Goal: Complete application form: Complete application form

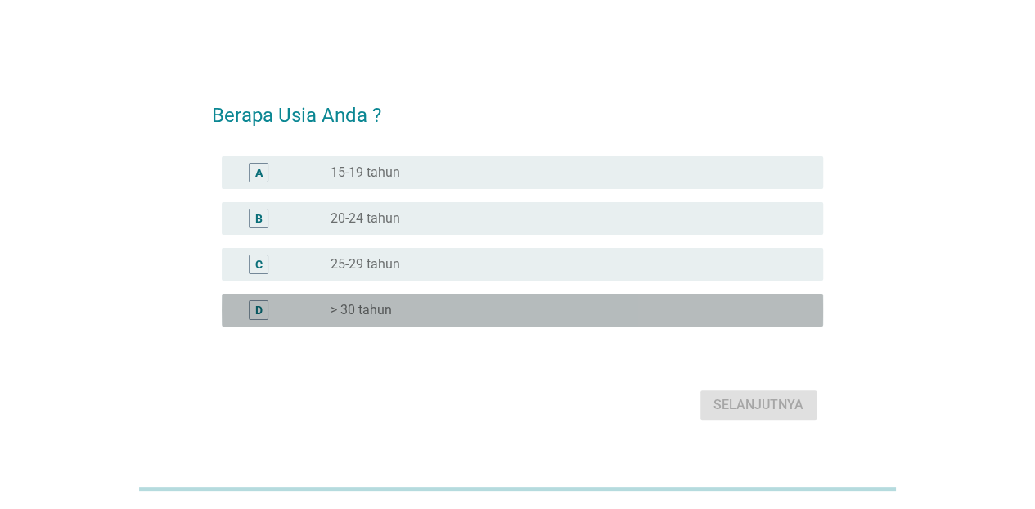
click at [389, 313] on label "> 30 tahun" at bounding box center [361, 310] width 61 height 16
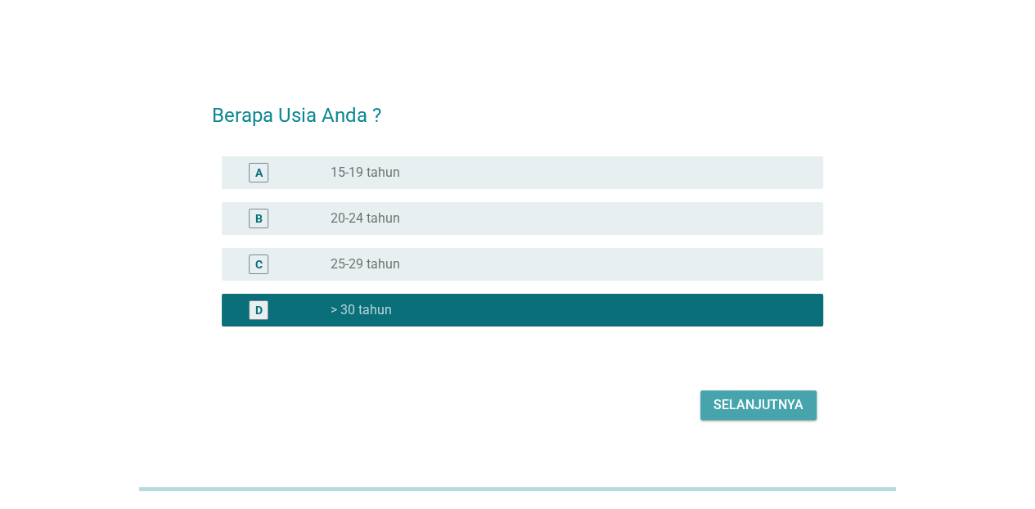
click at [729, 411] on div "Selanjutnya" at bounding box center [758, 405] width 90 height 20
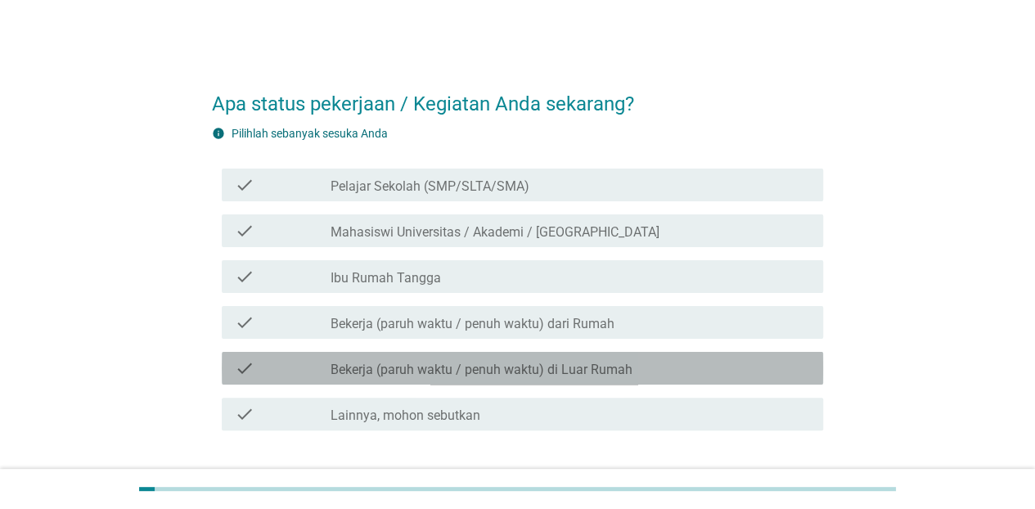
click at [443, 374] on label "Bekerja (paruh waktu / penuh waktu) di Luar Rumah" at bounding box center [482, 370] width 302 height 16
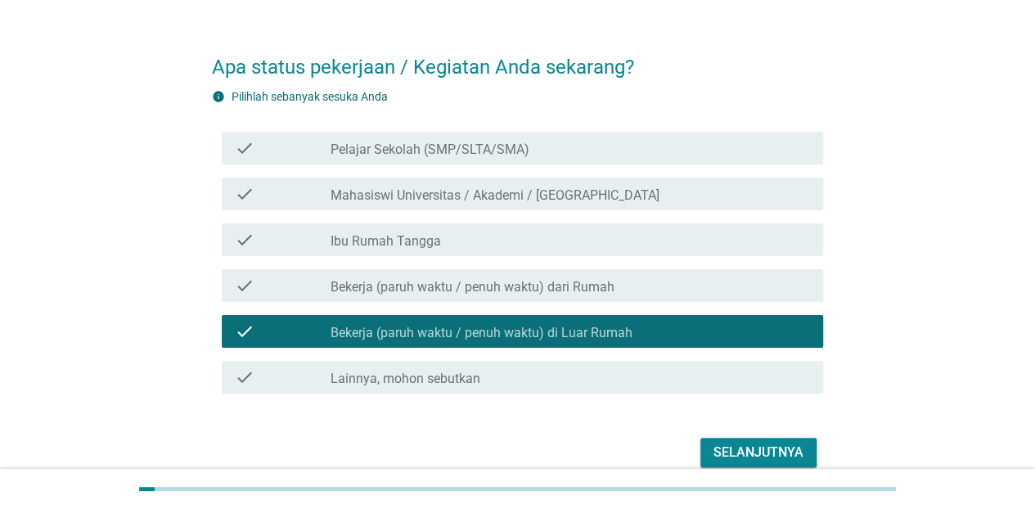
scroll to position [82, 0]
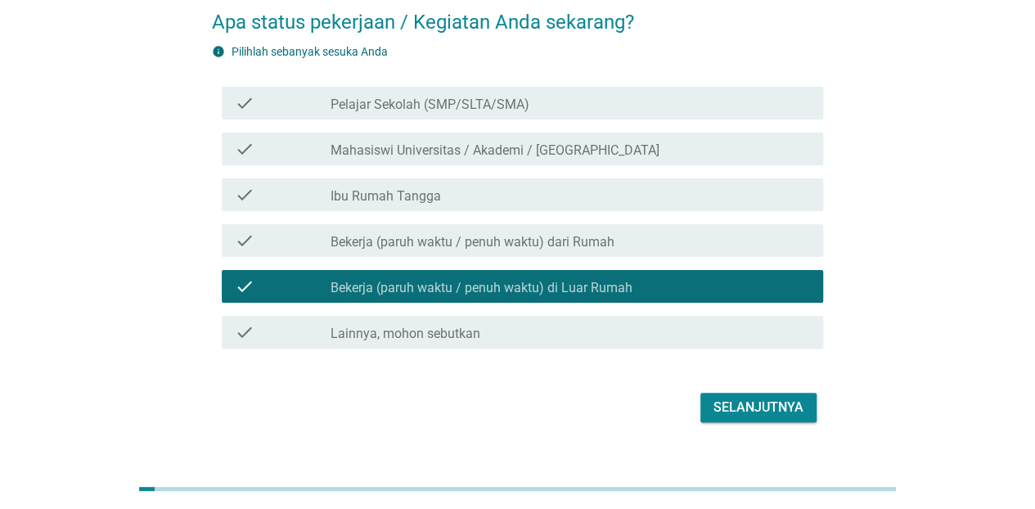
click at [804, 401] on button "Selanjutnya" at bounding box center [758, 407] width 116 height 29
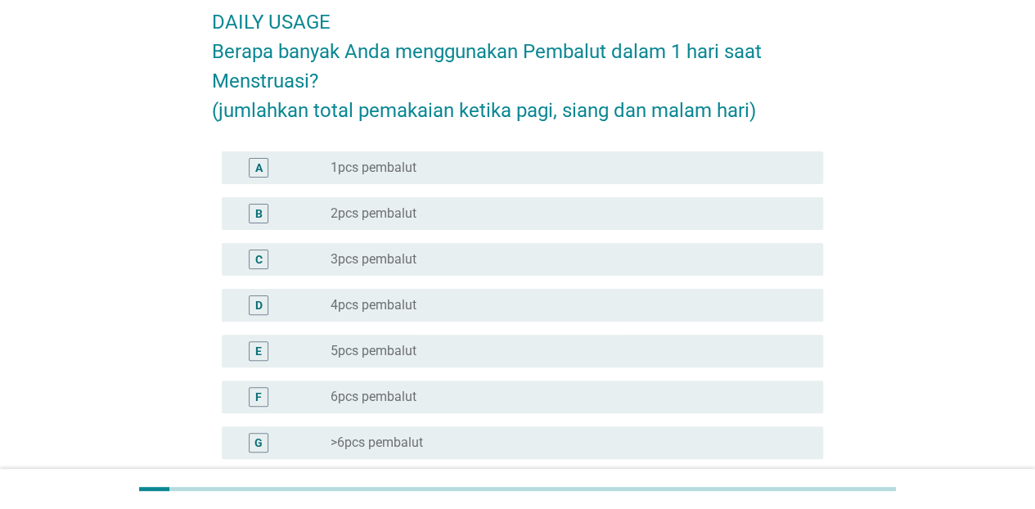
scroll to position [0, 0]
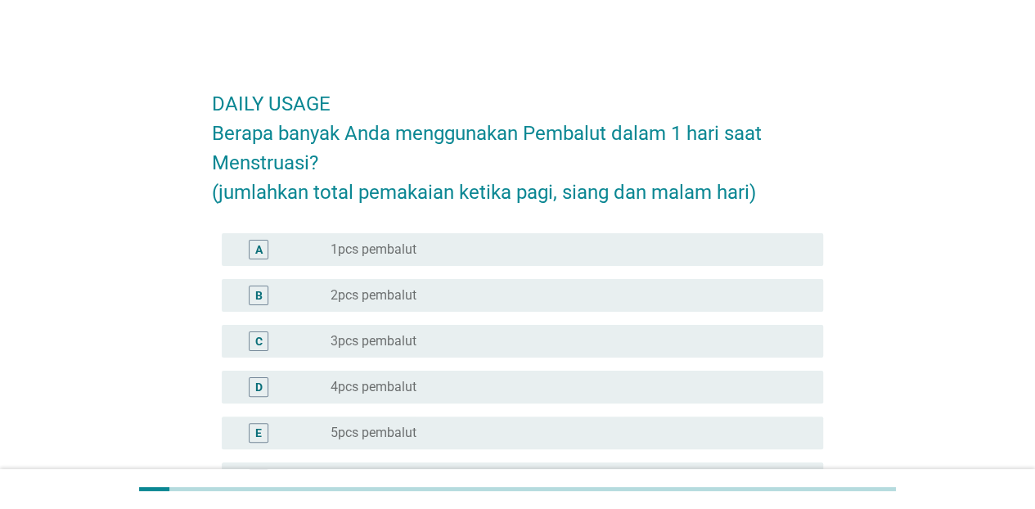
click at [421, 292] on div "radio_button_unchecked 2pcs pembalut" at bounding box center [564, 295] width 466 height 16
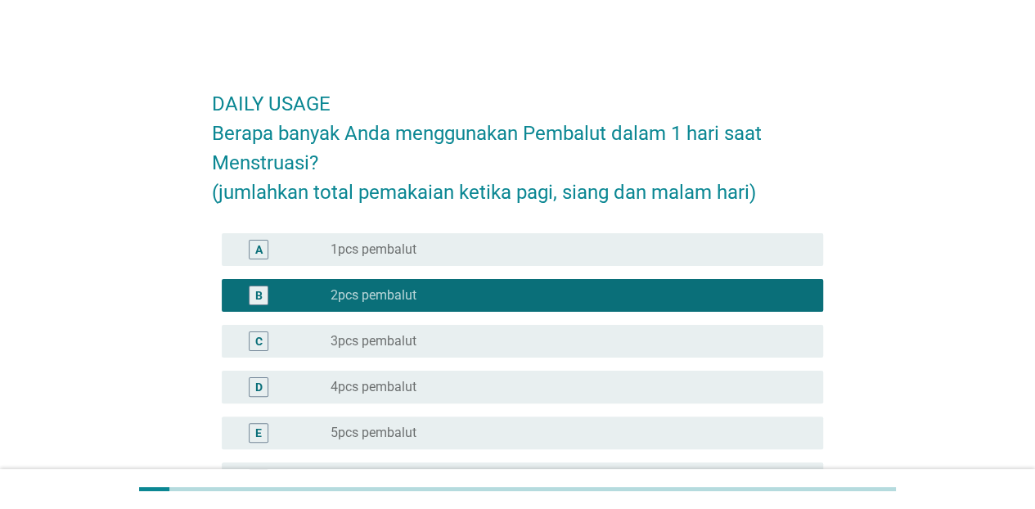
scroll to position [242, 0]
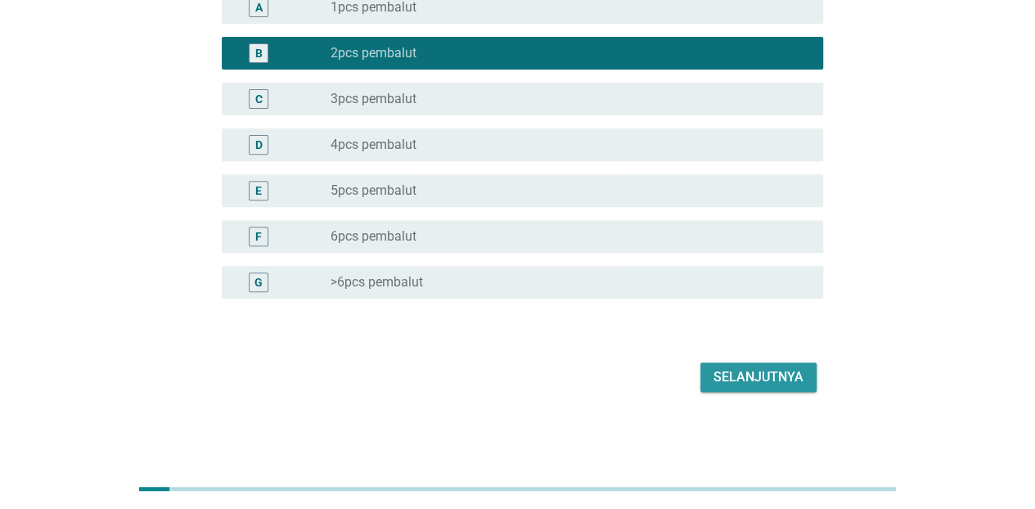
click at [792, 389] on button "Selanjutnya" at bounding box center [758, 376] width 116 height 29
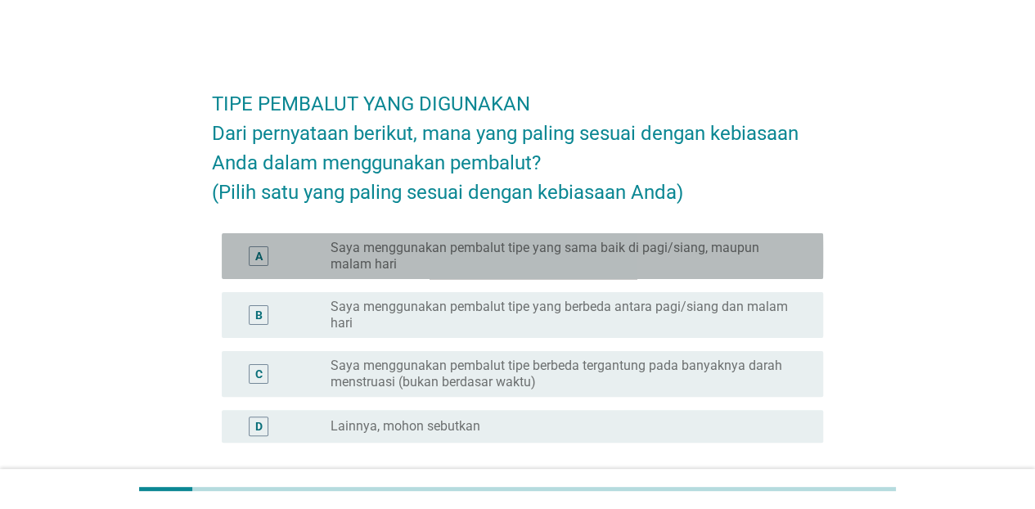
click at [479, 272] on label "Saya menggunakan pembalut tipe yang sama baik di pagi/siang, maupun malam hari" at bounding box center [564, 256] width 466 height 33
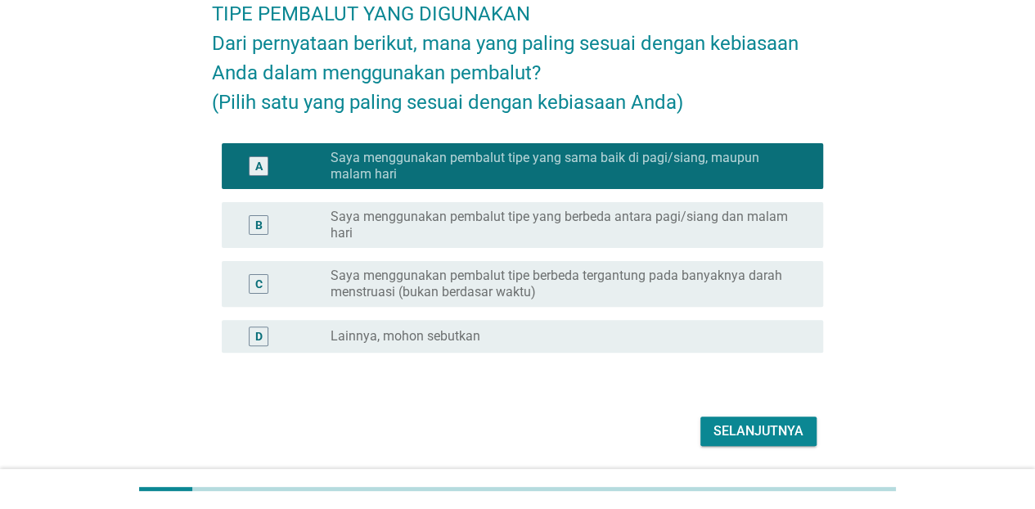
scroll to position [173, 0]
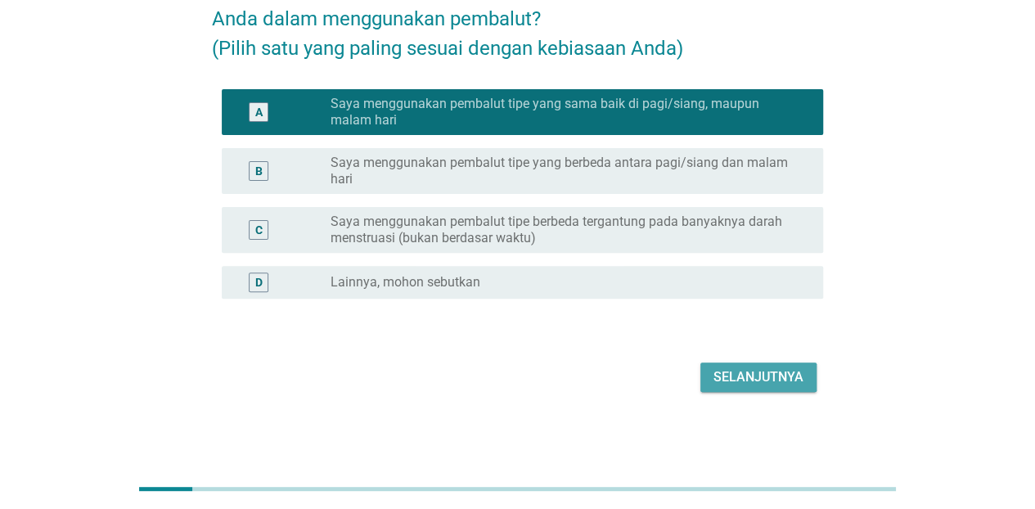
click at [749, 376] on div "Selanjutnya" at bounding box center [758, 377] width 90 height 20
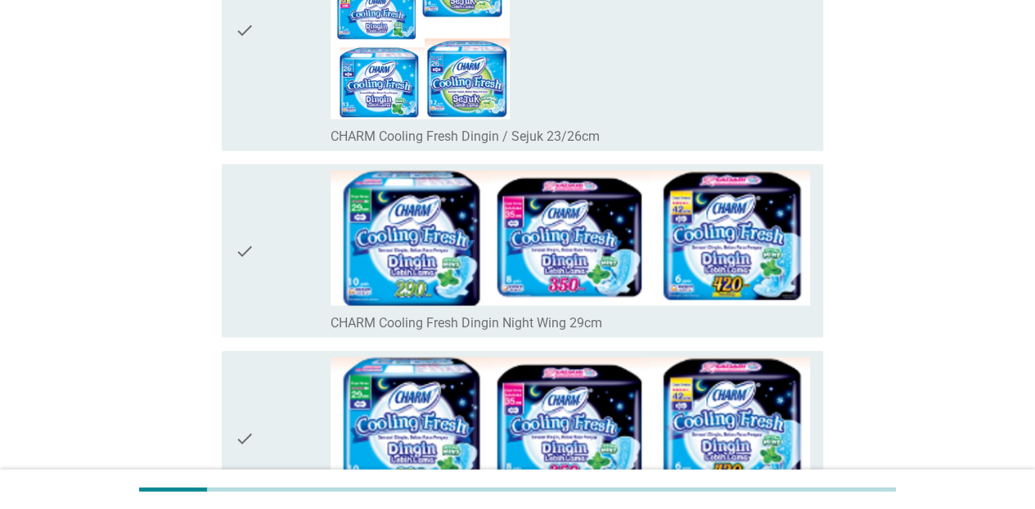
scroll to position [1636, 0]
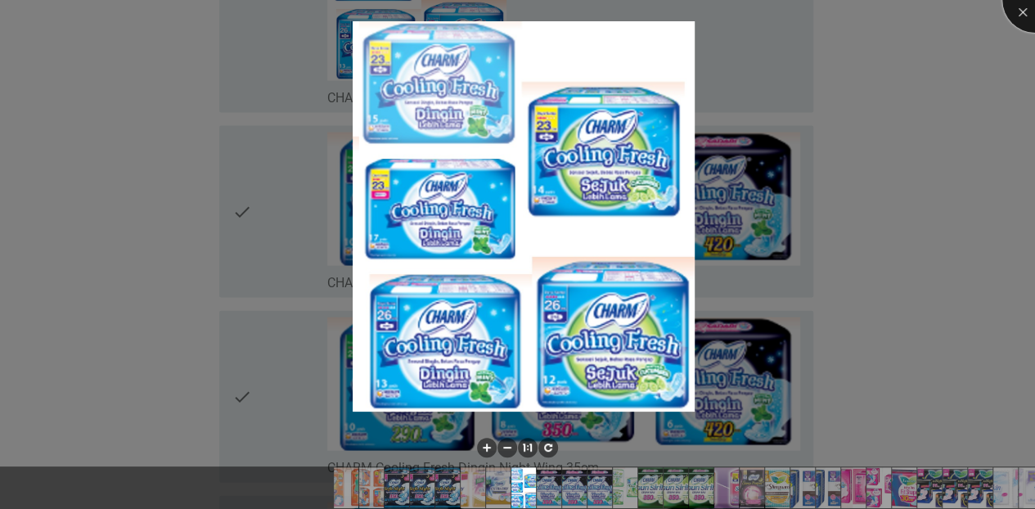
click at [1021, 0] on div at bounding box center [1034, -1] width 65 height 65
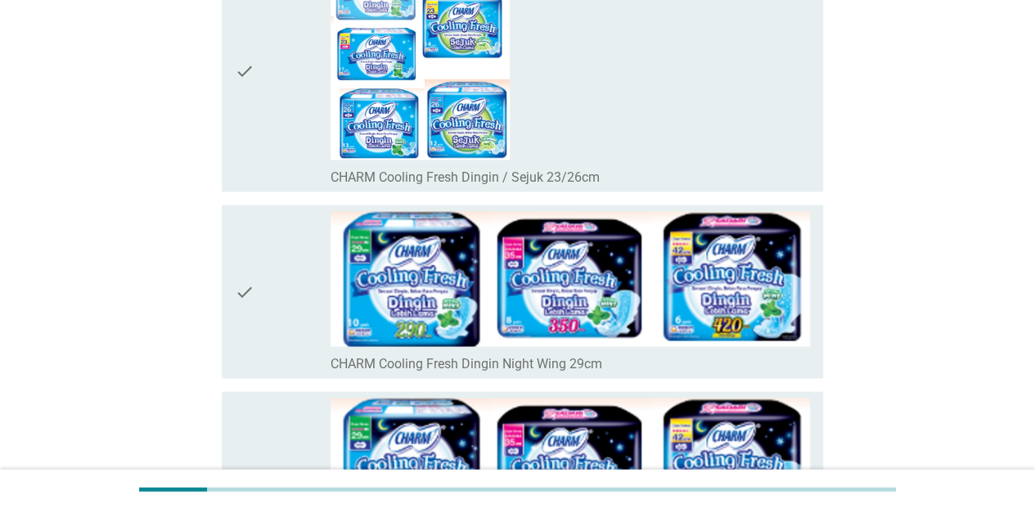
scroll to position [1473, 0]
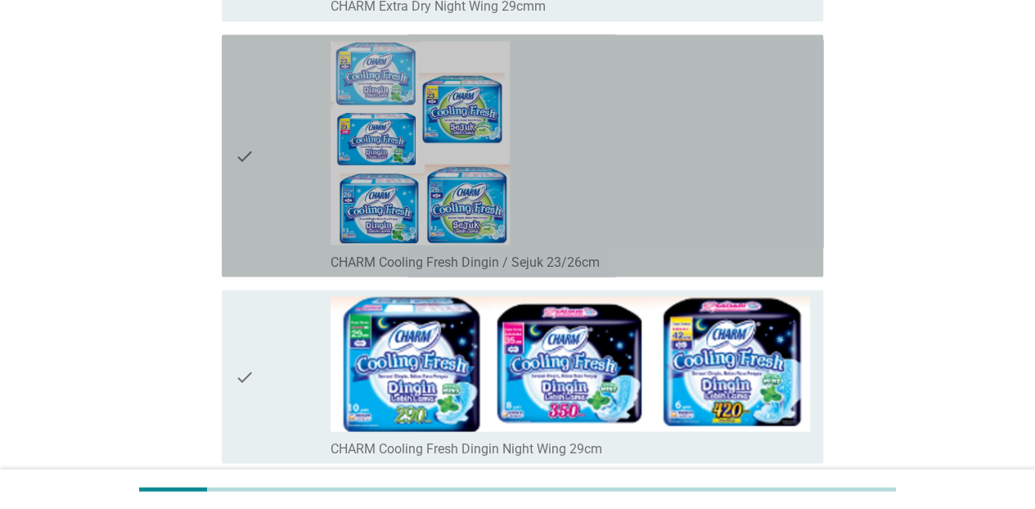
click at [242, 151] on icon "check" at bounding box center [245, 155] width 20 height 229
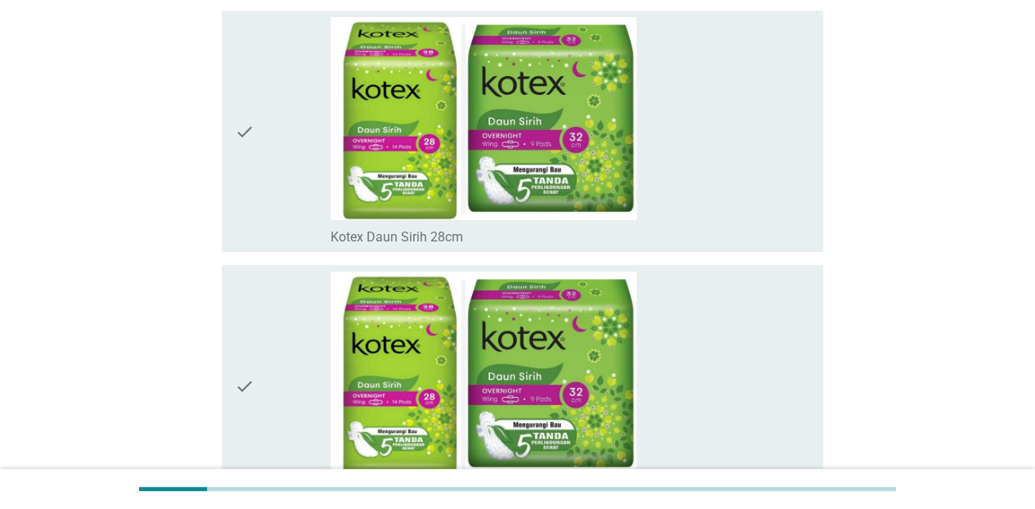
scroll to position [12605, 0]
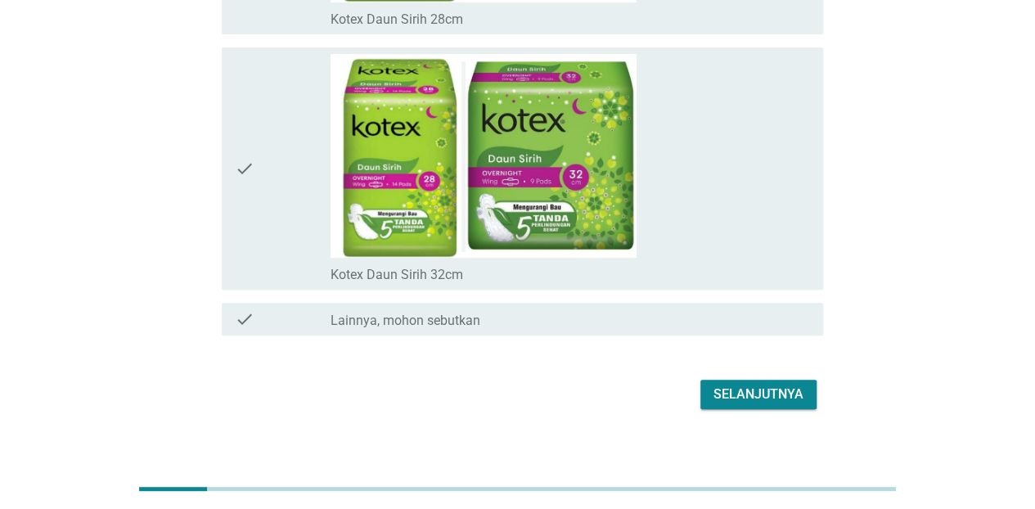
click at [781, 385] on div "Selanjutnya" at bounding box center [758, 395] width 90 height 20
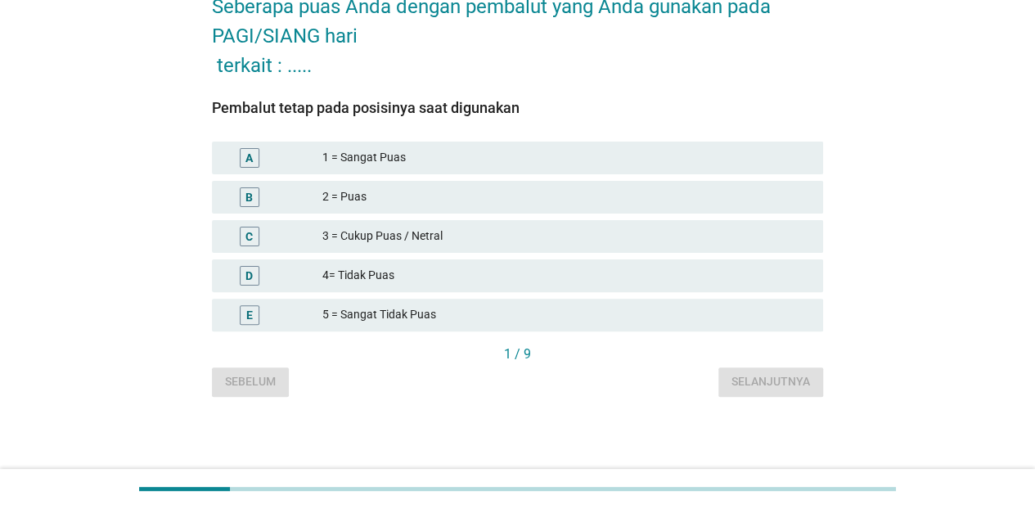
scroll to position [0, 0]
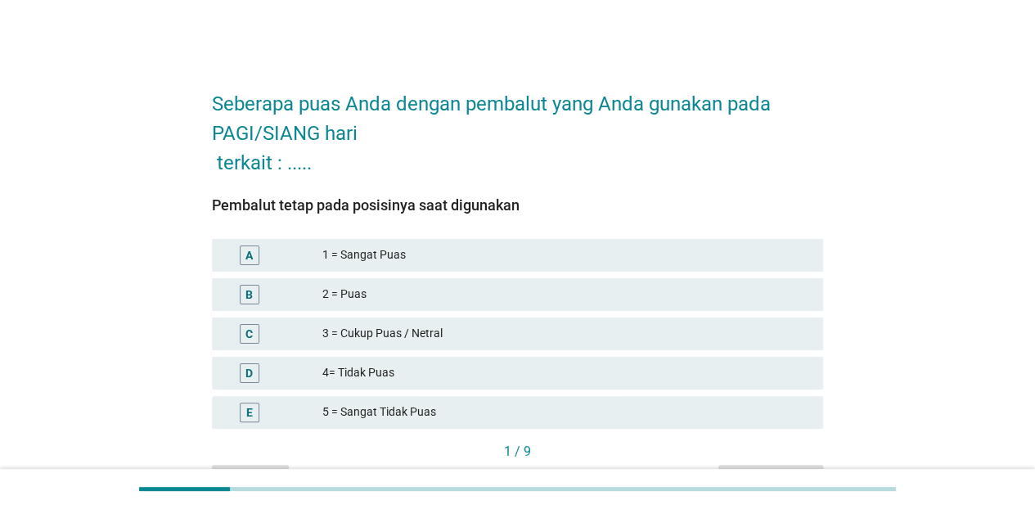
click at [414, 292] on div "2 = Puas" at bounding box center [566, 295] width 488 height 20
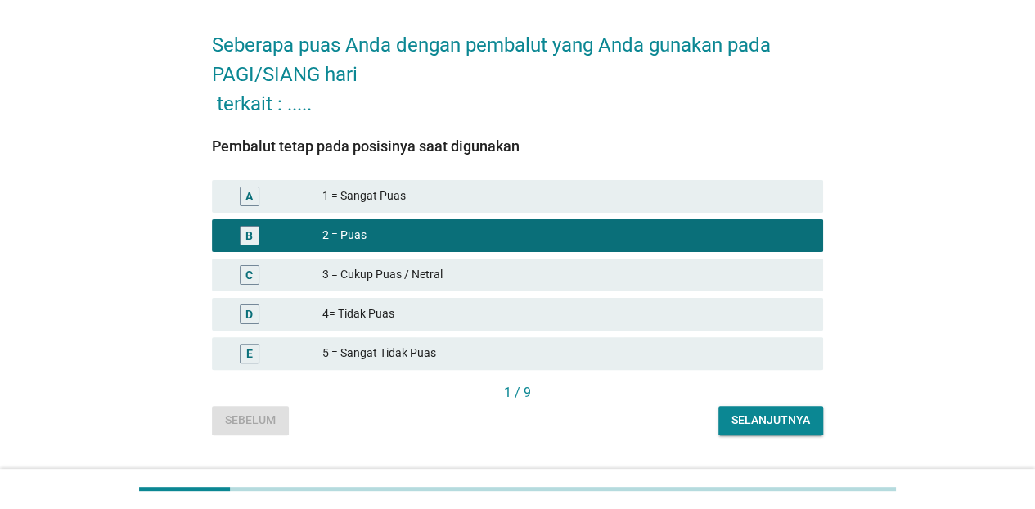
scroll to position [97, 0]
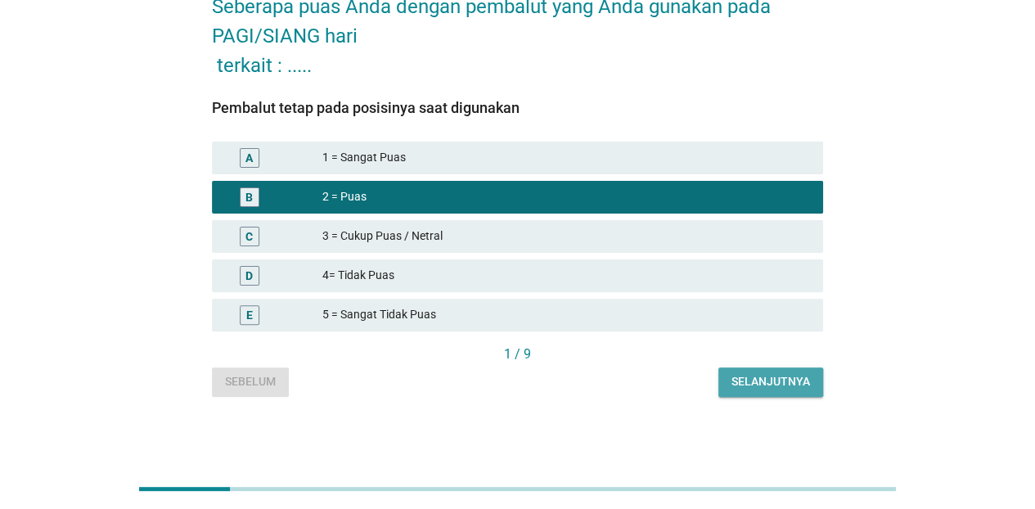
click at [776, 384] on div "Selanjutnya" at bounding box center [770, 381] width 79 height 17
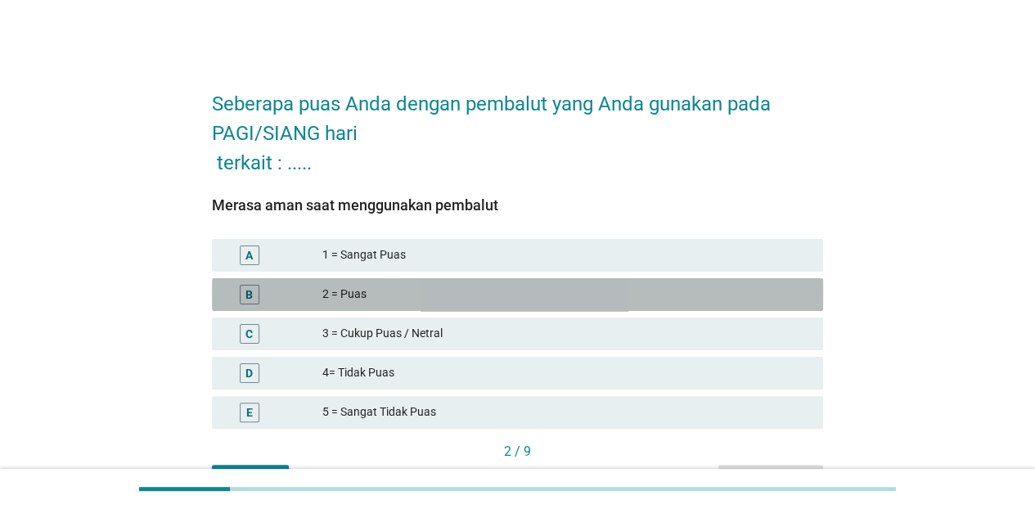
click at [414, 283] on div "B 2 = Puas" at bounding box center [517, 294] width 611 height 33
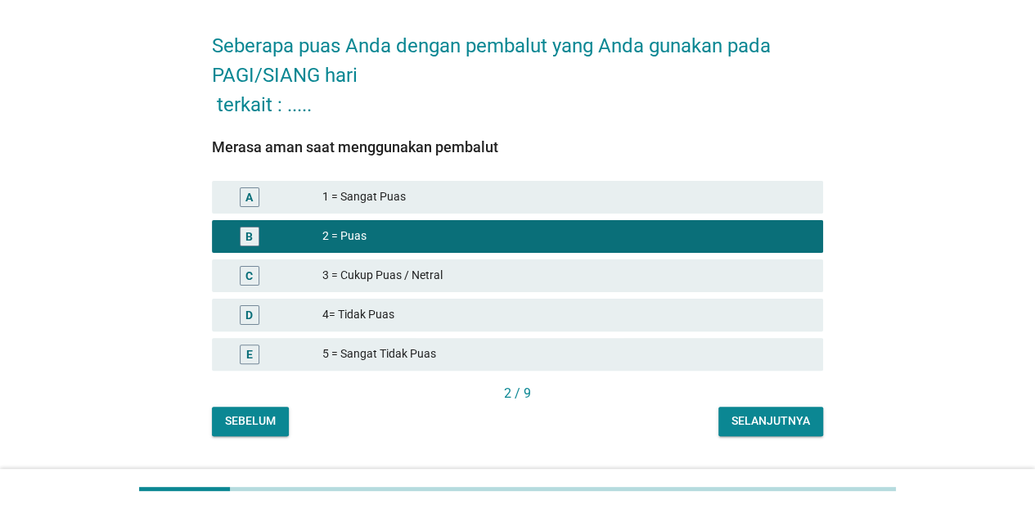
scroll to position [97, 0]
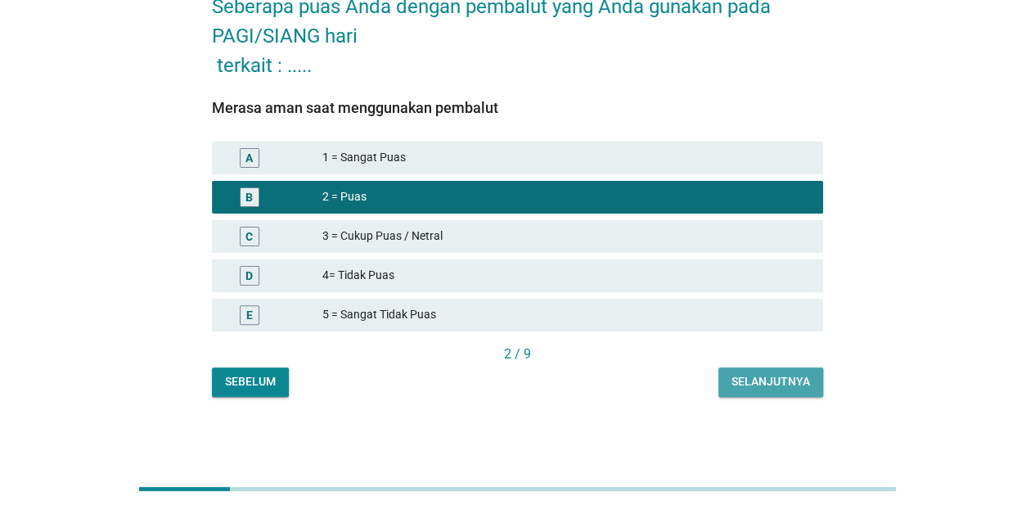
click at [781, 388] on div "Selanjutnya" at bounding box center [770, 381] width 79 height 17
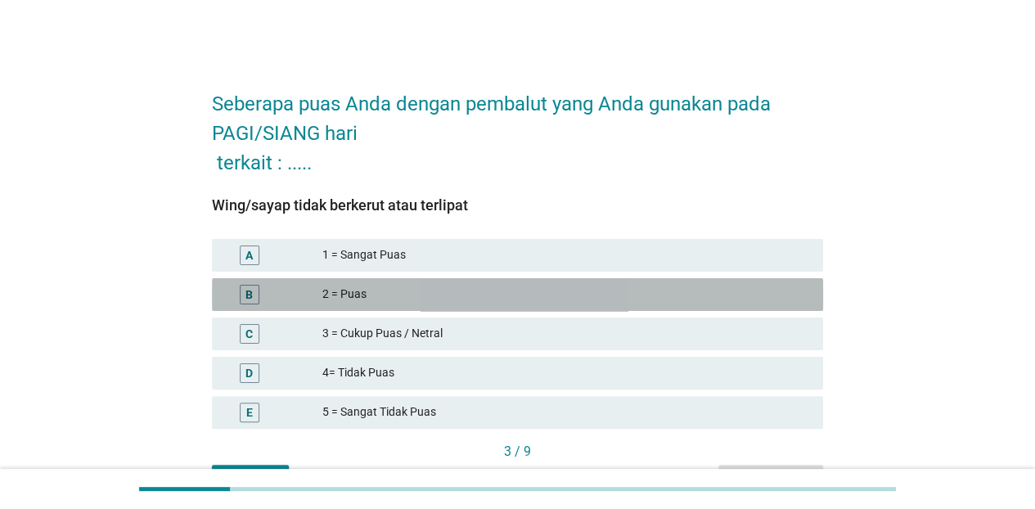
click at [423, 299] on div "2 = Puas" at bounding box center [566, 295] width 488 height 20
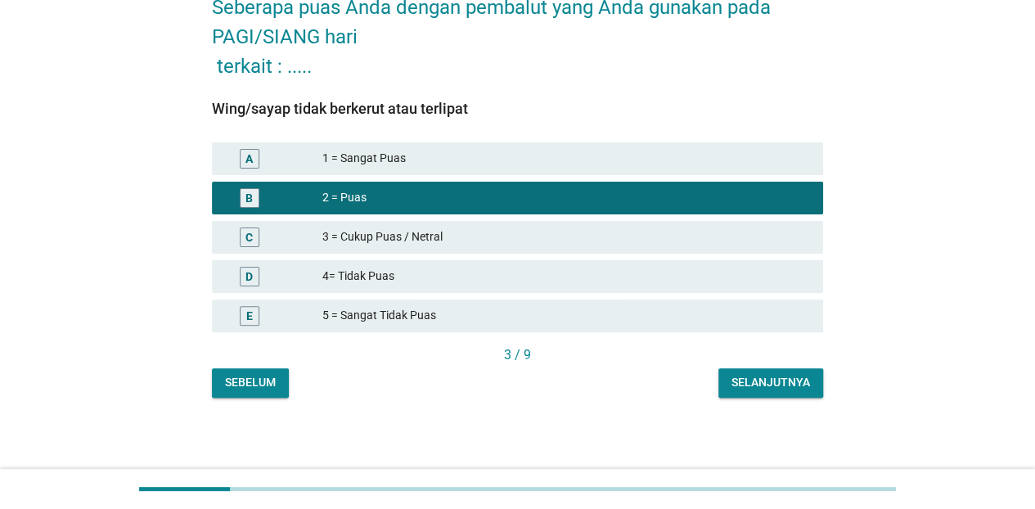
scroll to position [97, 0]
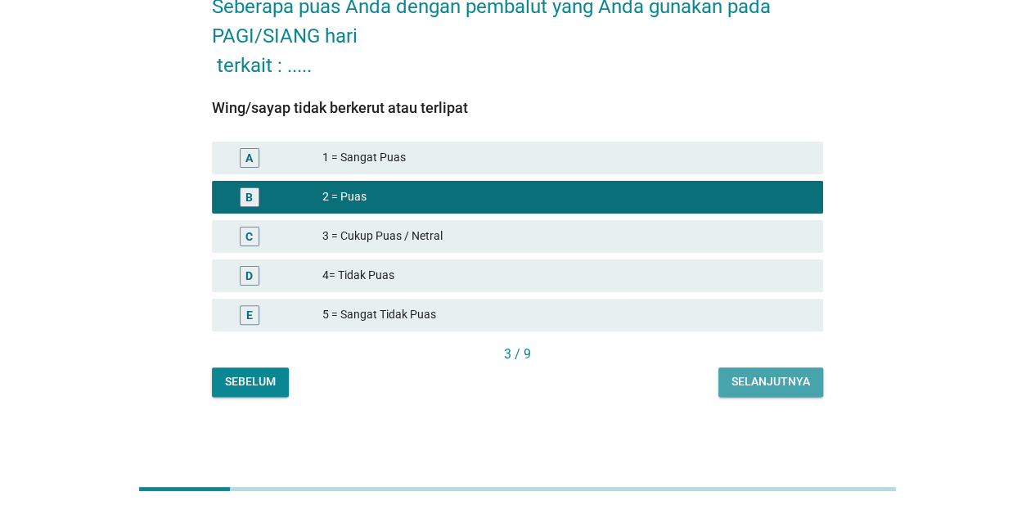
click at [749, 378] on div "Selanjutnya" at bounding box center [770, 381] width 79 height 17
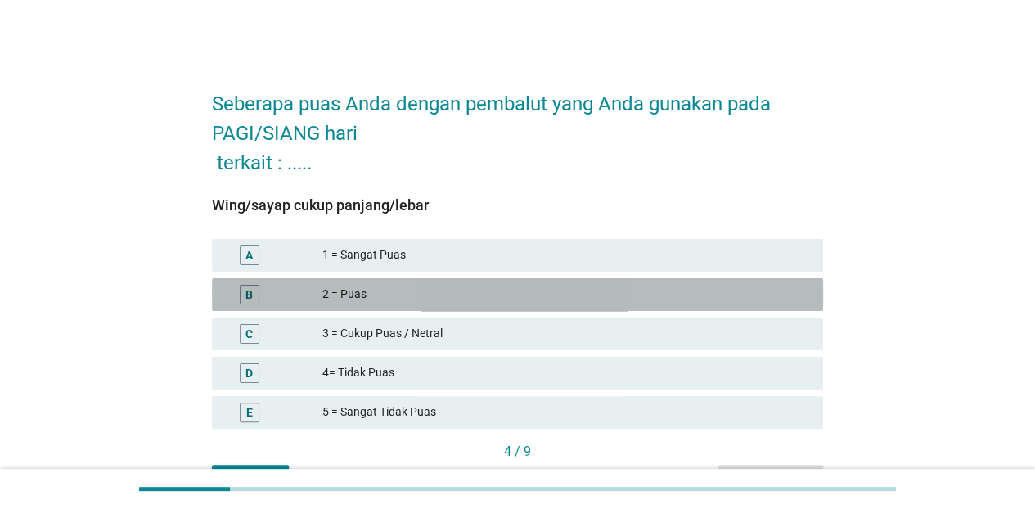
click at [412, 296] on div "2 = Puas" at bounding box center [566, 295] width 488 height 20
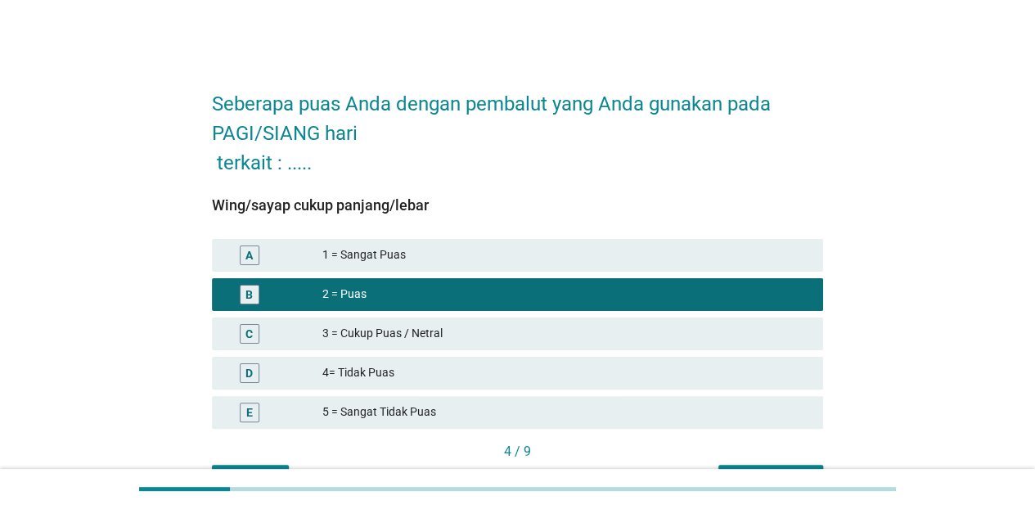
scroll to position [97, 0]
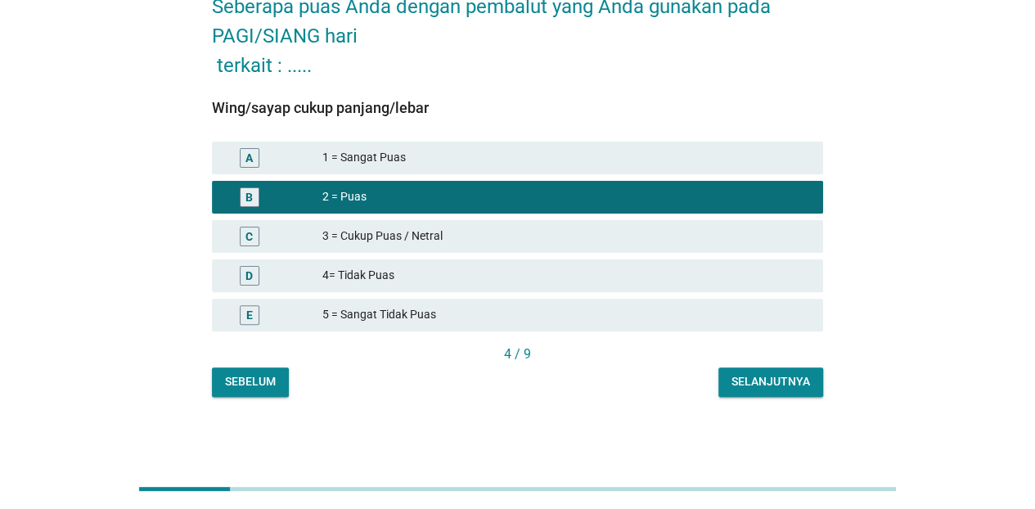
click at [789, 371] on button "Selanjutnya" at bounding box center [770, 381] width 105 height 29
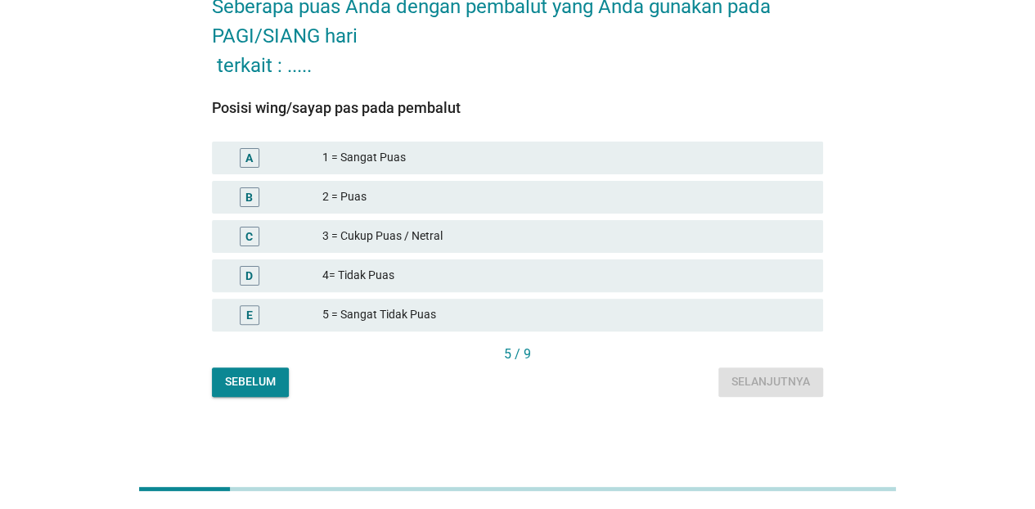
click at [454, 188] on div "2 = Puas" at bounding box center [566, 197] width 488 height 20
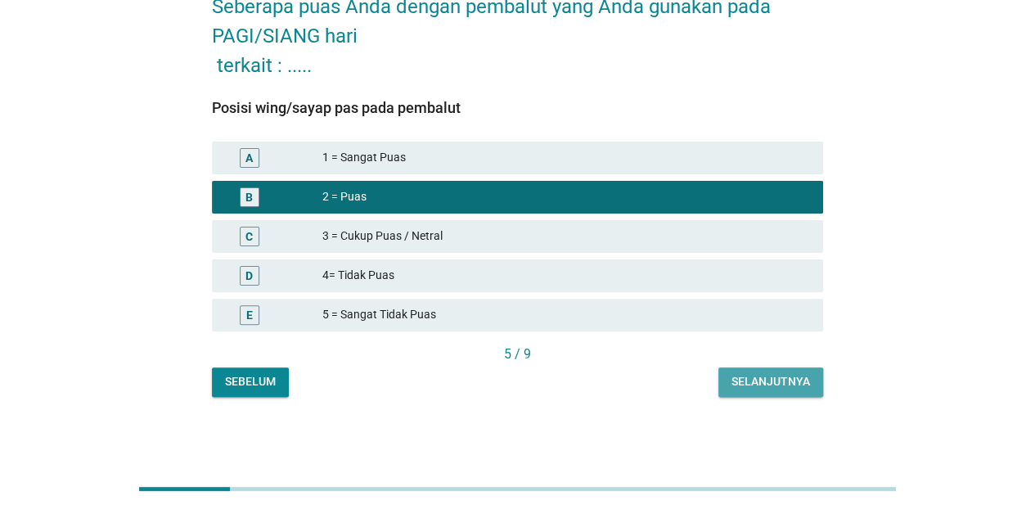
click at [770, 388] on div "Selanjutnya" at bounding box center [770, 381] width 79 height 17
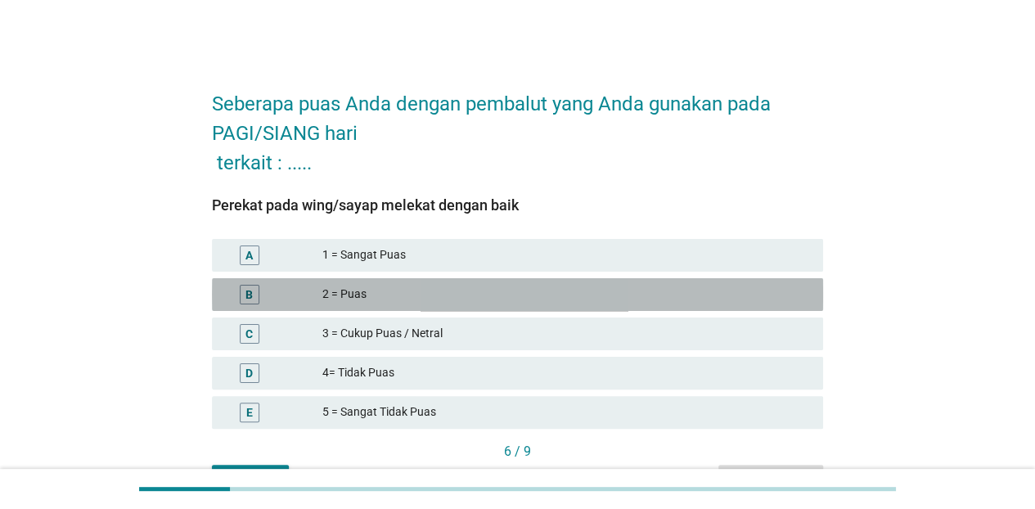
click at [449, 286] on div "2 = Puas" at bounding box center [566, 295] width 488 height 20
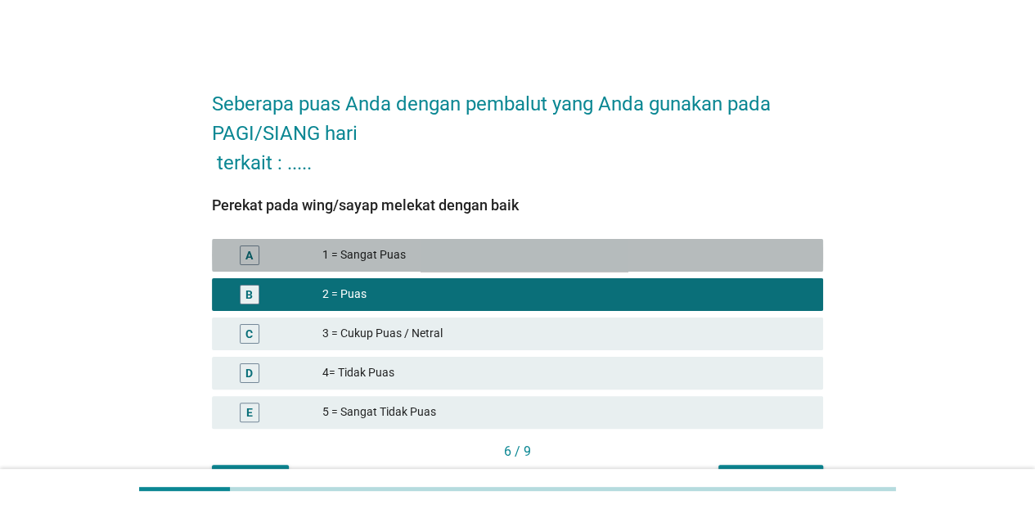
click at [448, 254] on div "1 = Sangat Puas" at bounding box center [566, 255] width 488 height 20
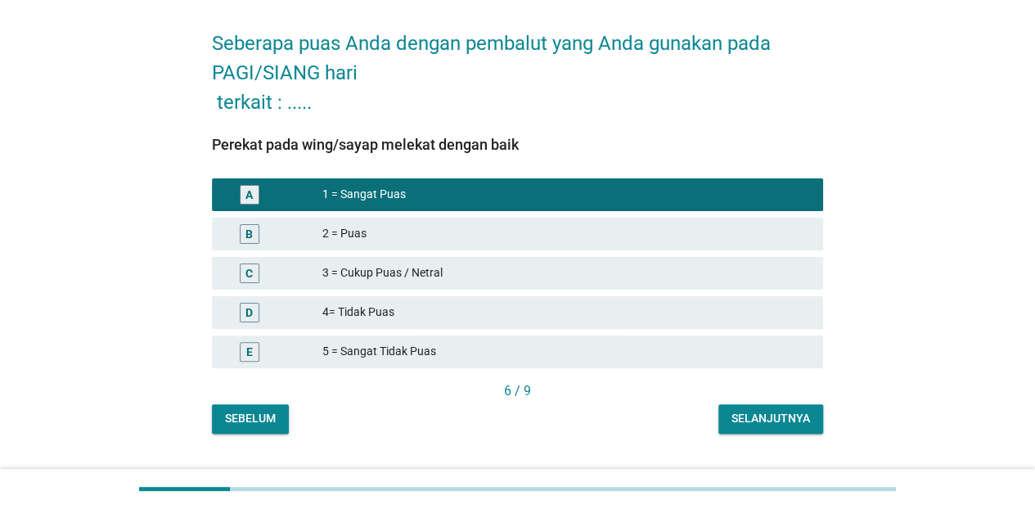
scroll to position [97, 0]
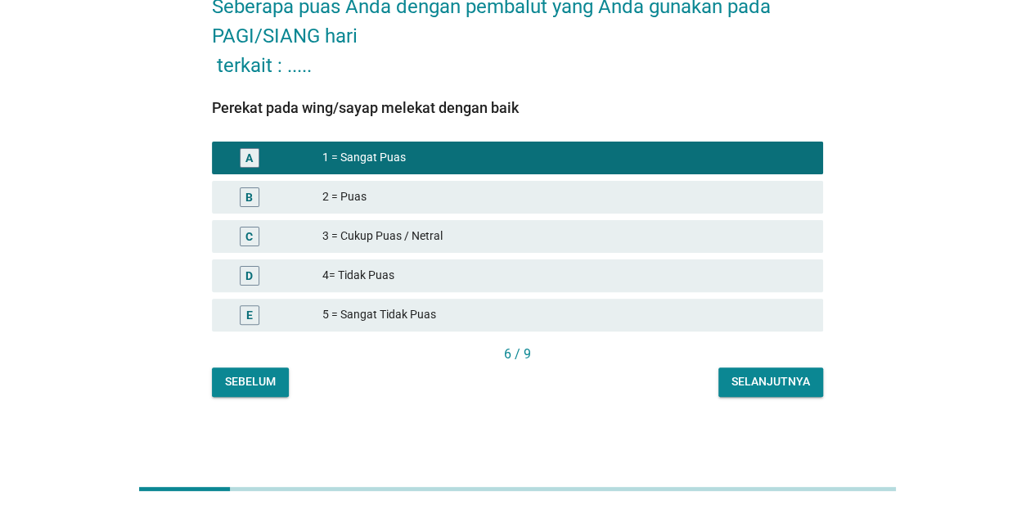
click at [763, 378] on div "Selanjutnya" at bounding box center [770, 381] width 79 height 17
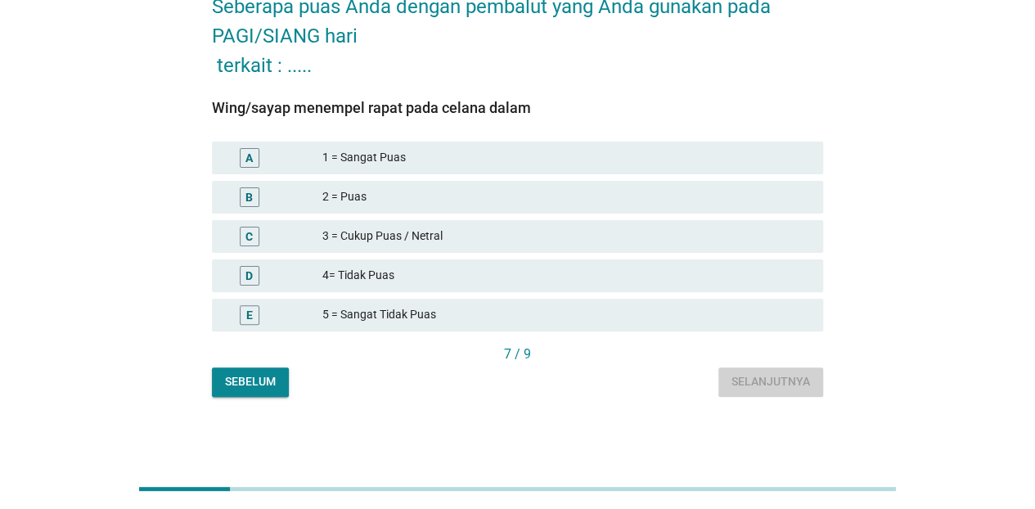
scroll to position [0, 0]
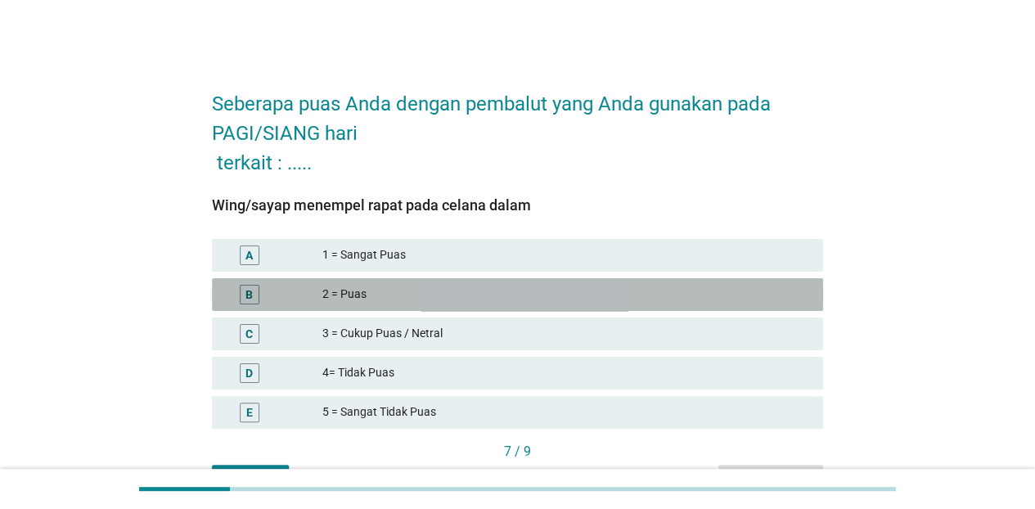
click at [486, 290] on div "2 = Puas" at bounding box center [566, 295] width 488 height 20
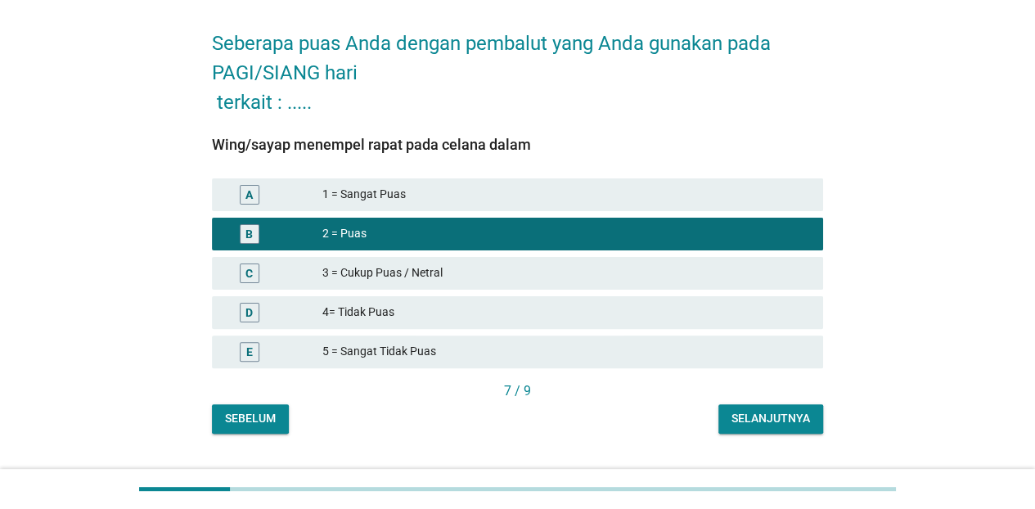
scroll to position [97, 0]
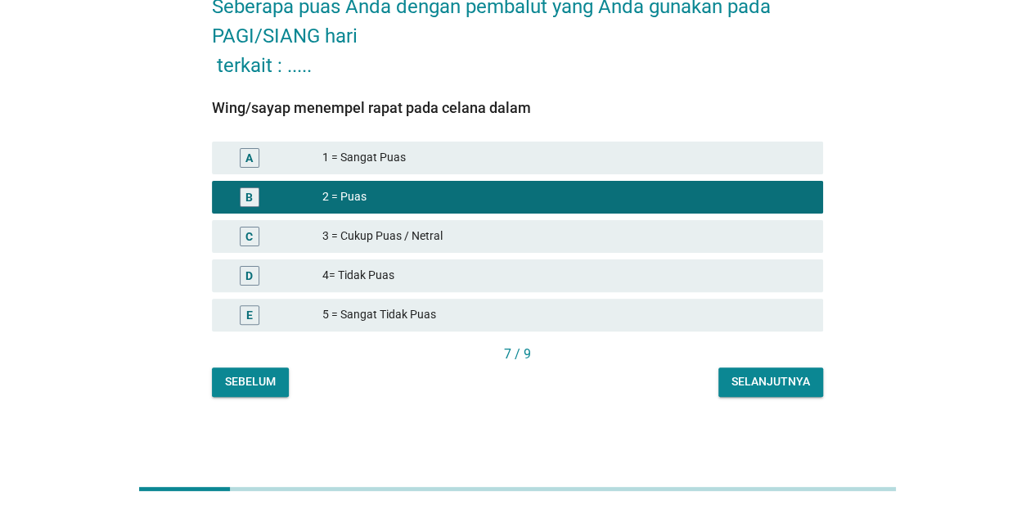
click at [758, 382] on div "Selanjutnya" at bounding box center [770, 381] width 79 height 17
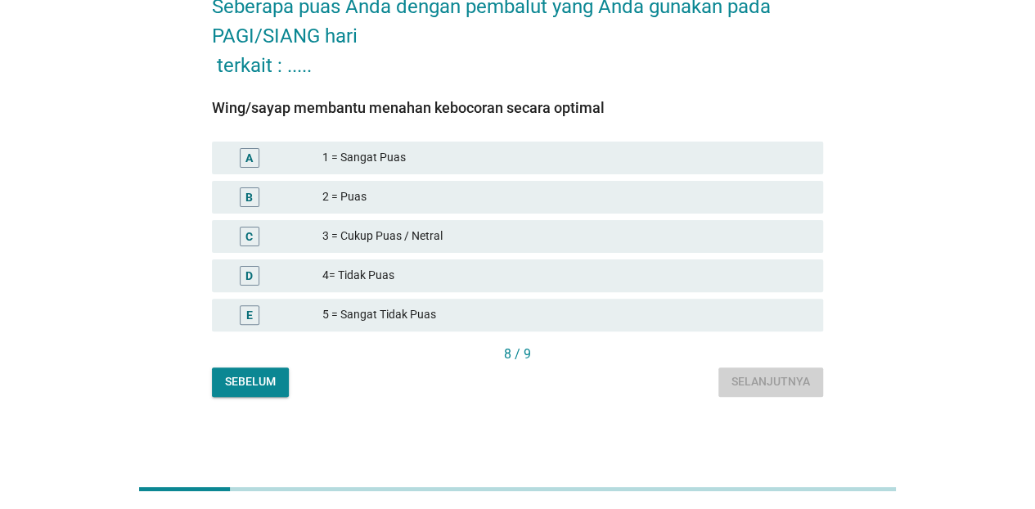
scroll to position [0, 0]
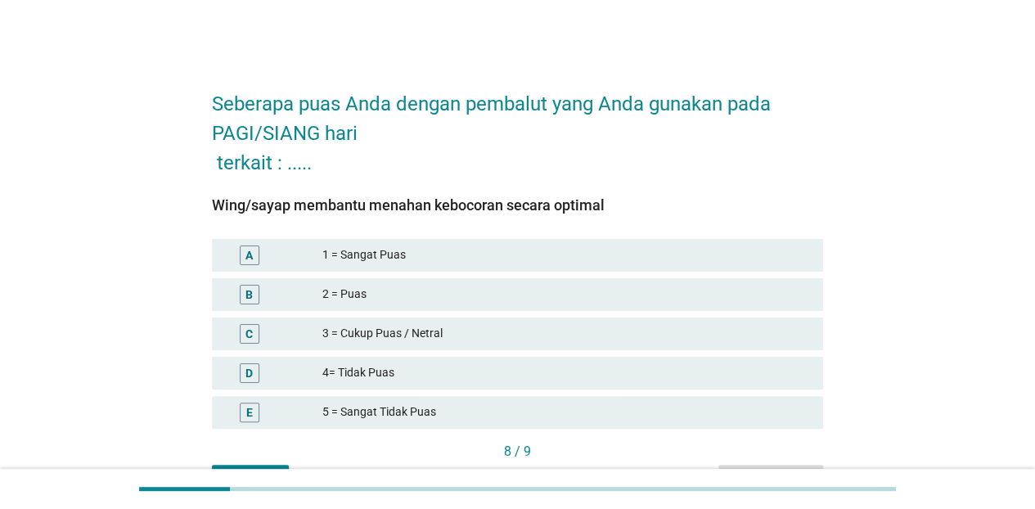
click at [461, 251] on div "1 = Sangat Puas" at bounding box center [566, 255] width 488 height 20
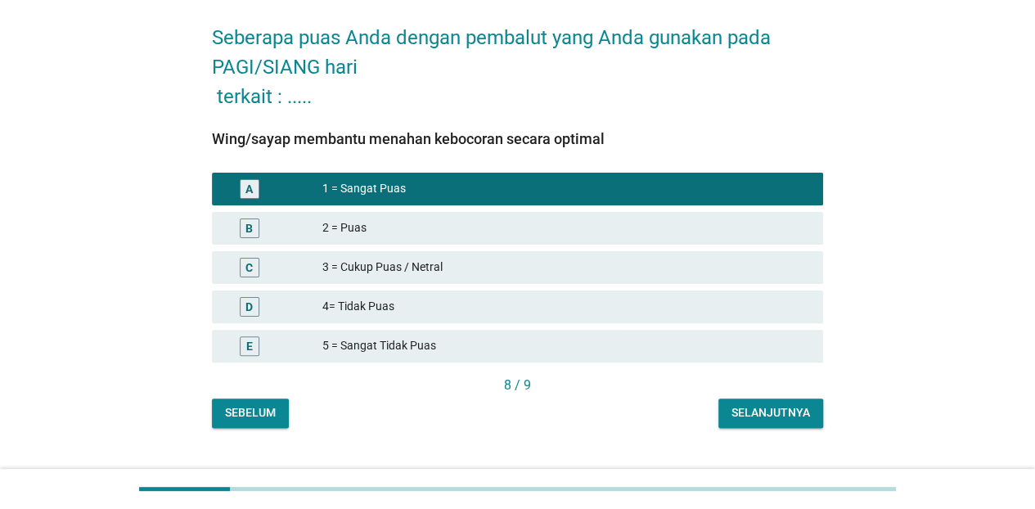
scroll to position [97, 0]
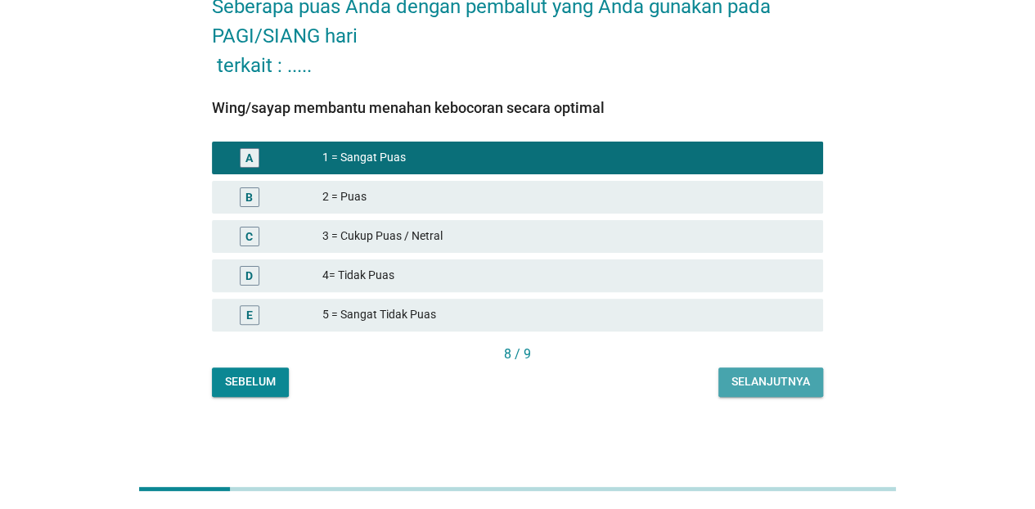
click at [736, 377] on div "Selanjutnya" at bounding box center [770, 381] width 79 height 17
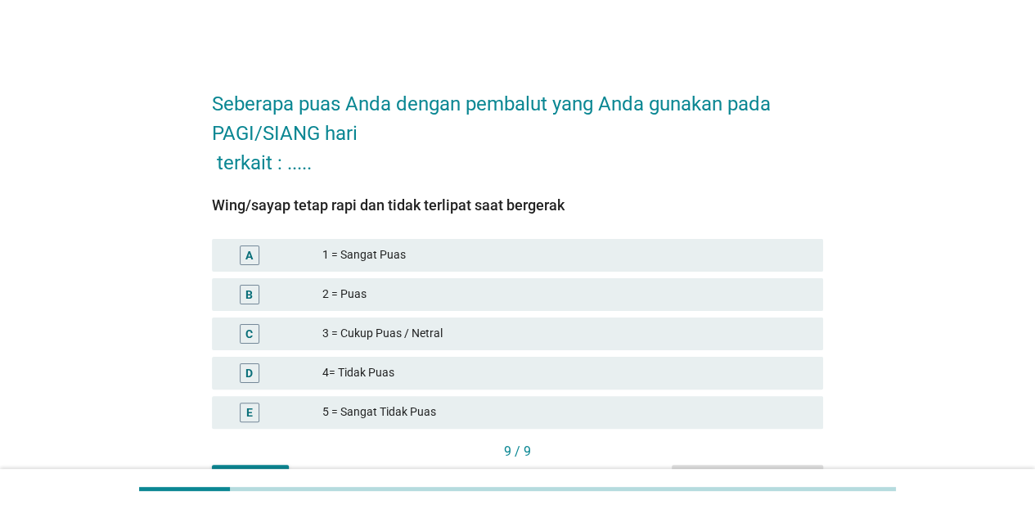
drag, startPoint x: 467, startPoint y: 291, endPoint x: 477, endPoint y: 291, distance: 9.8
click at [468, 291] on div "2 = Puas" at bounding box center [566, 295] width 488 height 20
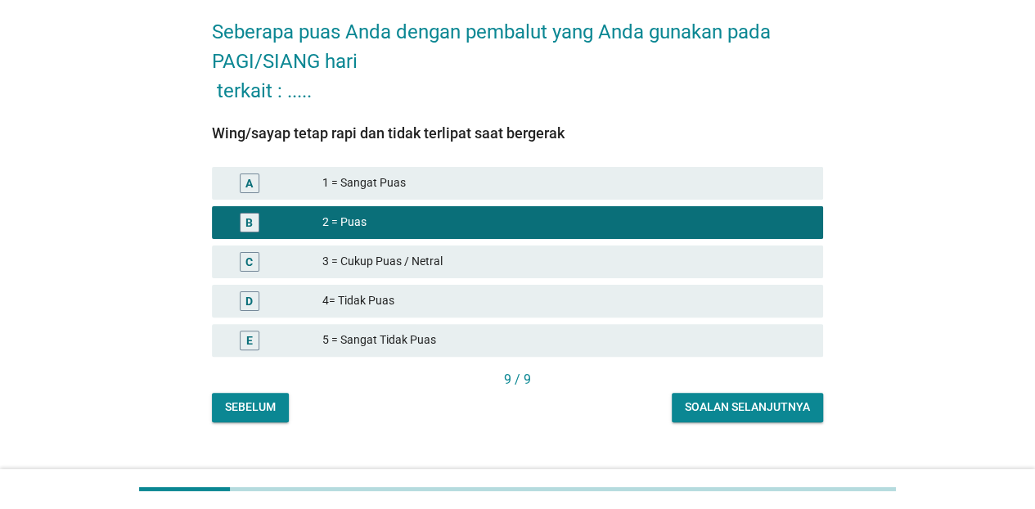
scroll to position [97, 0]
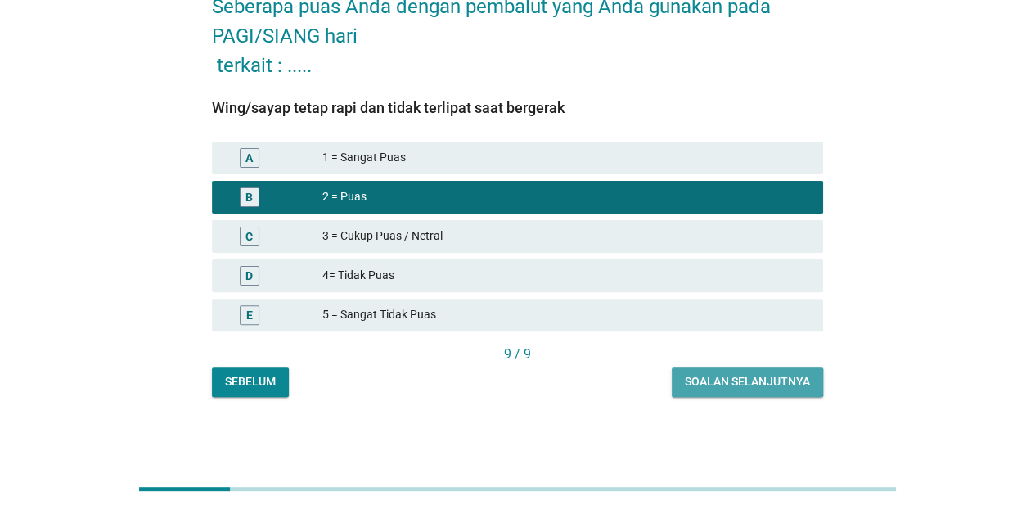
click at [730, 376] on div "Soalan selanjutnya" at bounding box center [747, 381] width 125 height 17
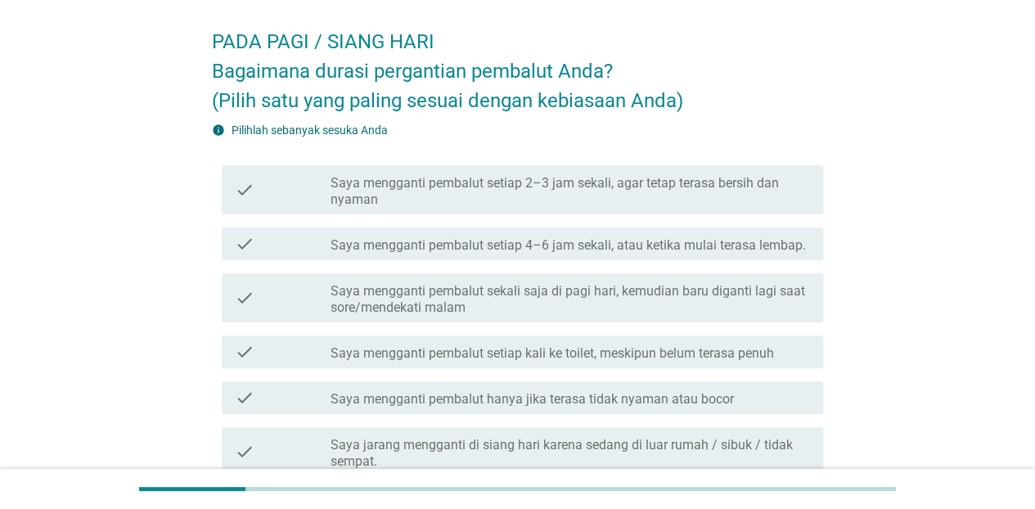
scroll to position [82, 0]
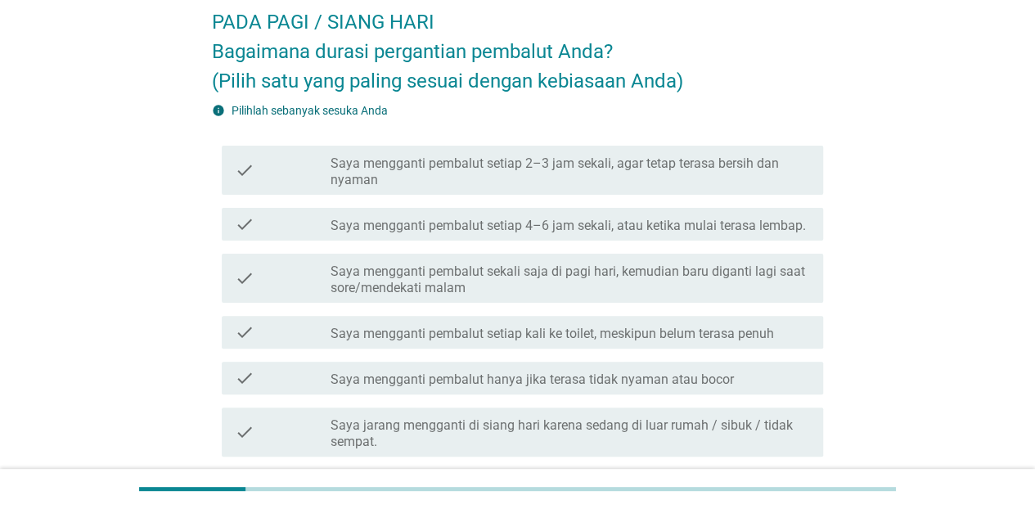
click at [674, 380] on label "Saya mengganti pembalut hanya jika terasa tidak nyaman atau bocor" at bounding box center [532, 379] width 403 height 16
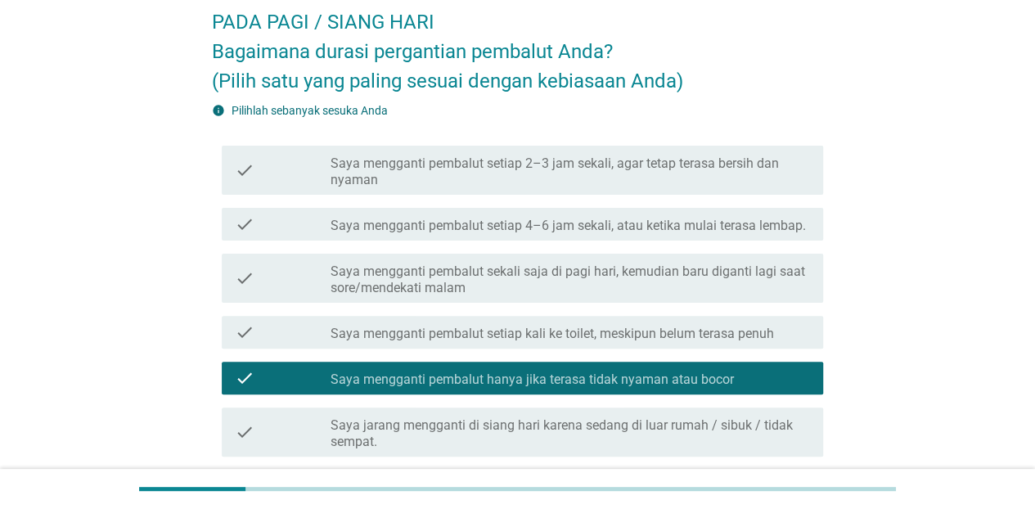
scroll to position [266, 0]
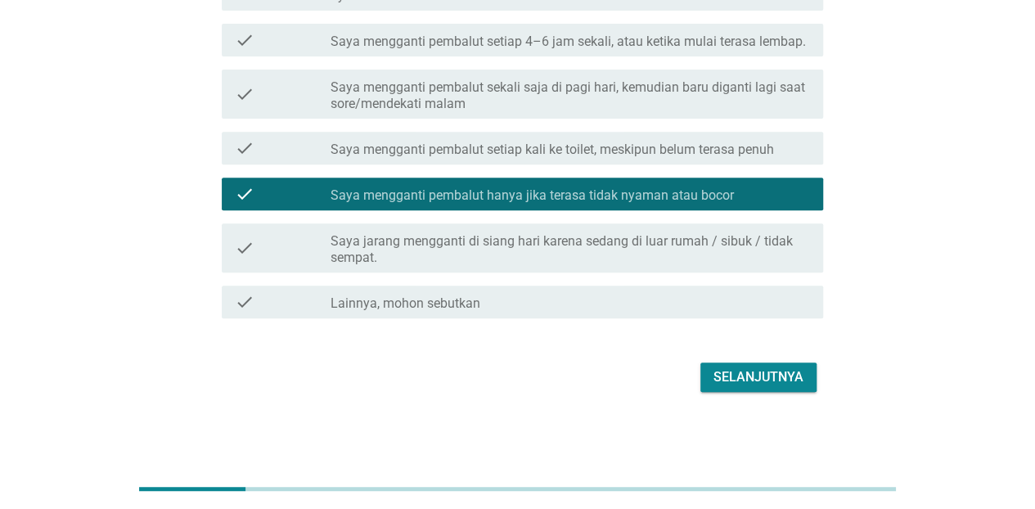
click at [764, 373] on div "Selanjutnya" at bounding box center [758, 377] width 90 height 20
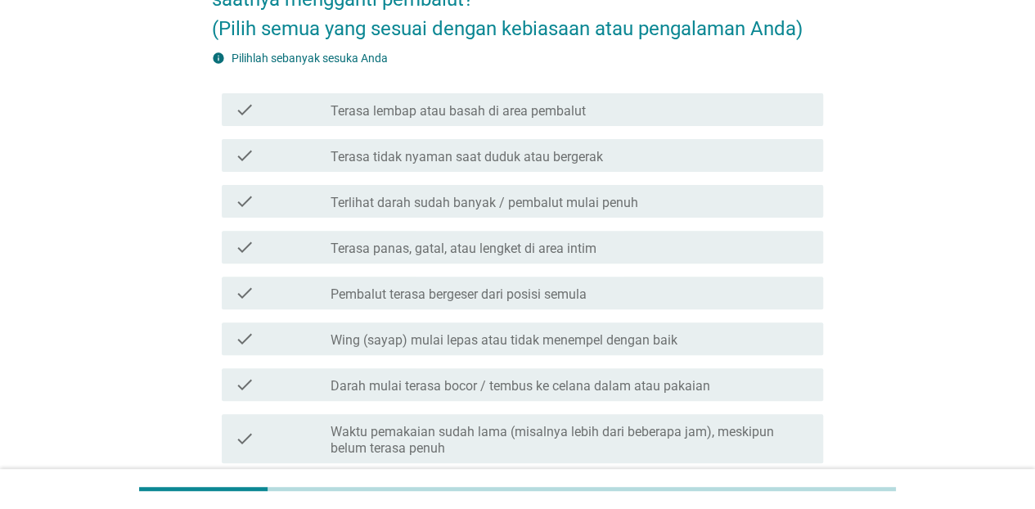
scroll to position [245, 0]
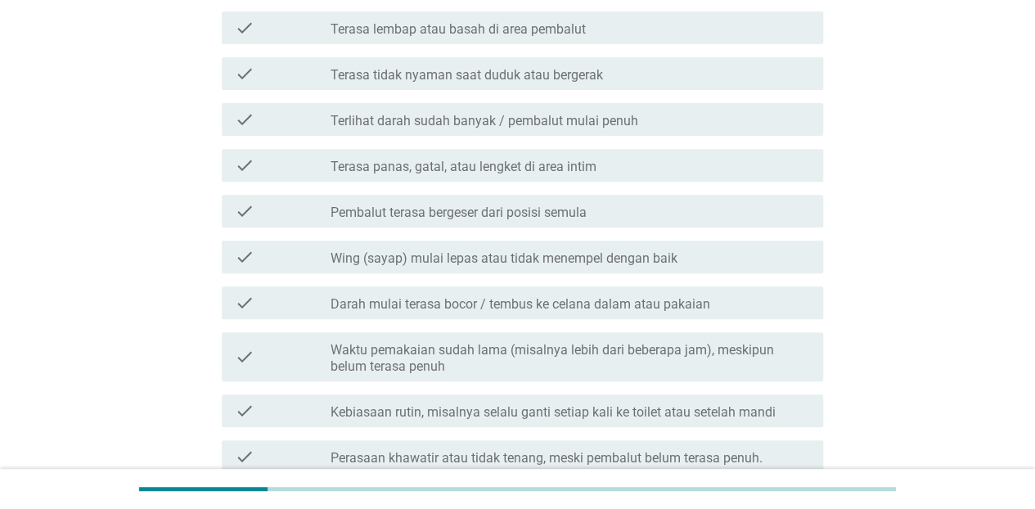
click at [502, 308] on label "Darah mulai terasa bocor / tembus ke celana dalam atau pakaian" at bounding box center [521, 304] width 380 height 16
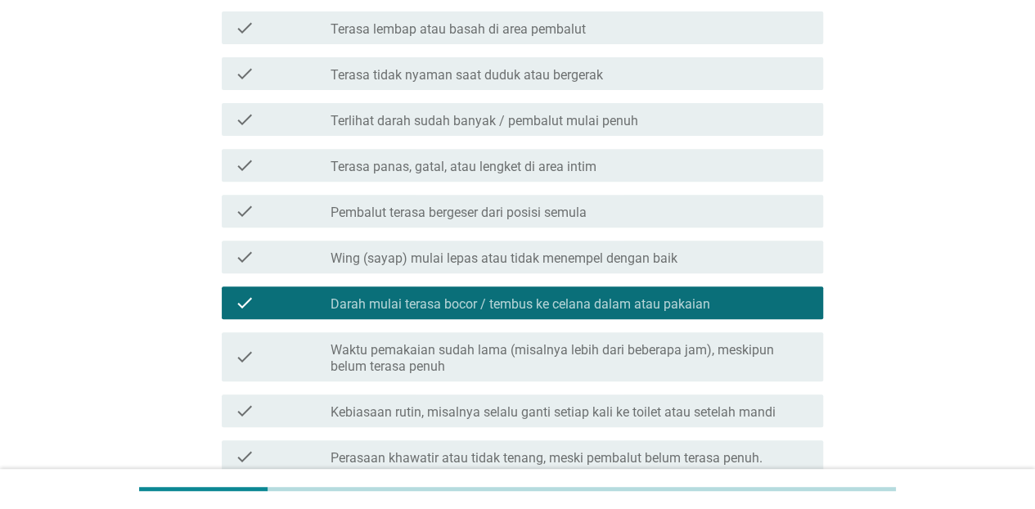
click at [405, 120] on label "Terlihat darah sudah banyak / pembalut mulai penuh" at bounding box center [485, 121] width 308 height 16
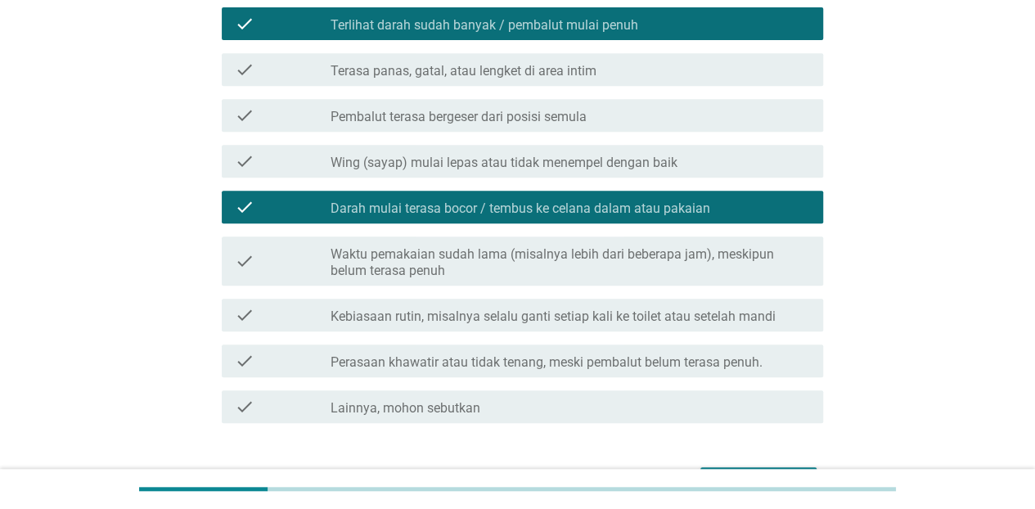
scroll to position [409, 0]
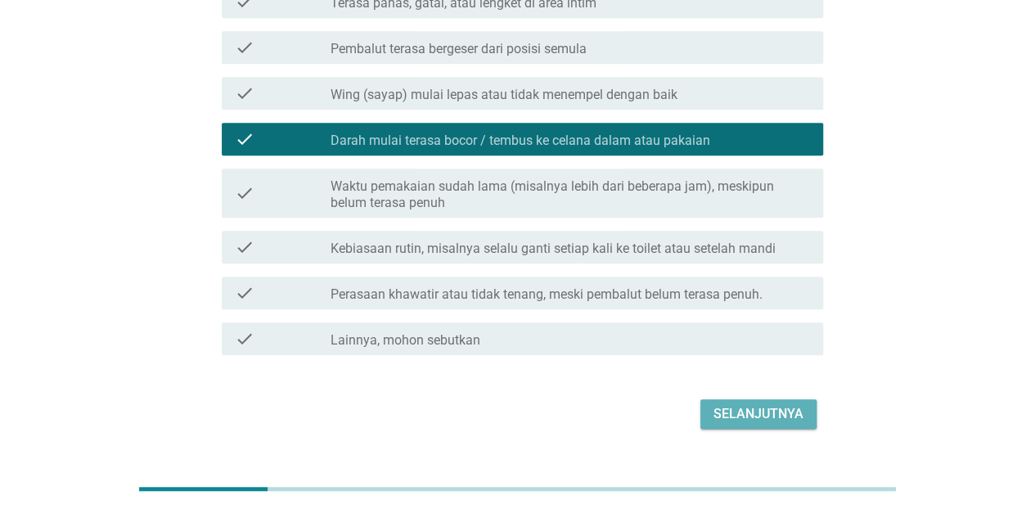
click at [756, 424] on button "Selanjutnya" at bounding box center [758, 413] width 116 height 29
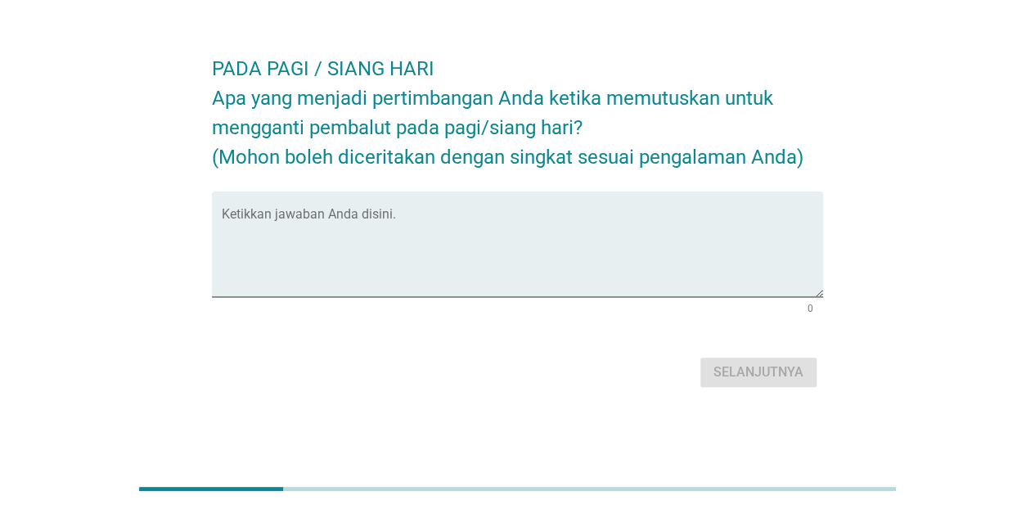
scroll to position [0, 0]
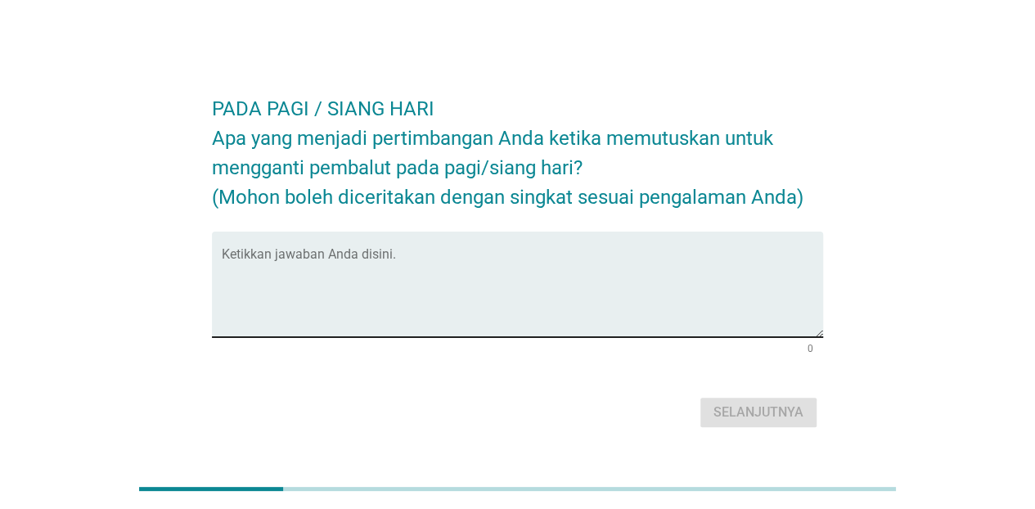
click at [409, 278] on textarea "Ketikkan jawaban Anda disini." at bounding box center [522, 294] width 601 height 86
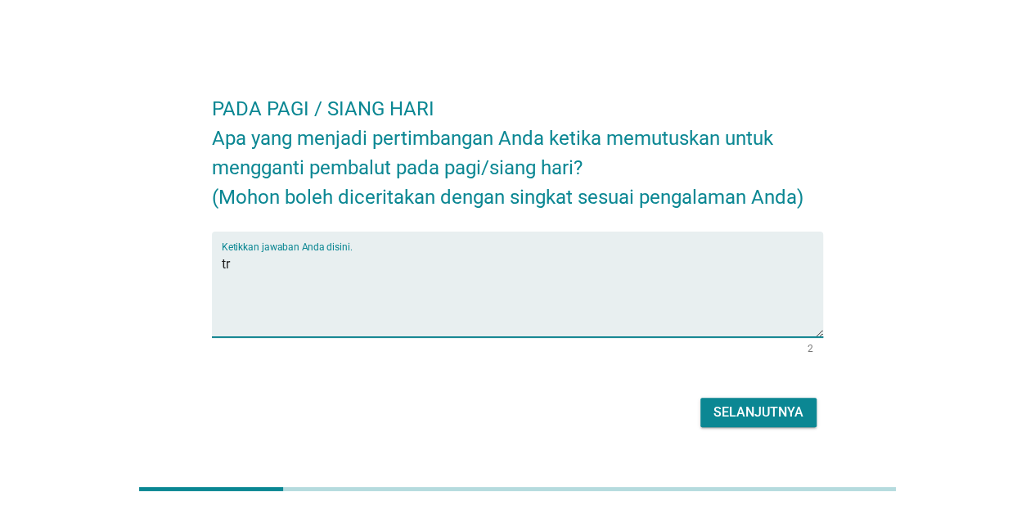
type textarea "t"
type textarea "ketika terasa bocor atau tidak enak"
click at [751, 422] on button "Selanjutnya" at bounding box center [758, 412] width 116 height 29
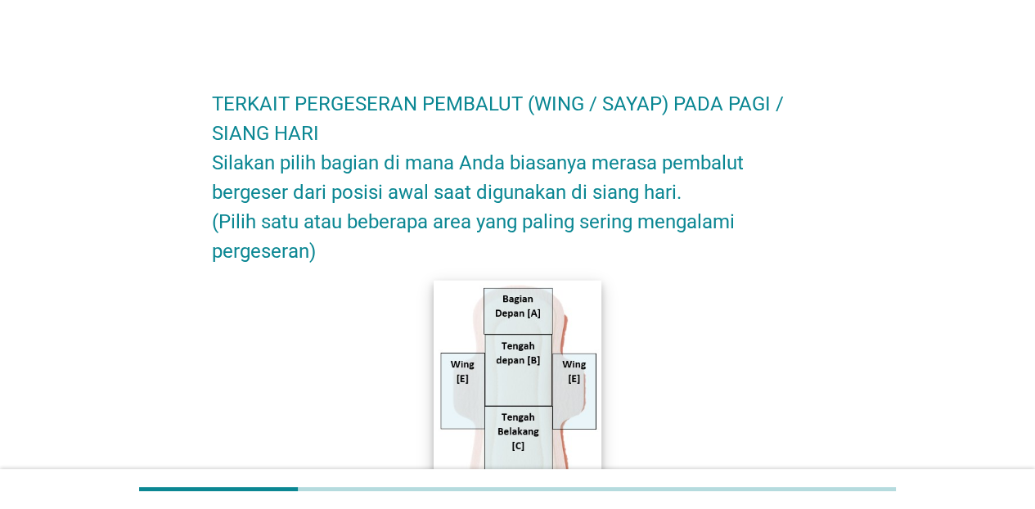
scroll to position [82, 0]
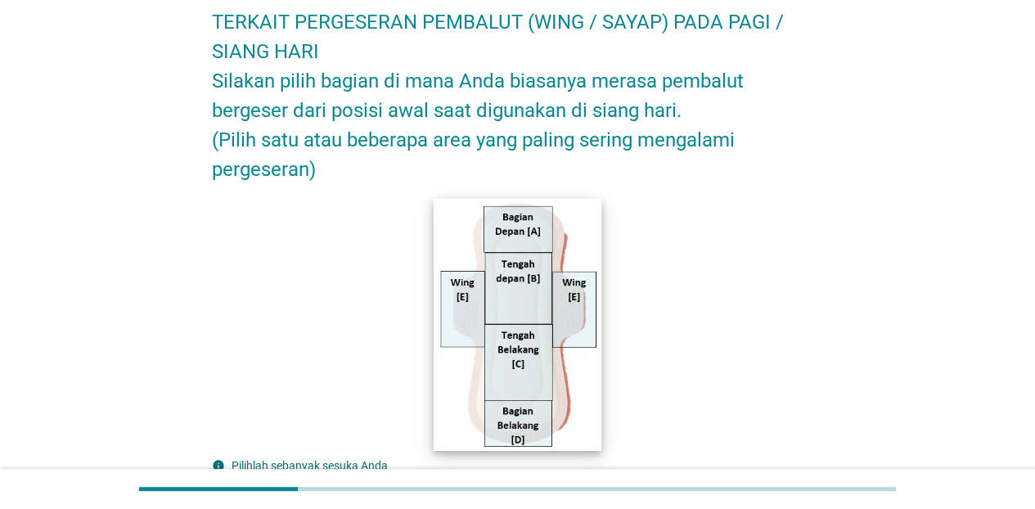
click at [583, 313] on img at bounding box center [518, 324] width 168 height 252
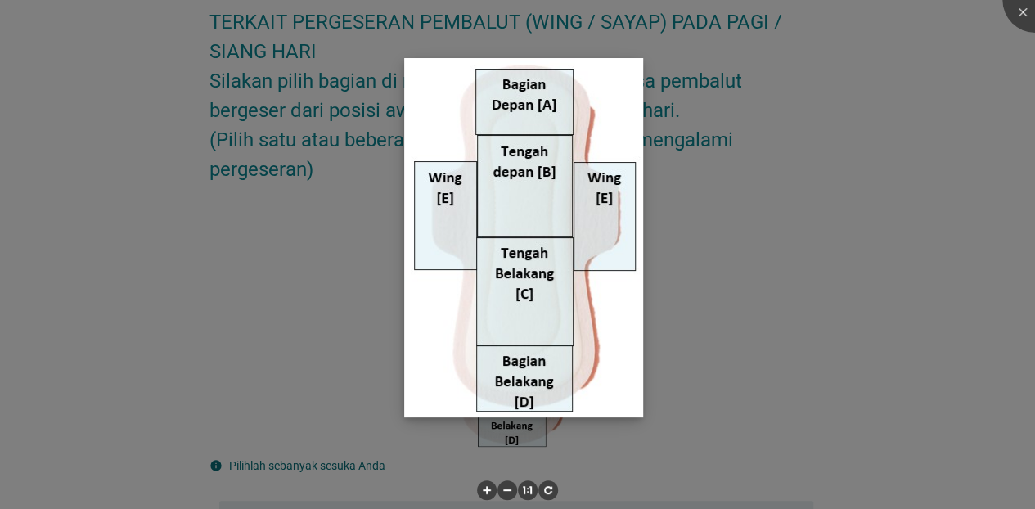
click at [610, 216] on img at bounding box center [523, 237] width 239 height 359
click at [1024, 7] on div at bounding box center [1034, -1] width 65 height 65
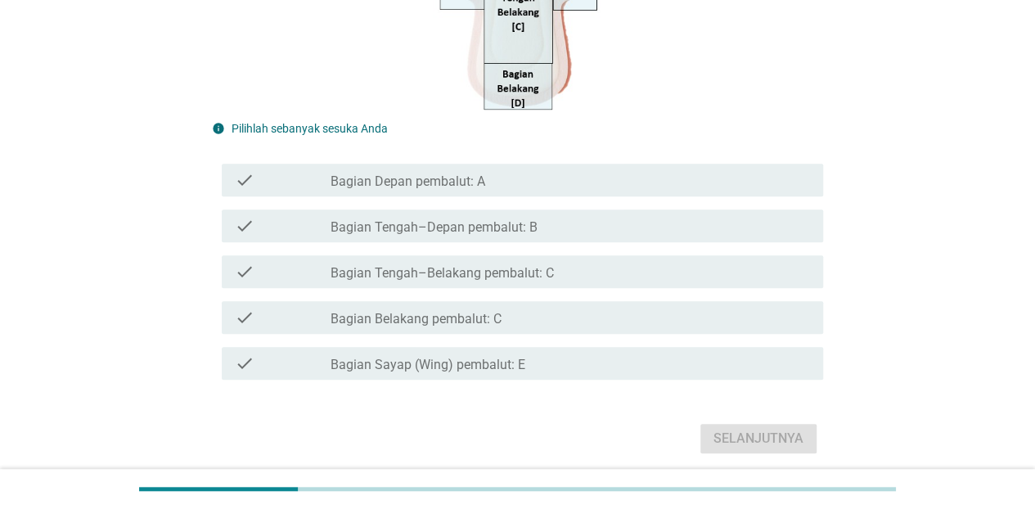
scroll to position [481, 0]
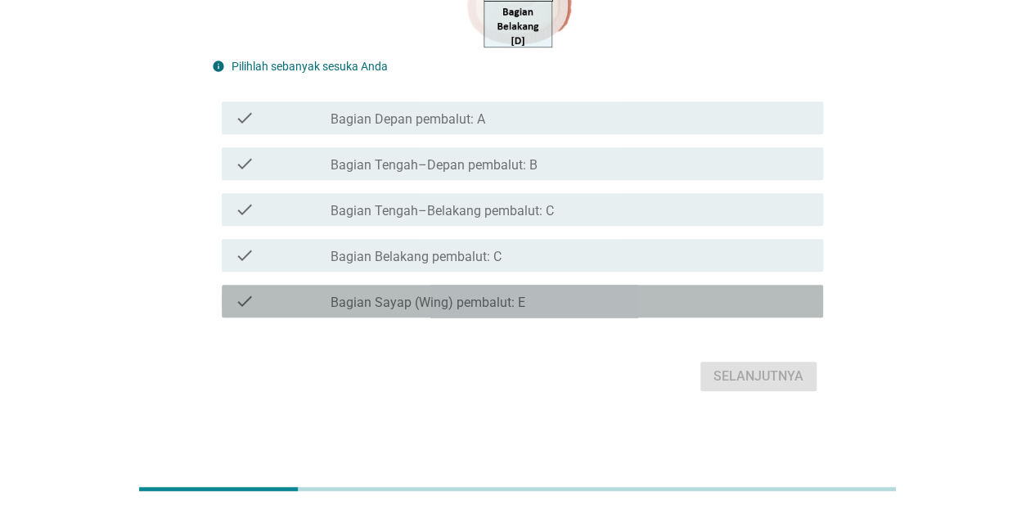
click at [527, 304] on div "check_box_outline_blank Bagian Sayap (Wing) pembalut: E" at bounding box center [570, 301] width 479 height 20
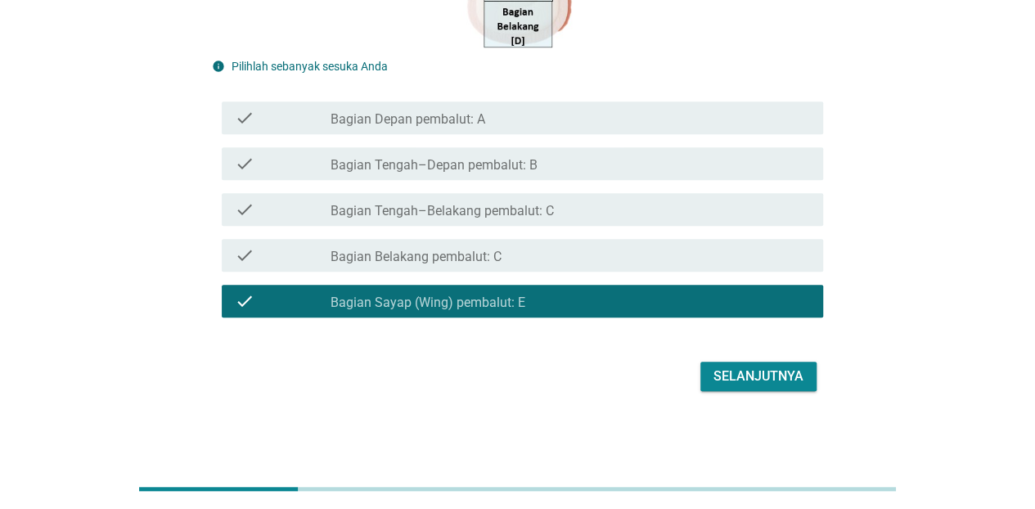
click at [785, 391] on div "Selanjutnya" at bounding box center [517, 376] width 611 height 39
click at [779, 382] on div "Selanjutnya" at bounding box center [758, 377] width 90 height 20
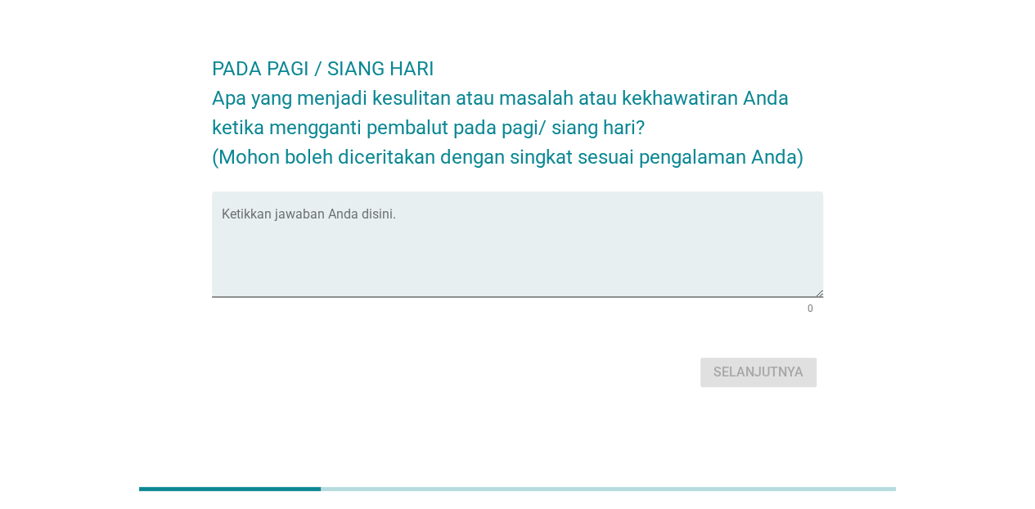
scroll to position [0, 0]
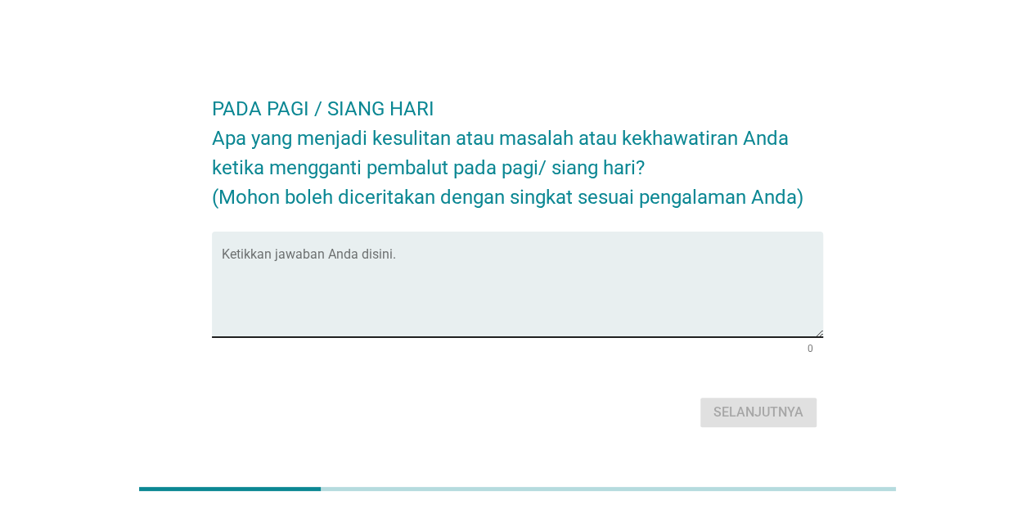
click at [525, 263] on textarea "Ketikkan jawaban Anda disini." at bounding box center [522, 294] width 601 height 86
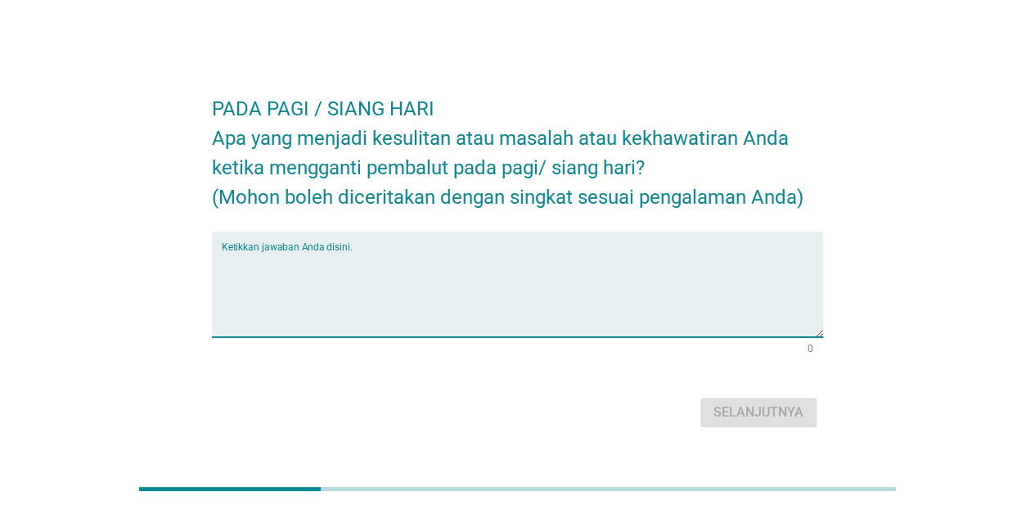
type textarea "t"
type textarea "tidak ada masalah"
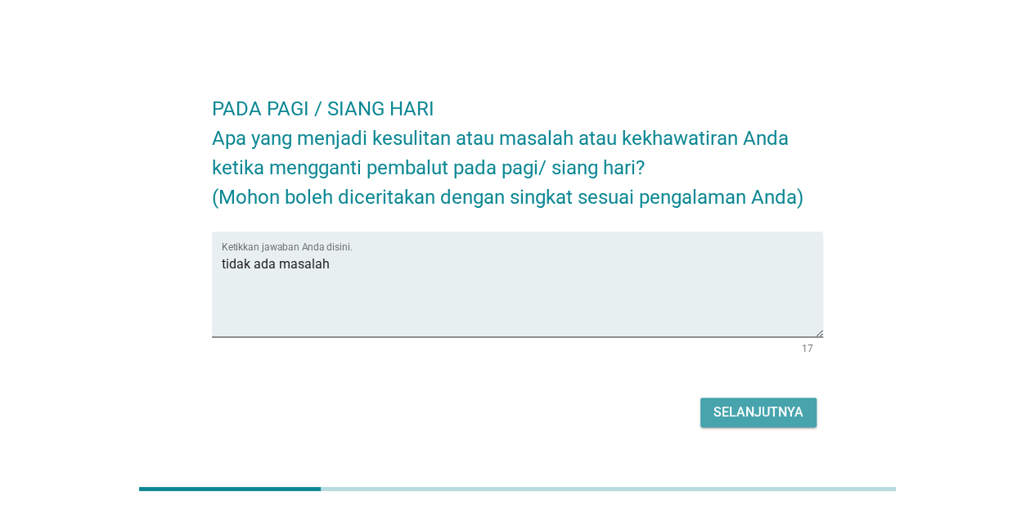
click at [778, 410] on div "Selanjutnya" at bounding box center [758, 413] width 90 height 20
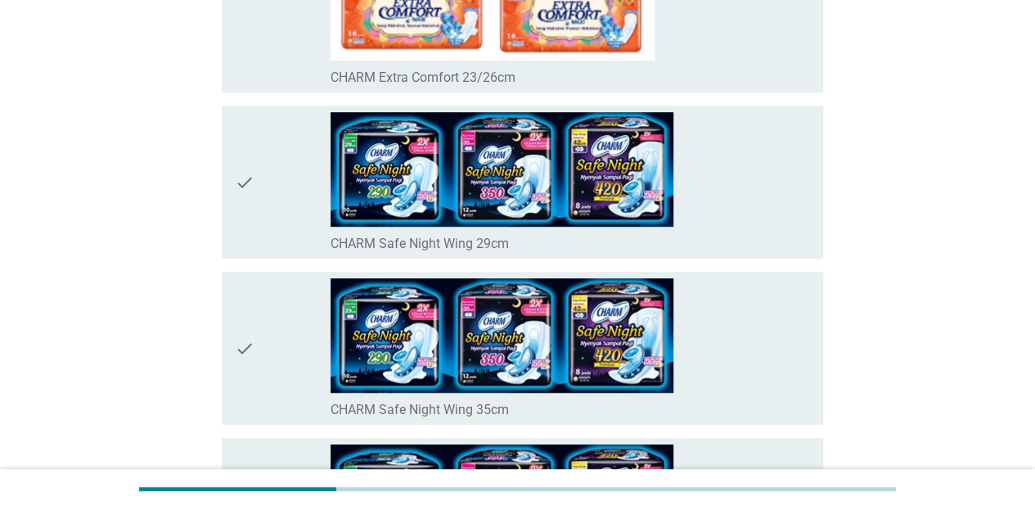
scroll to position [573, 0]
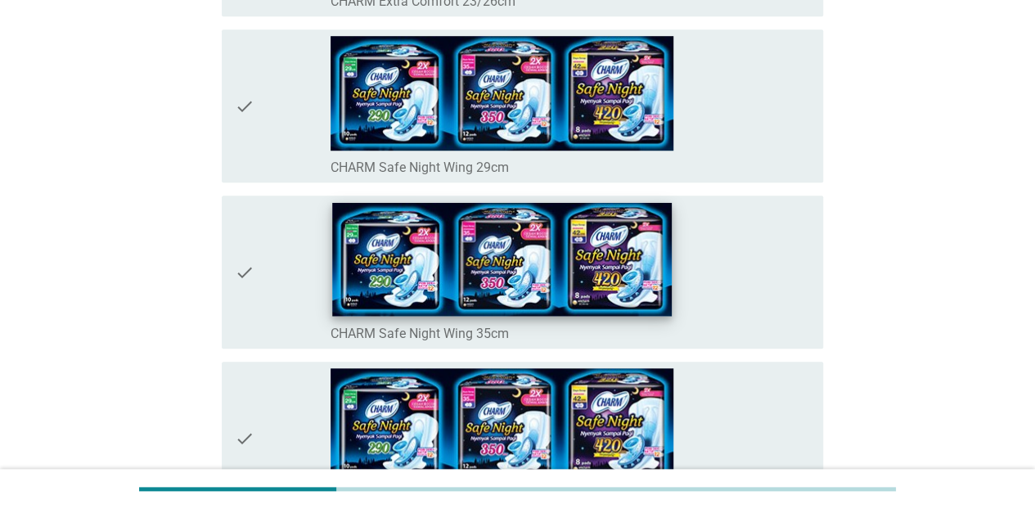
click at [448, 272] on img at bounding box center [502, 260] width 340 height 114
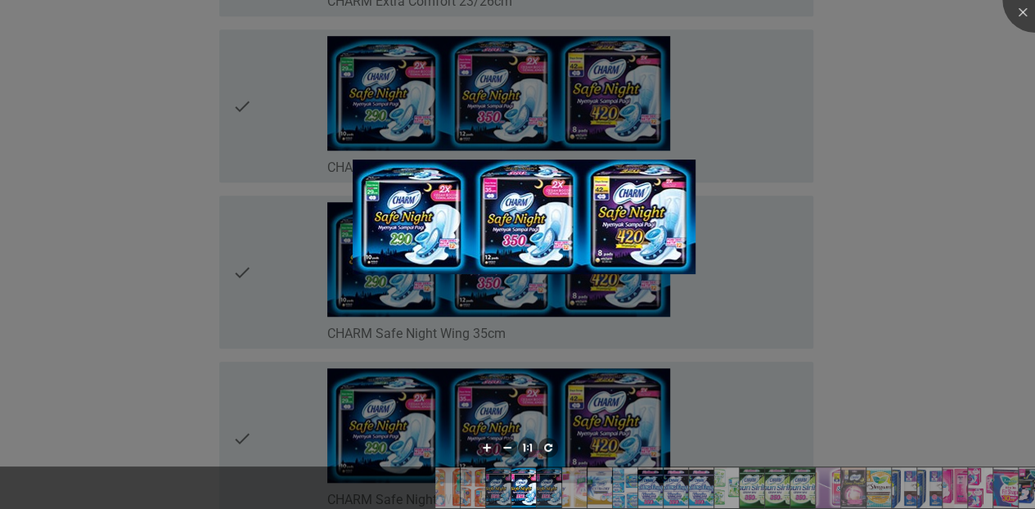
click at [540, 275] on div at bounding box center [517, 254] width 1035 height 509
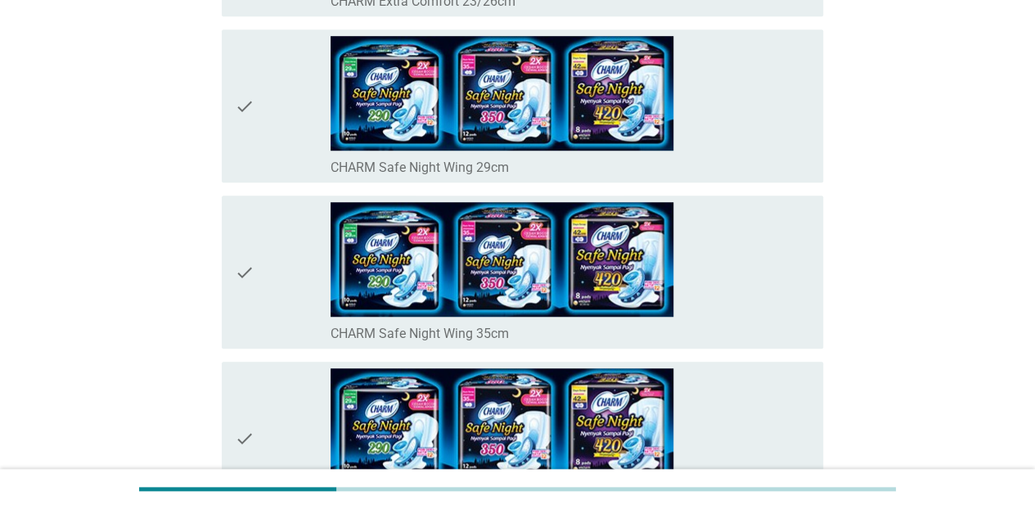
click at [244, 267] on icon "check" at bounding box center [245, 272] width 20 height 140
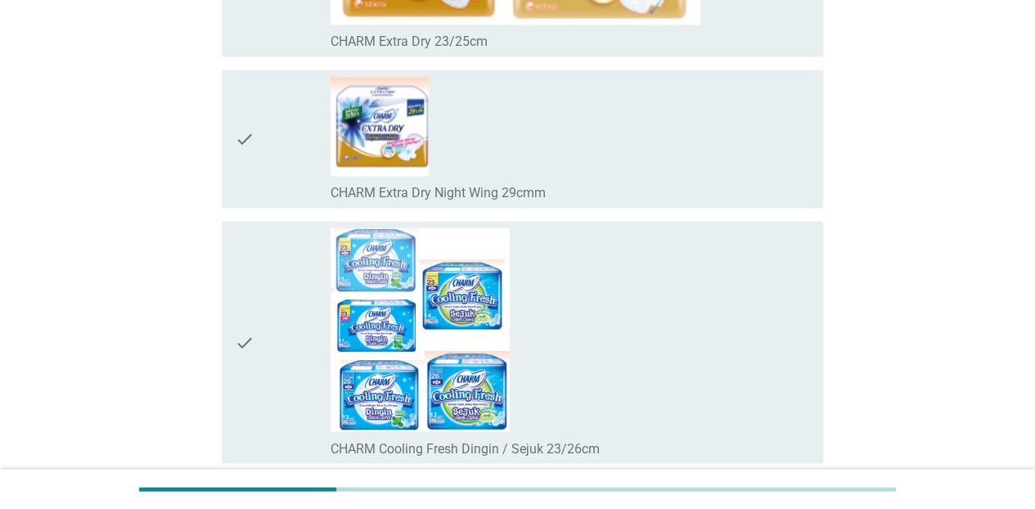
scroll to position [1366, 0]
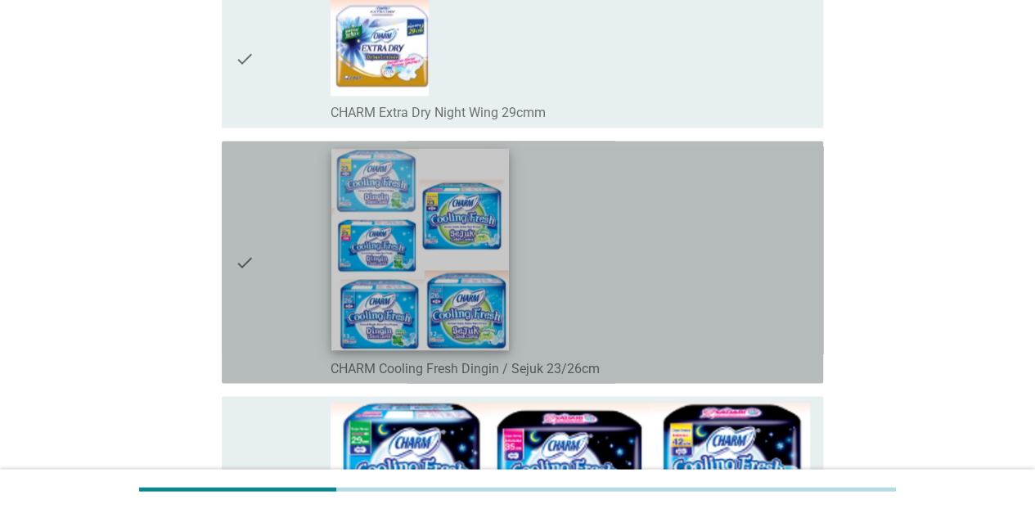
click at [497, 299] on img at bounding box center [420, 248] width 178 height 201
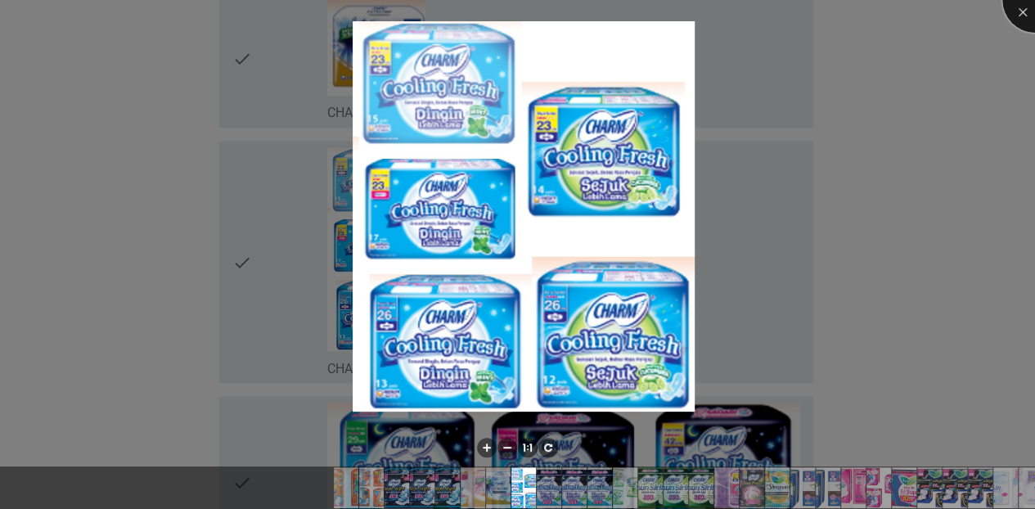
click at [1014, 17] on div at bounding box center [1034, -1] width 65 height 65
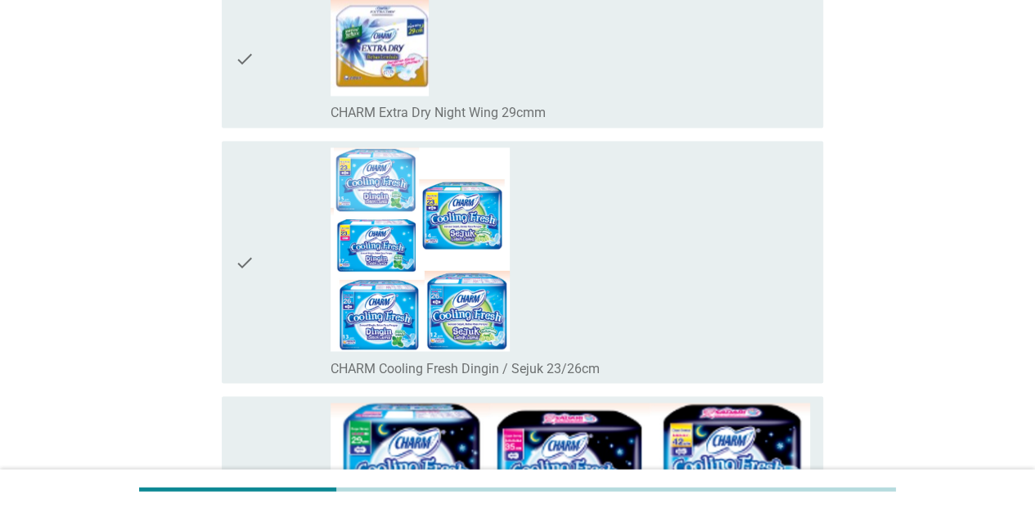
click at [236, 258] on icon "check" at bounding box center [245, 261] width 20 height 229
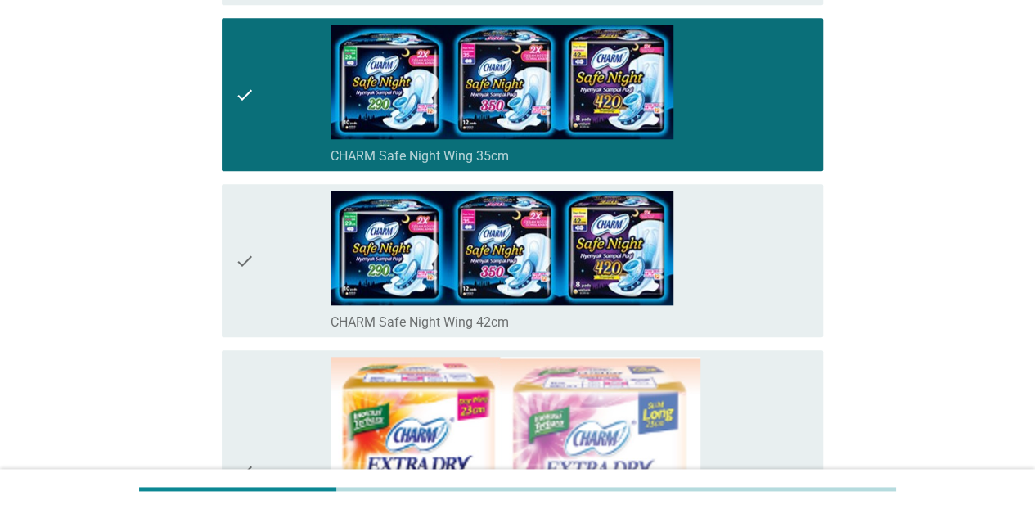
scroll to position [630, 0]
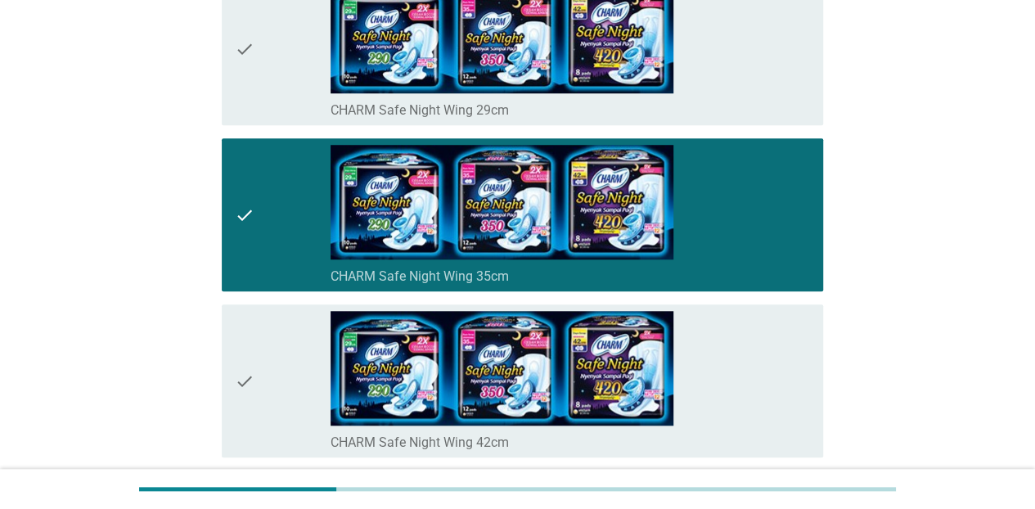
click at [242, 206] on icon "check" at bounding box center [245, 215] width 20 height 140
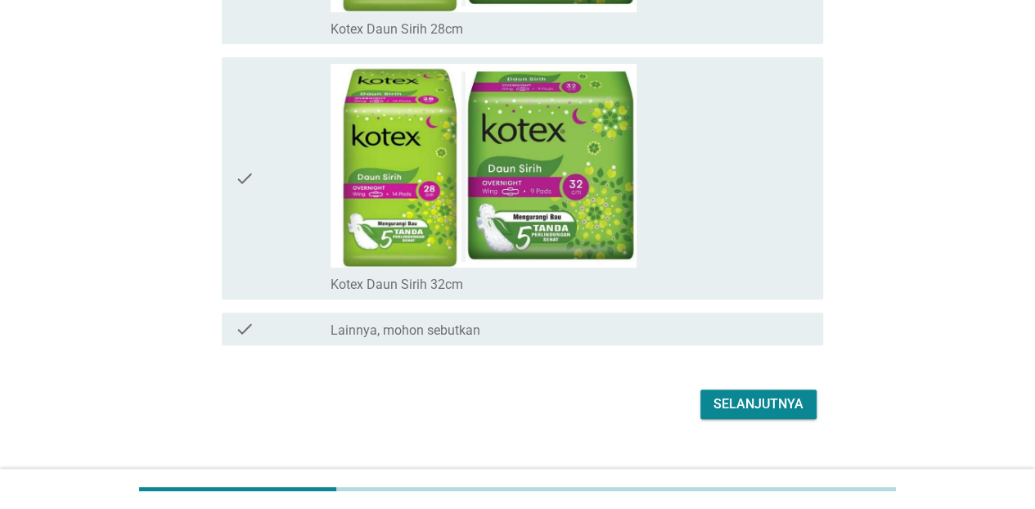
scroll to position [12605, 0]
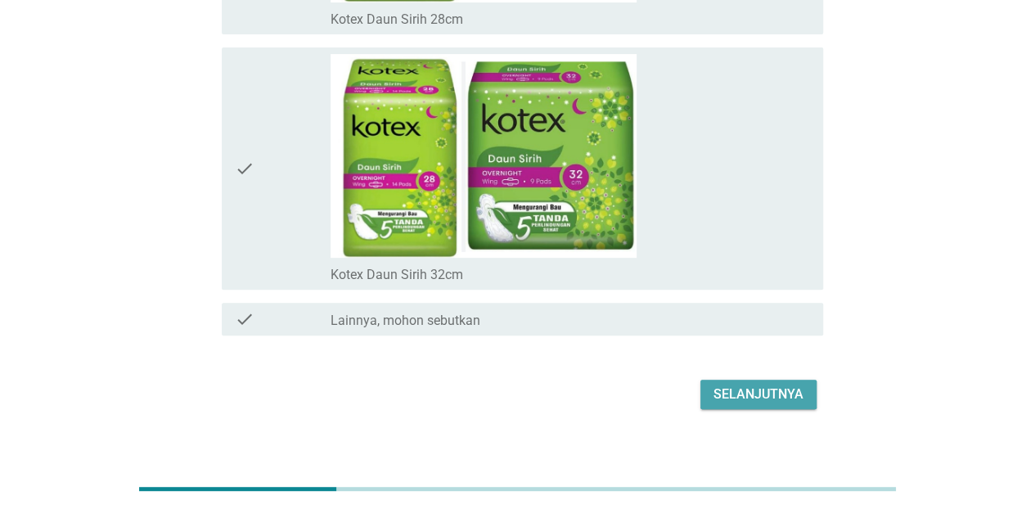
click at [767, 385] on div "Selanjutnya" at bounding box center [758, 395] width 90 height 20
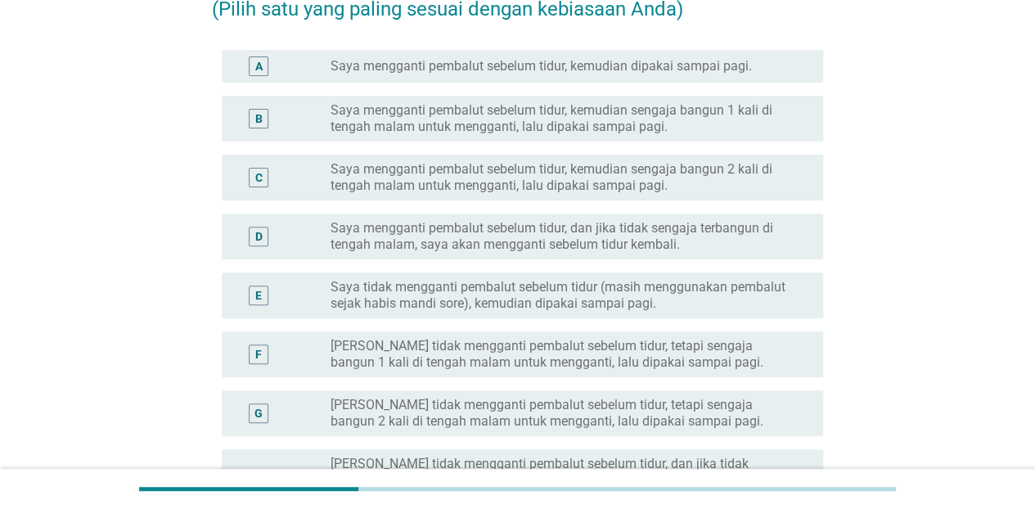
scroll to position [164, 0]
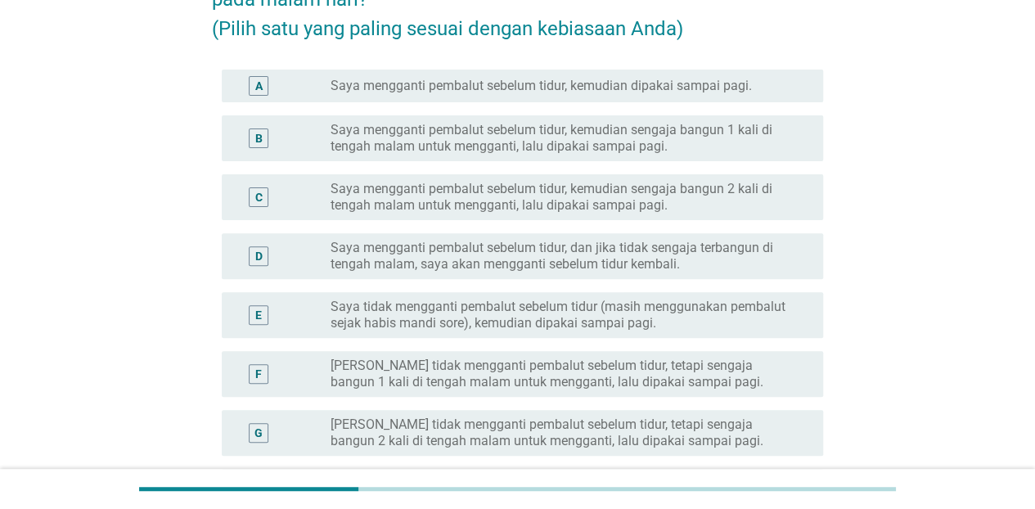
click at [723, 82] on label "Saya mengganti pembalut sebelum tidur, kemudian dipakai sampai pagi." at bounding box center [541, 86] width 421 height 16
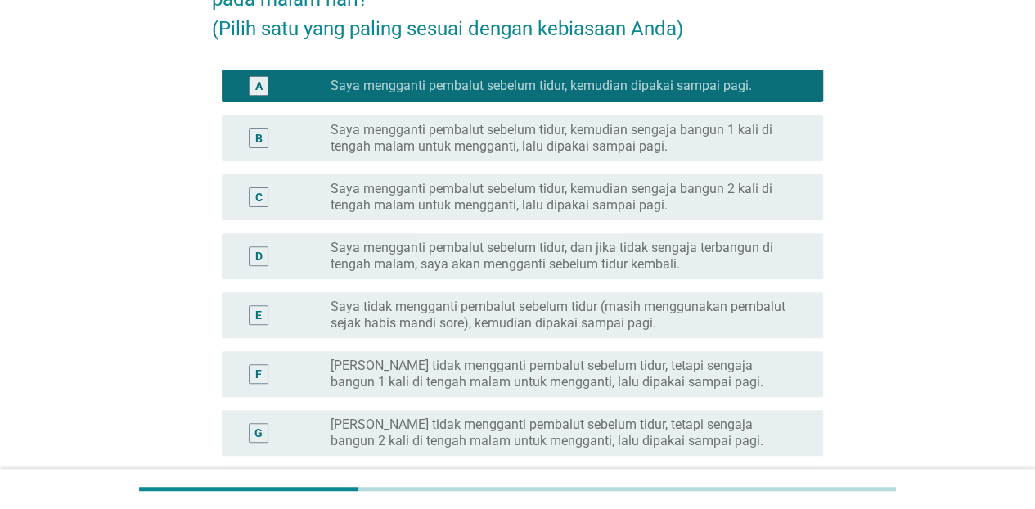
scroll to position [380, 0]
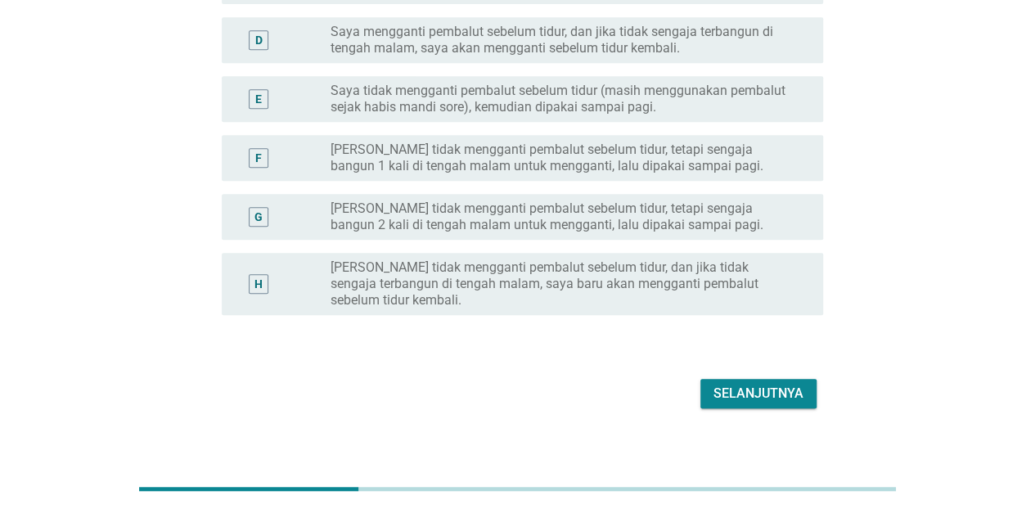
click at [735, 384] on div "Selanjutnya" at bounding box center [758, 394] width 90 height 20
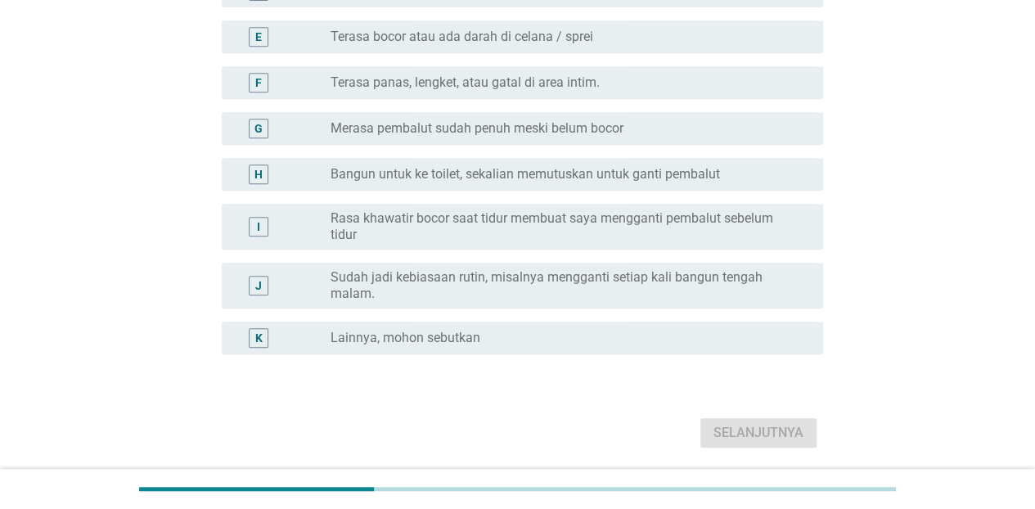
scroll to position [0, 0]
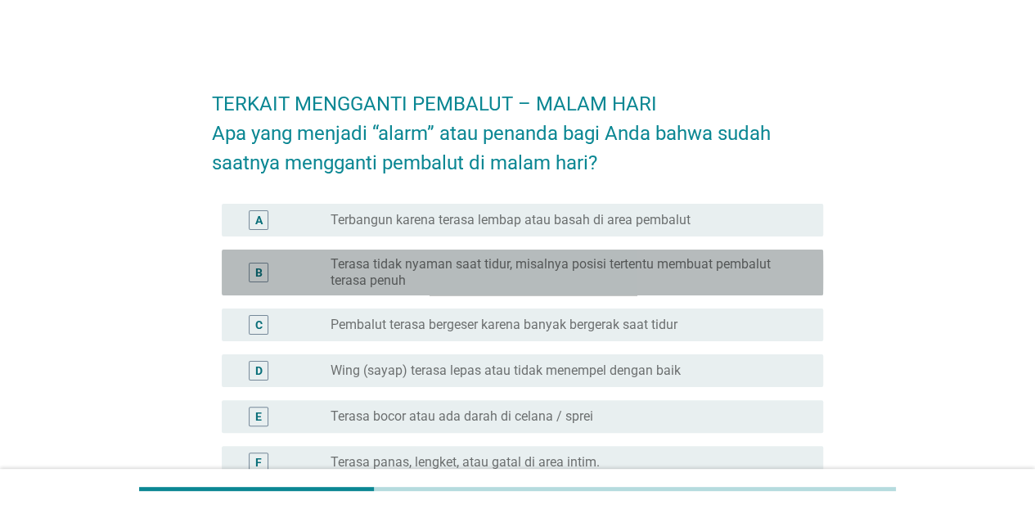
click at [546, 278] on label "Terasa tidak nyaman saat tidur, misalnya posisi tertentu membuat pembalut teras…" at bounding box center [564, 272] width 466 height 33
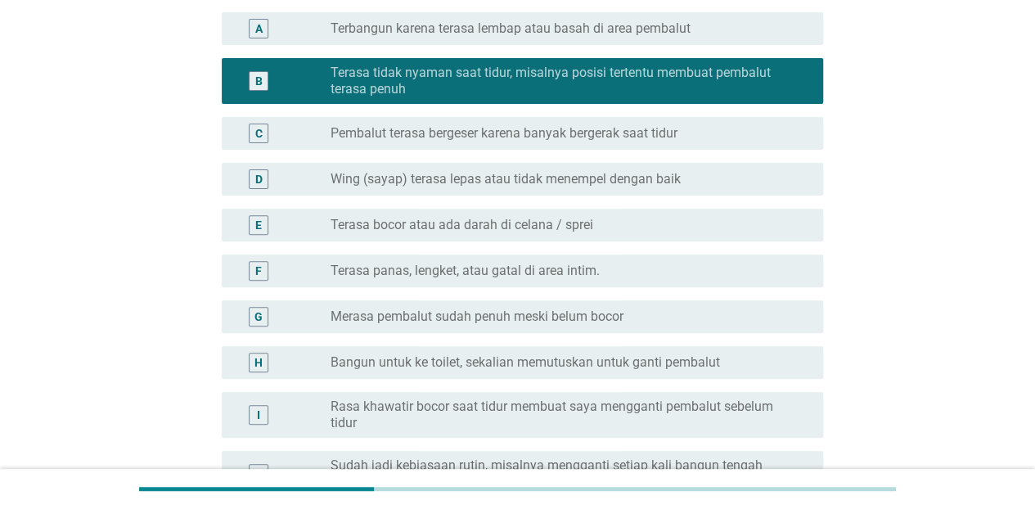
scroll to position [435, 0]
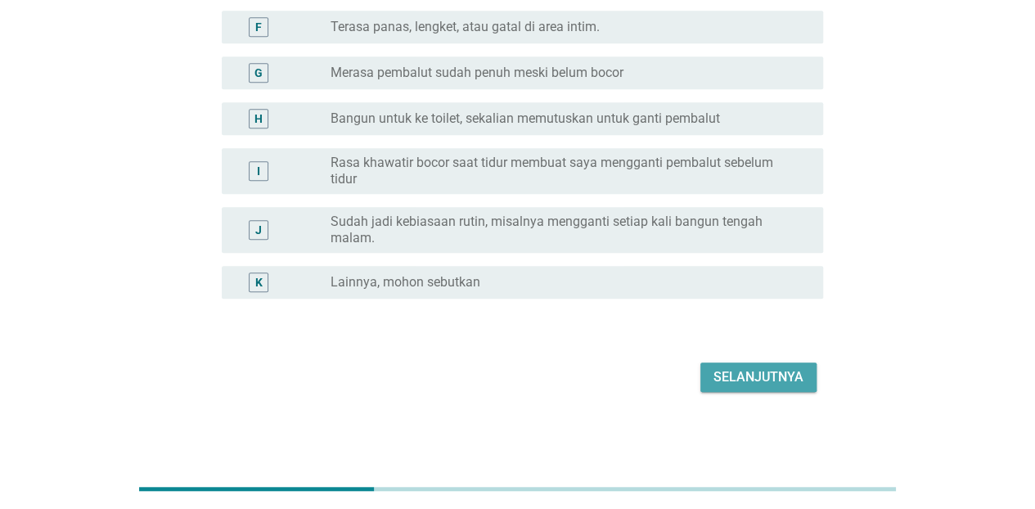
click at [748, 370] on div "Selanjutnya" at bounding box center [758, 377] width 90 height 20
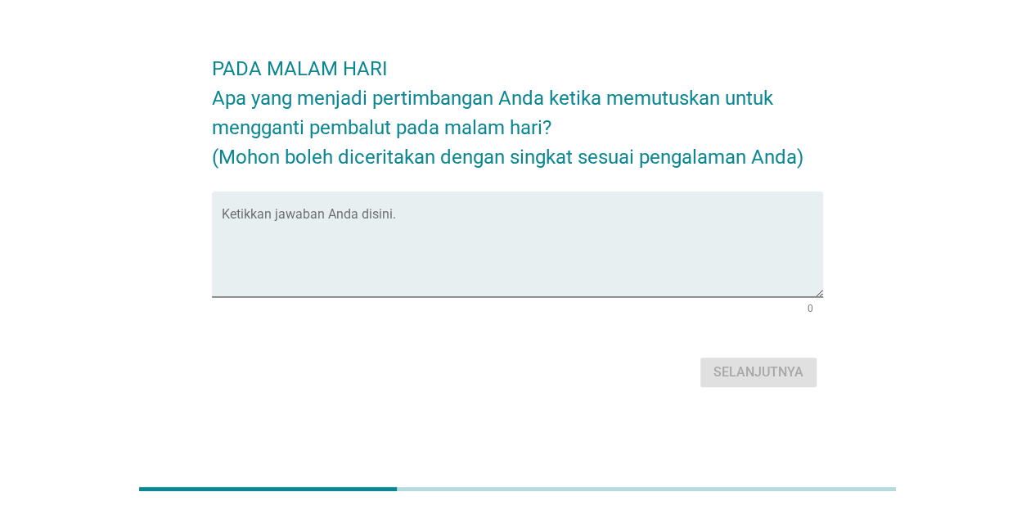
scroll to position [0, 0]
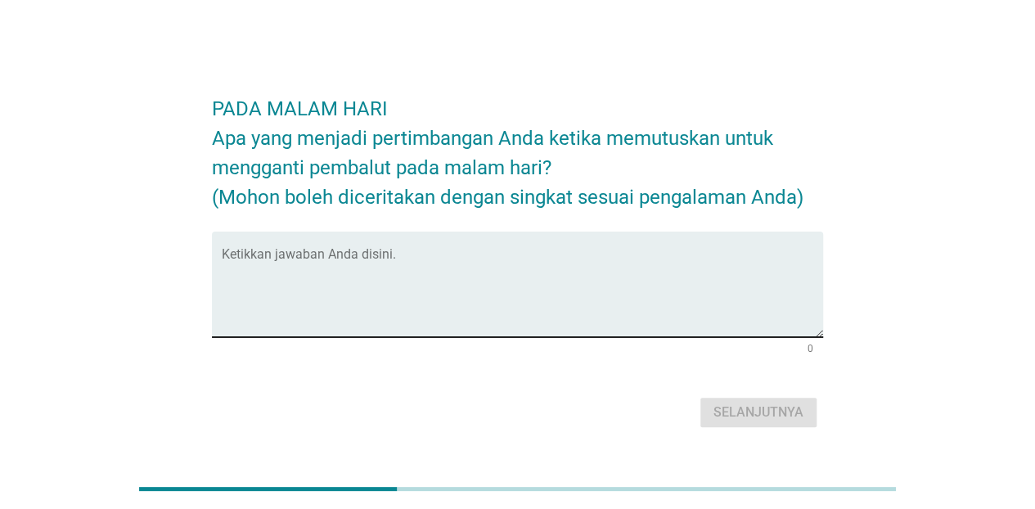
click at [542, 255] on textarea "Ketikkan jawaban Anda disini." at bounding box center [522, 294] width 601 height 86
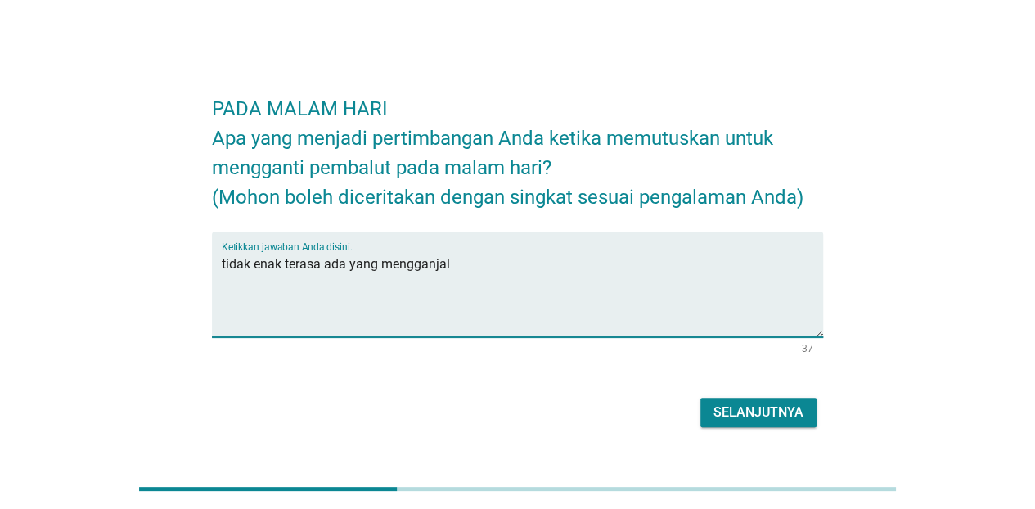
type textarea "tidak enak terasa ada yang mengganjal"
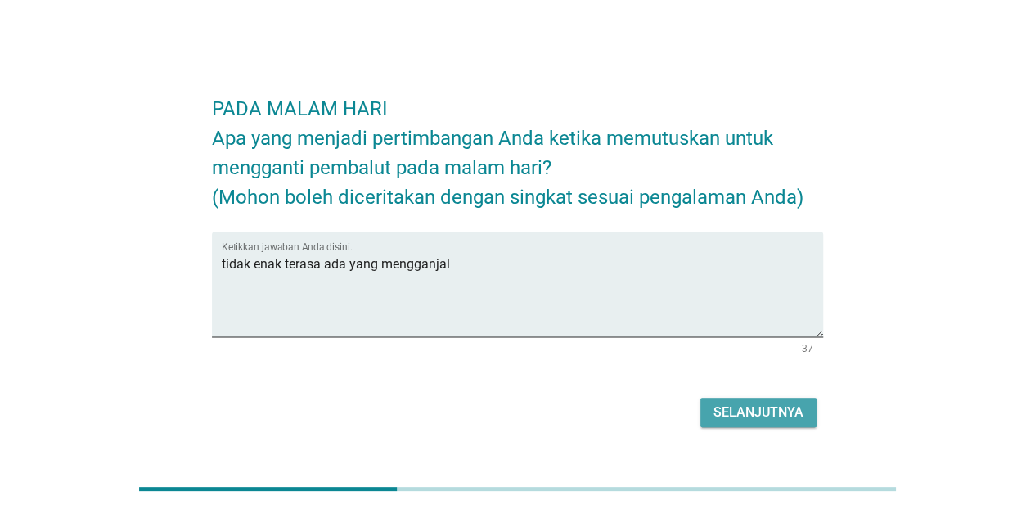
click at [764, 407] on div "Selanjutnya" at bounding box center [758, 413] width 90 height 20
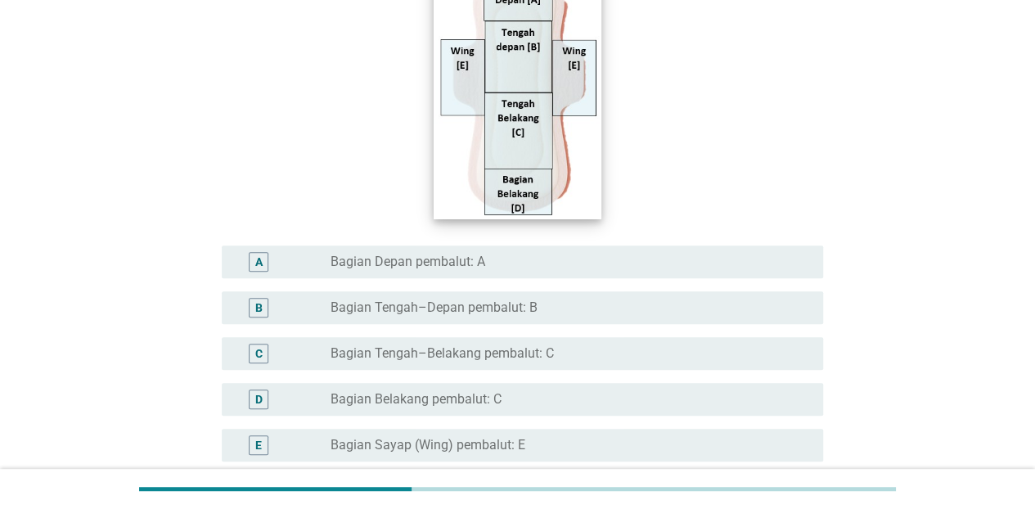
scroll to position [327, 0]
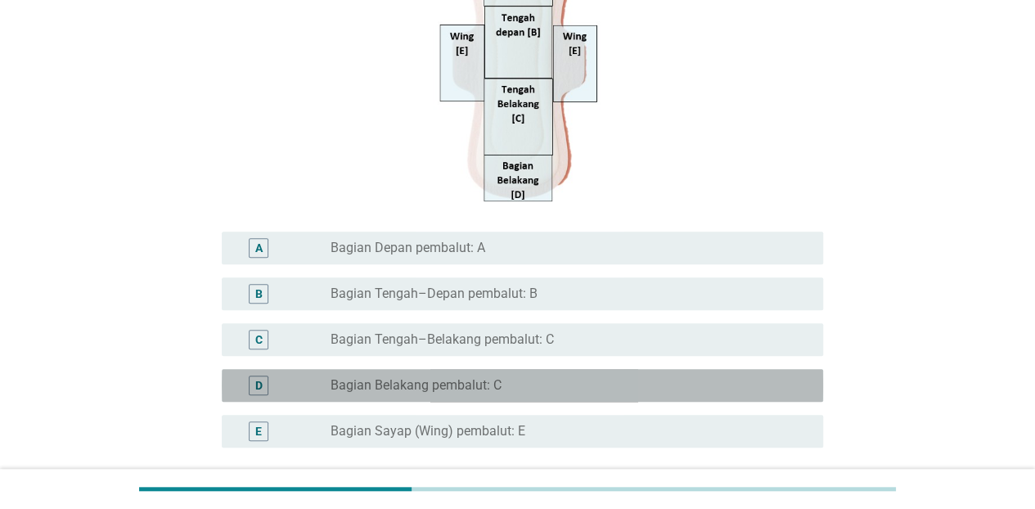
click at [512, 382] on div "radio_button_unchecked Bagian Belakang pembalut: C" at bounding box center [564, 385] width 466 height 16
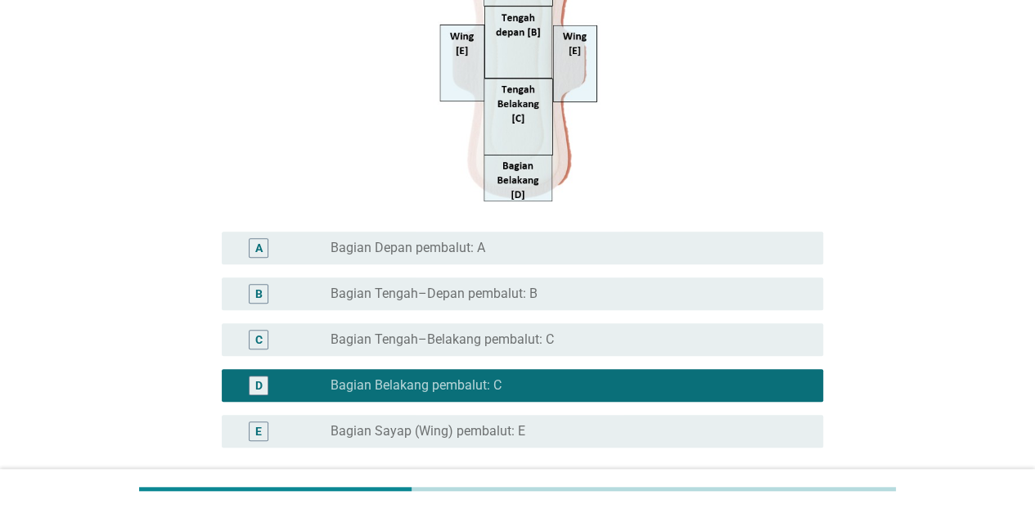
scroll to position [476, 0]
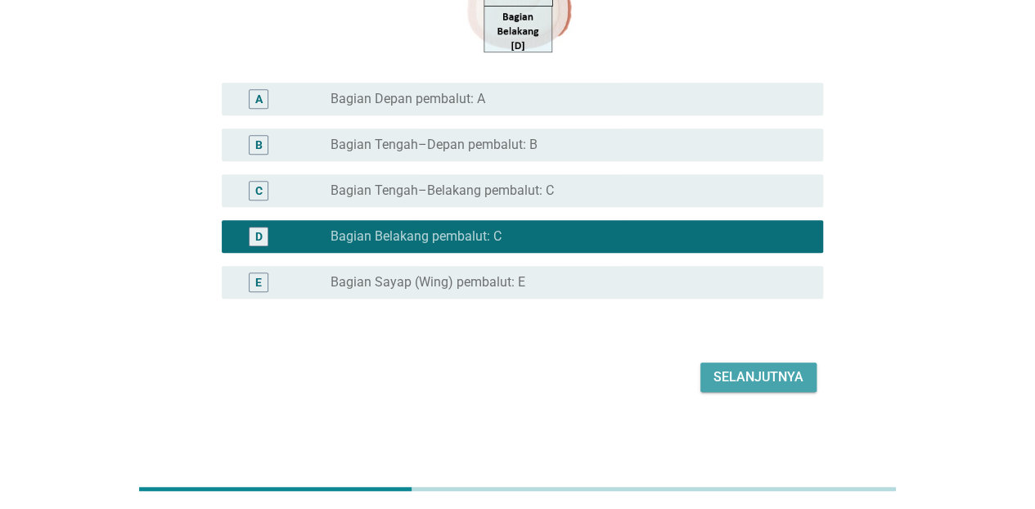
click at [723, 367] on button "Selanjutnya" at bounding box center [758, 376] width 116 height 29
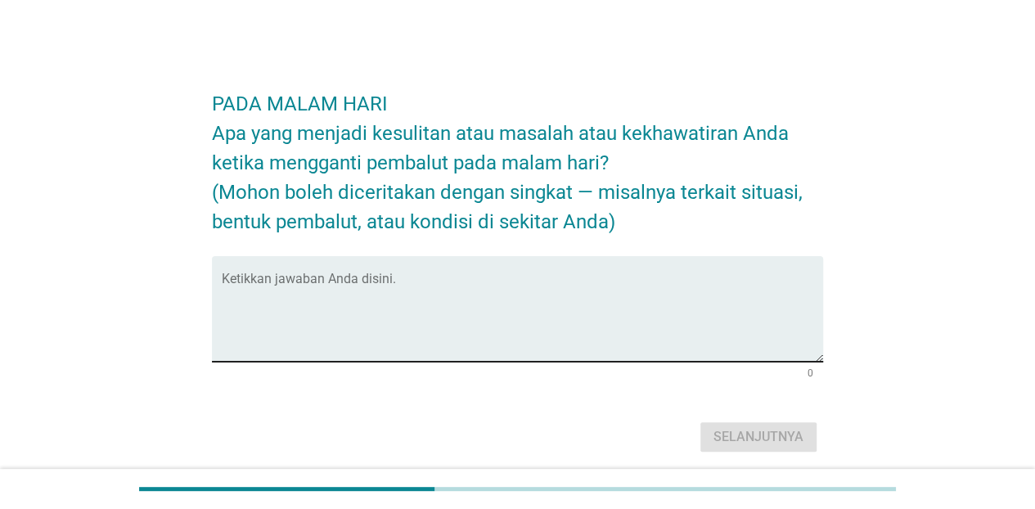
click at [388, 274] on div "Ketikkan jawaban Anda disini." at bounding box center [522, 309] width 601 height 106
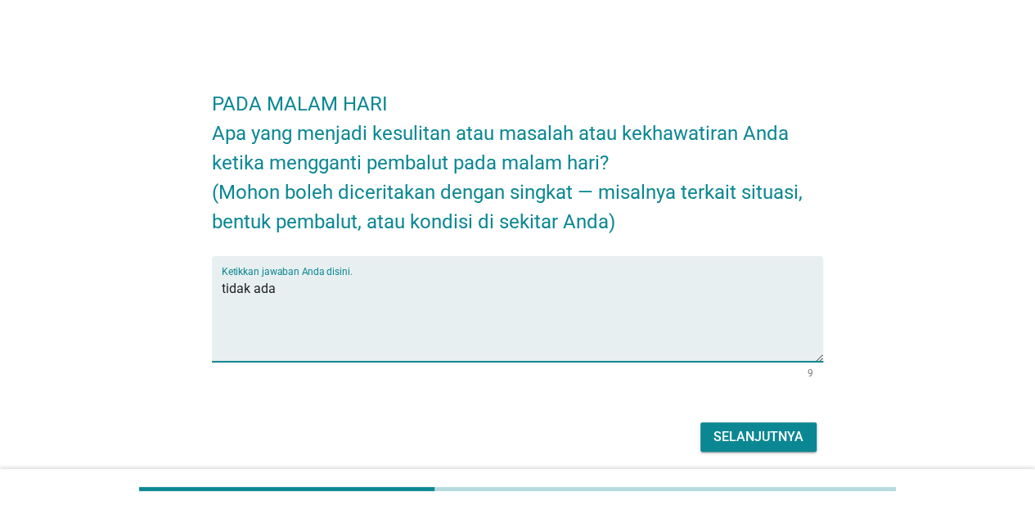
type textarea "tidak ada"
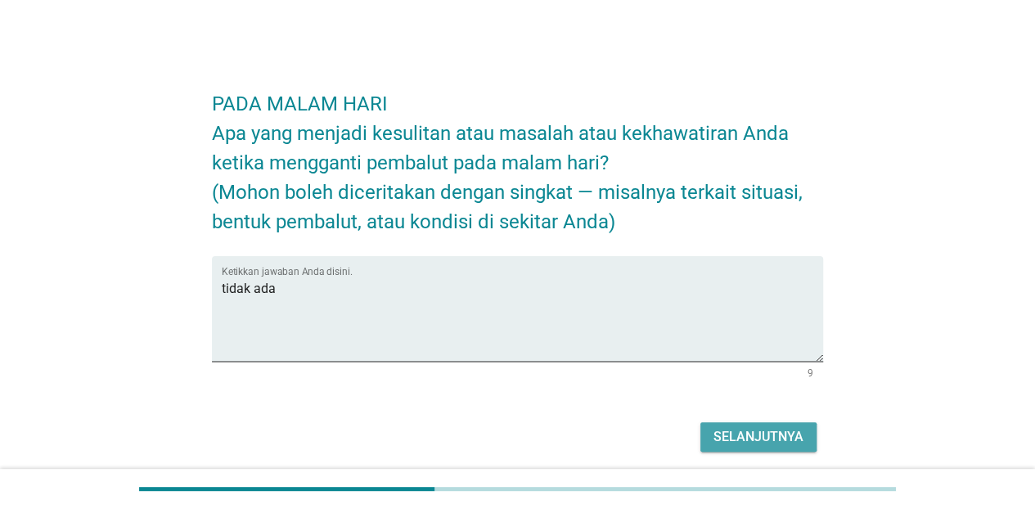
click at [798, 432] on div "Selanjutnya" at bounding box center [758, 437] width 90 height 20
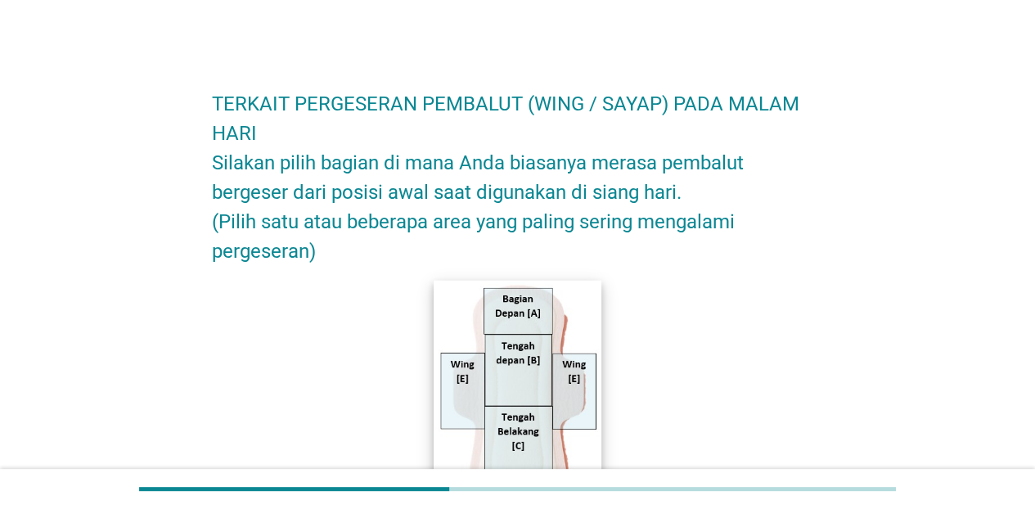
scroll to position [164, 0]
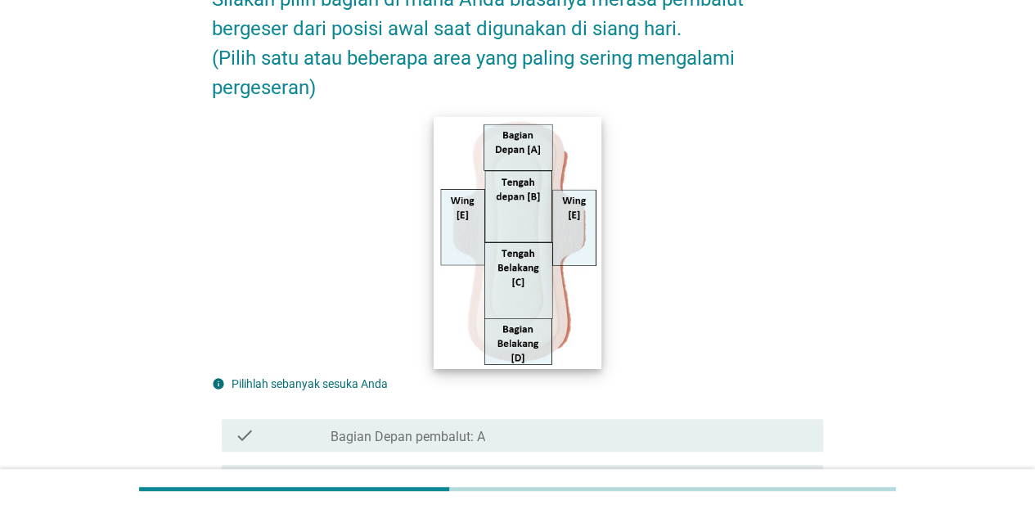
click at [576, 226] on img at bounding box center [518, 242] width 168 height 252
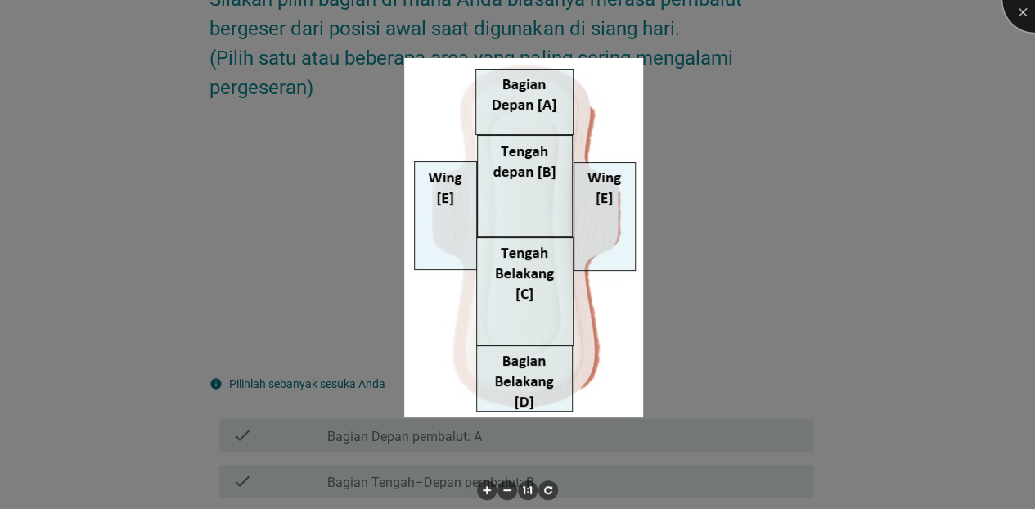
click at [1028, 5] on div at bounding box center [1034, -1] width 65 height 65
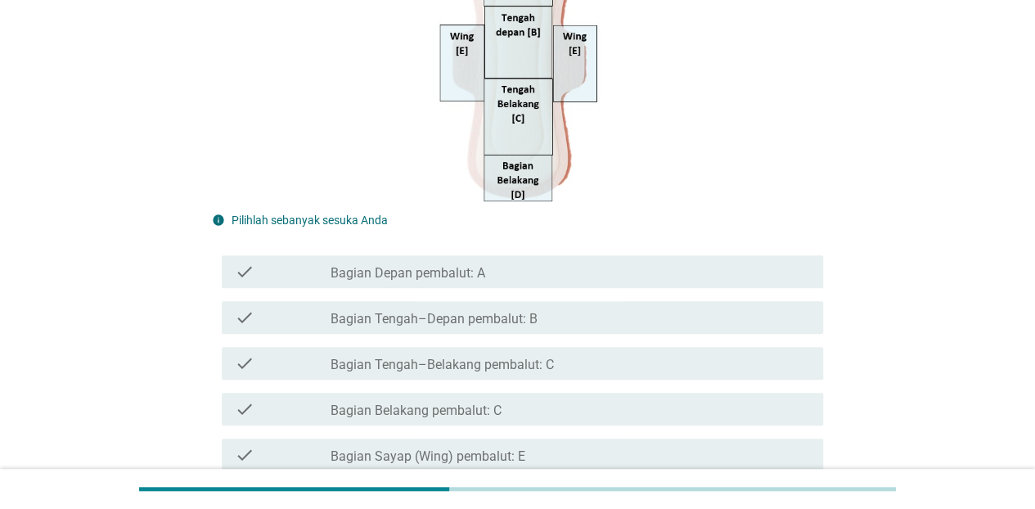
scroll to position [481, 0]
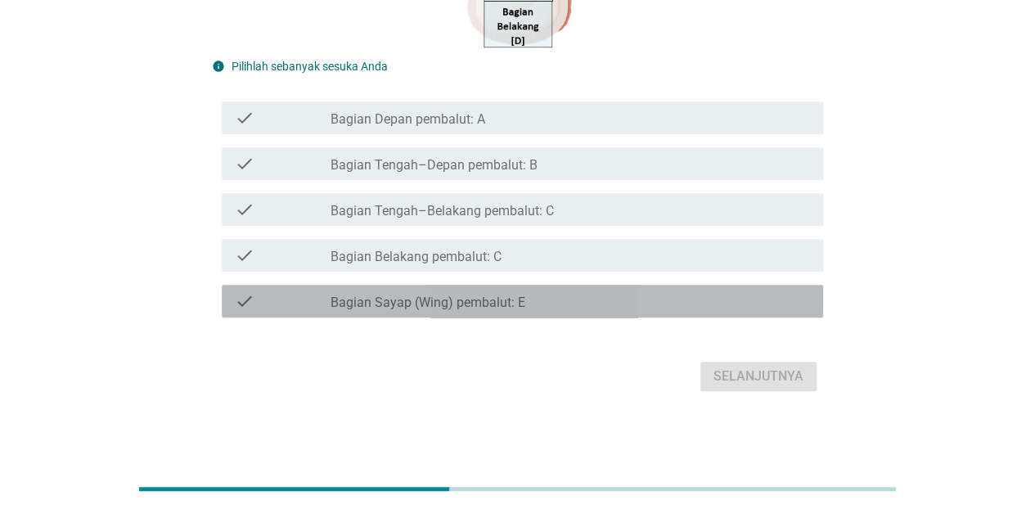
click at [547, 299] on div "check_box_outline_blank Bagian Sayap (Wing) pembalut: E" at bounding box center [570, 301] width 479 height 20
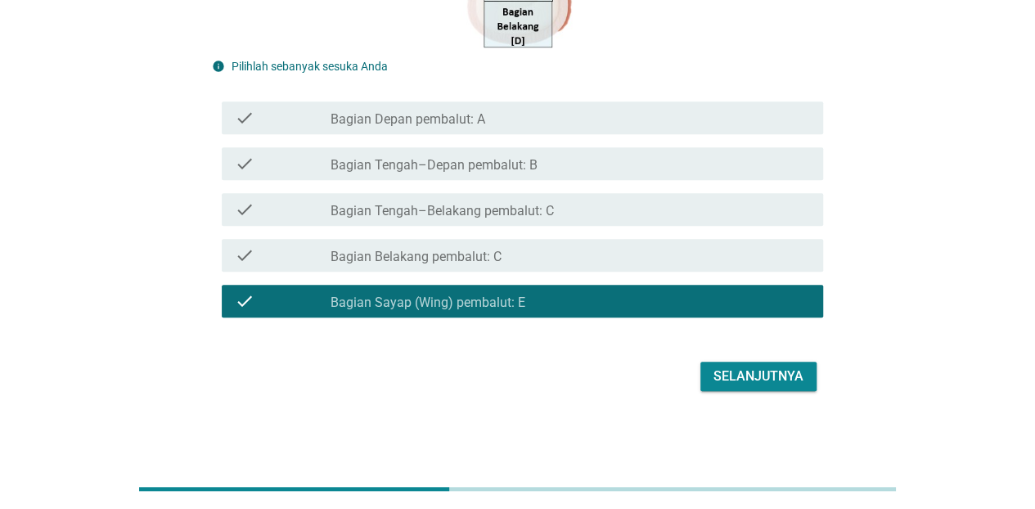
click at [782, 376] on div "Selanjutnya" at bounding box center [758, 377] width 90 height 20
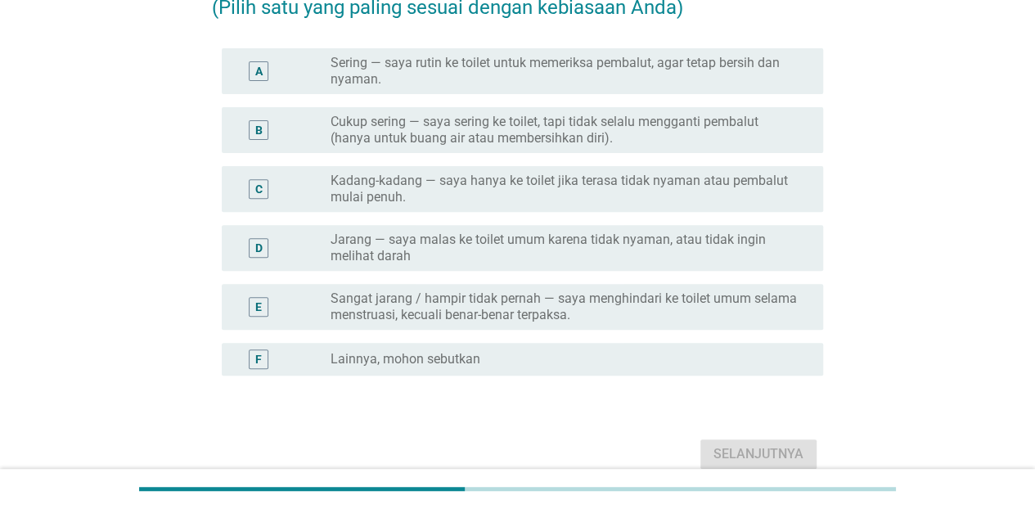
scroll to position [245, 0]
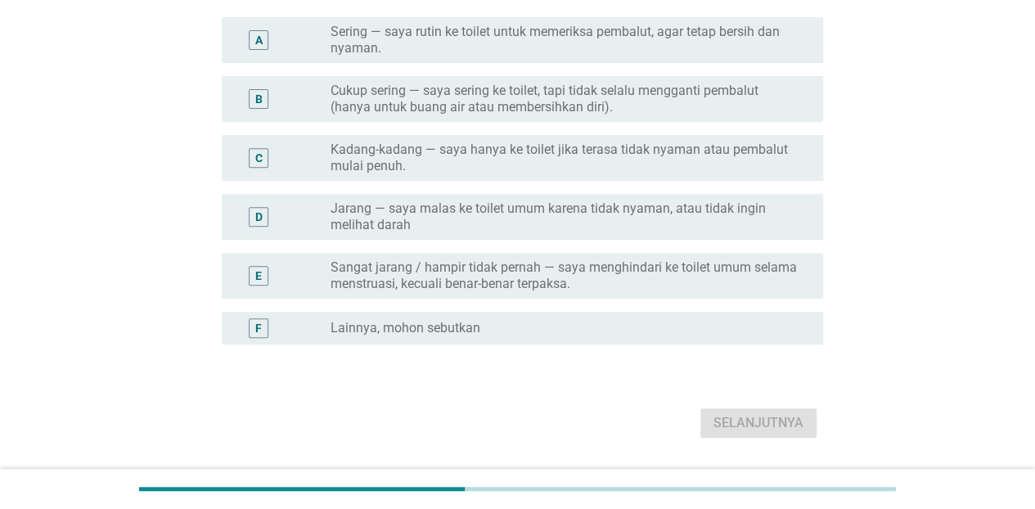
click at [547, 269] on label "Sangat jarang / hampir tidak pernah — saya menghindari ke toilet umum selama me…" at bounding box center [564, 275] width 466 height 33
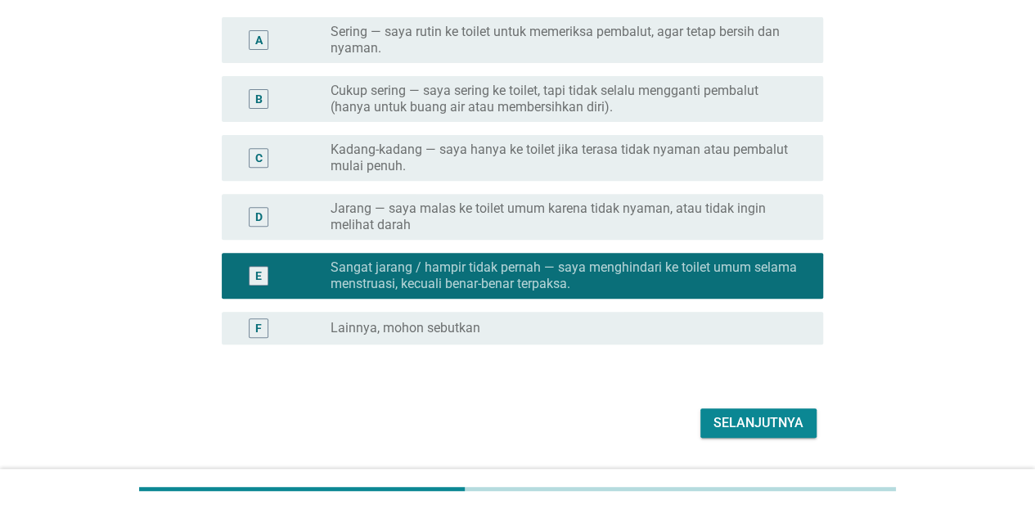
click at [749, 425] on div "Selanjutnya" at bounding box center [758, 423] width 90 height 20
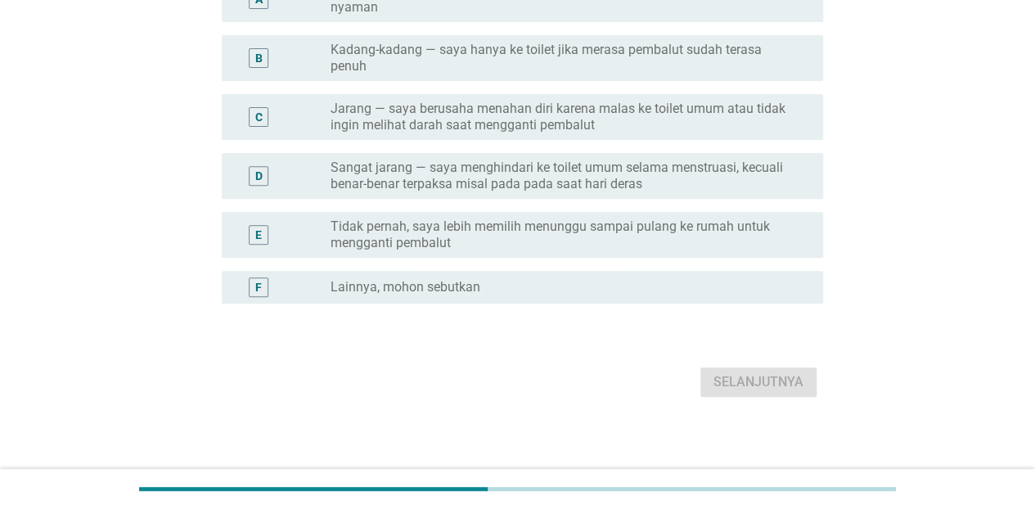
scroll to position [232, 0]
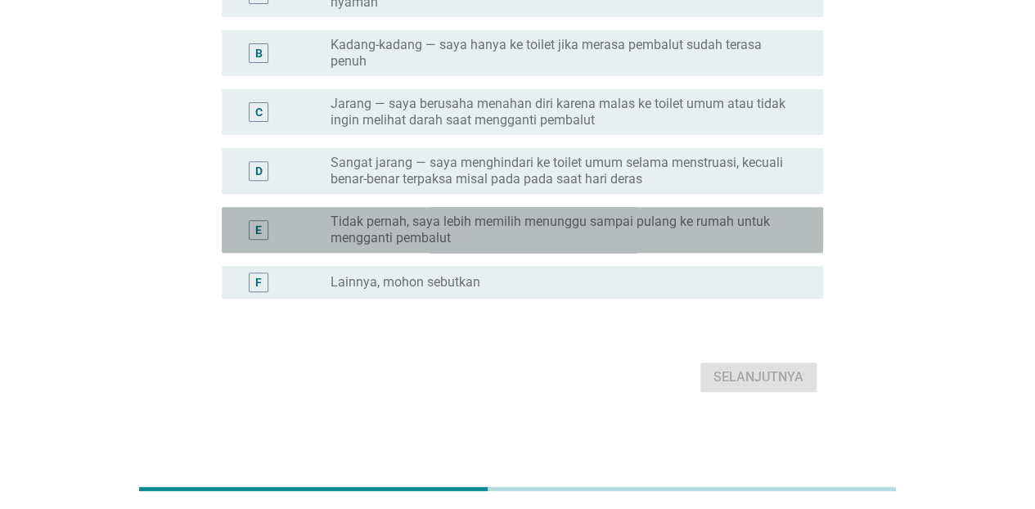
click at [578, 216] on label "Tidak pernah, saya lebih memilih menunggu sampai pulang ke rumah untuk menggant…" at bounding box center [564, 230] width 466 height 33
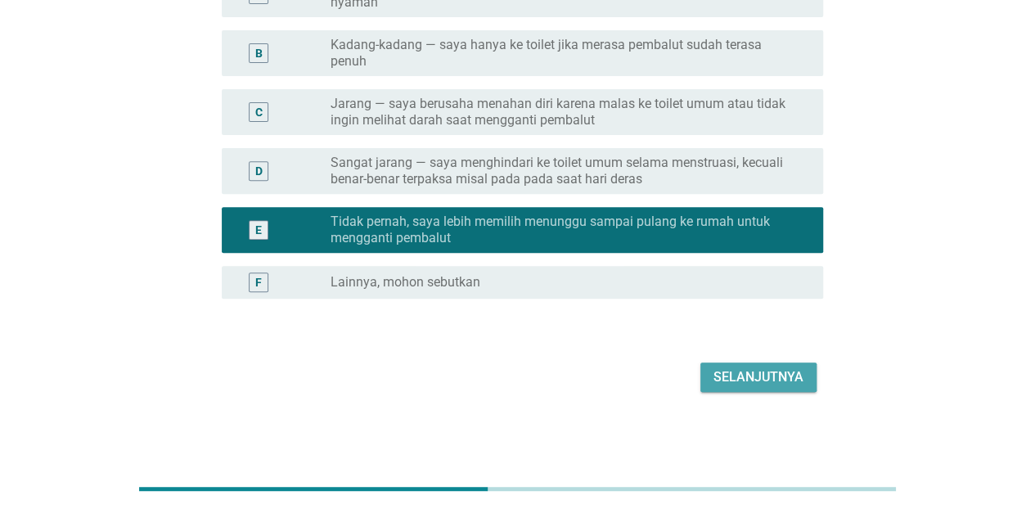
click at [784, 376] on div "Selanjutnya" at bounding box center [758, 377] width 90 height 20
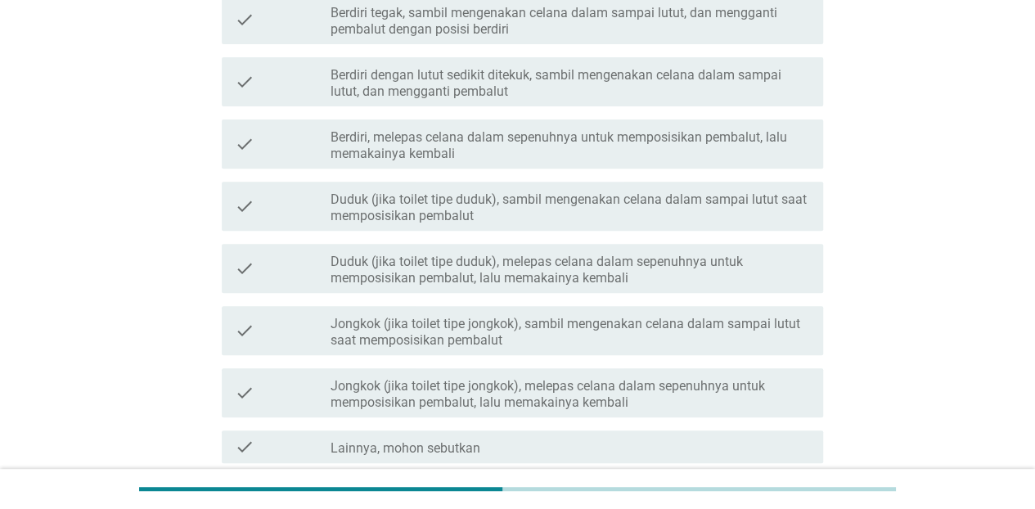
scroll to position [0, 0]
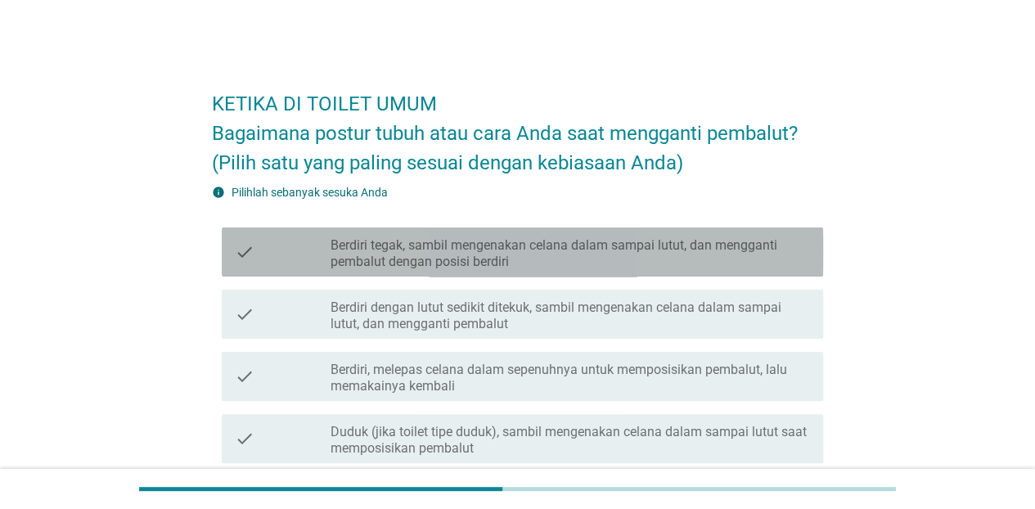
click at [561, 245] on label "Berdiri tegak, sambil mengenakan celana dalam sampai lutut, dan mengganti pemba…" at bounding box center [570, 253] width 479 height 33
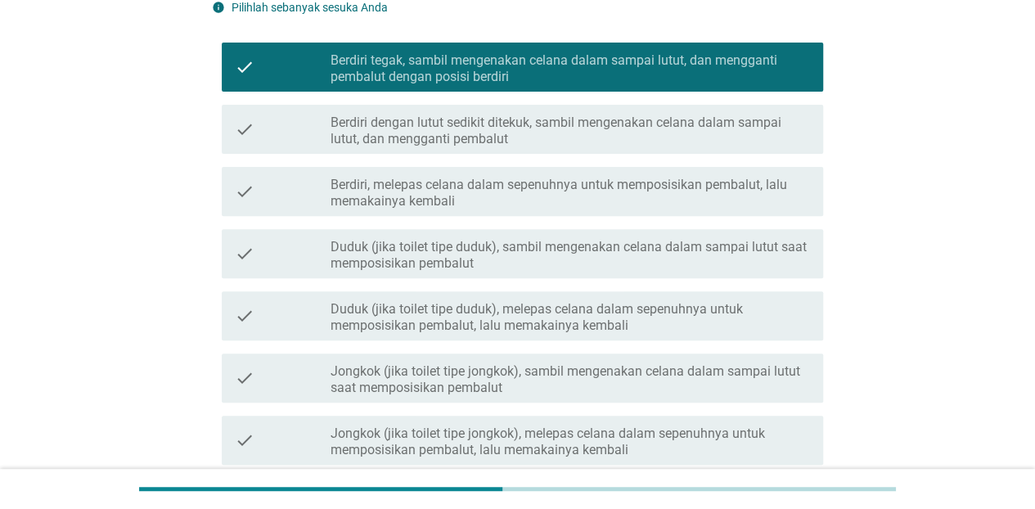
scroll to position [327, 0]
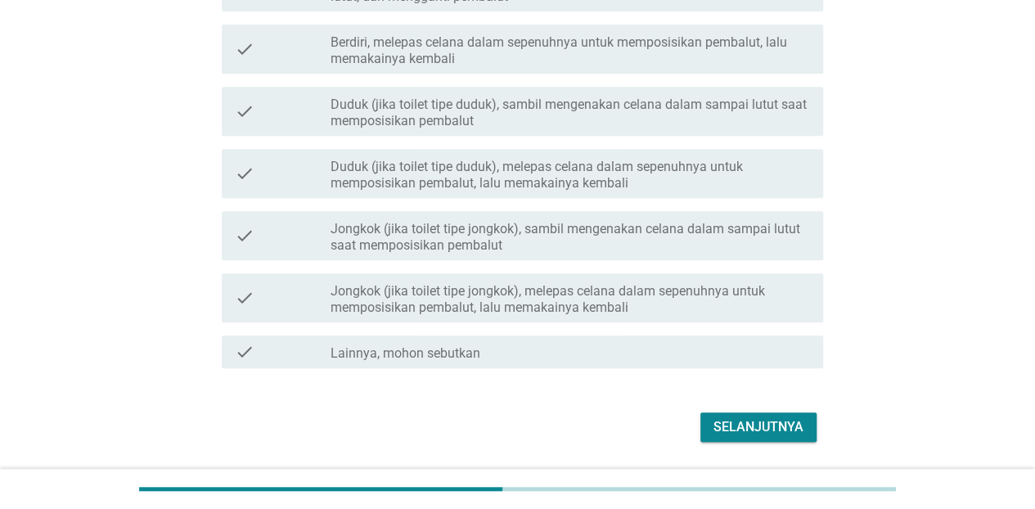
click at [776, 423] on div "Selanjutnya" at bounding box center [758, 427] width 90 height 20
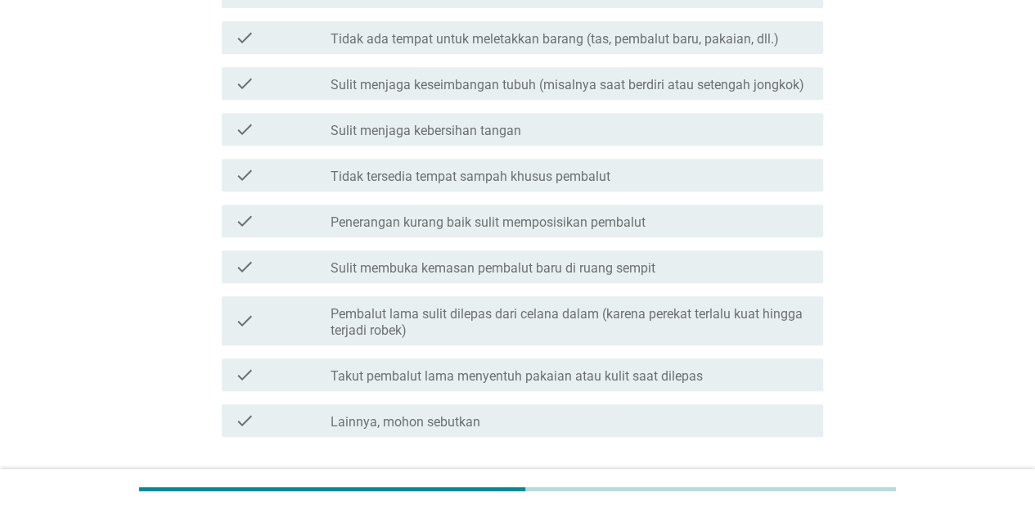
scroll to position [0, 0]
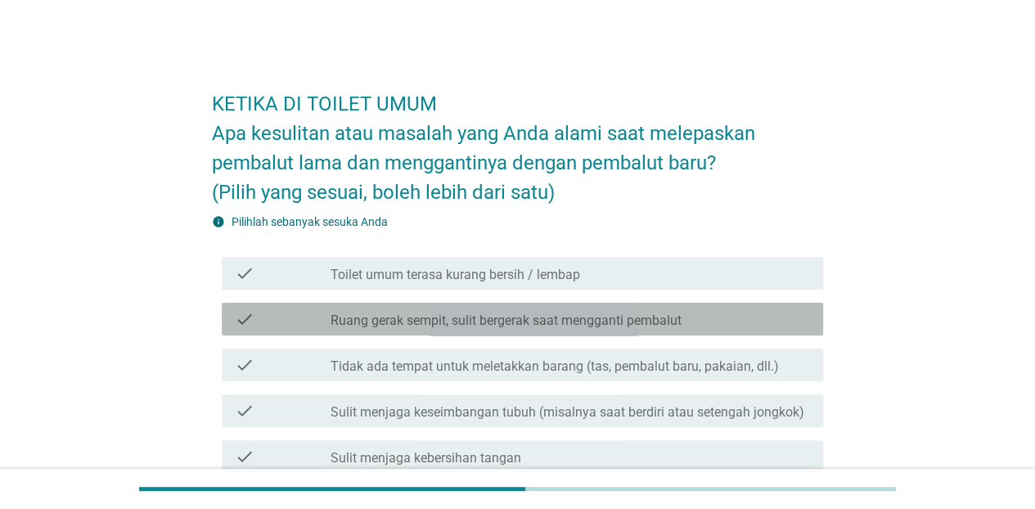
click at [592, 319] on label "Ruang gerak sempit, sulit bergerak saat mengganti pembalut" at bounding box center [506, 321] width 351 height 16
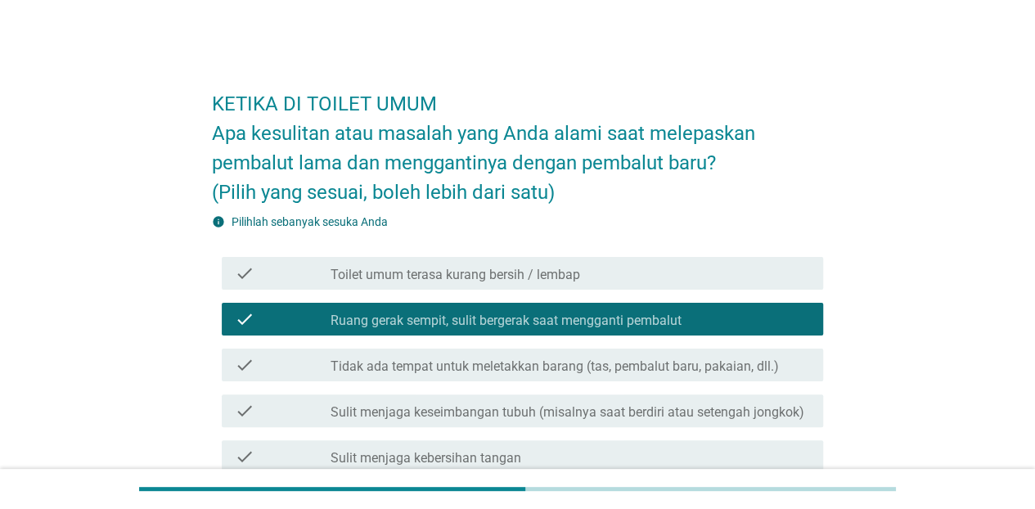
scroll to position [82, 0]
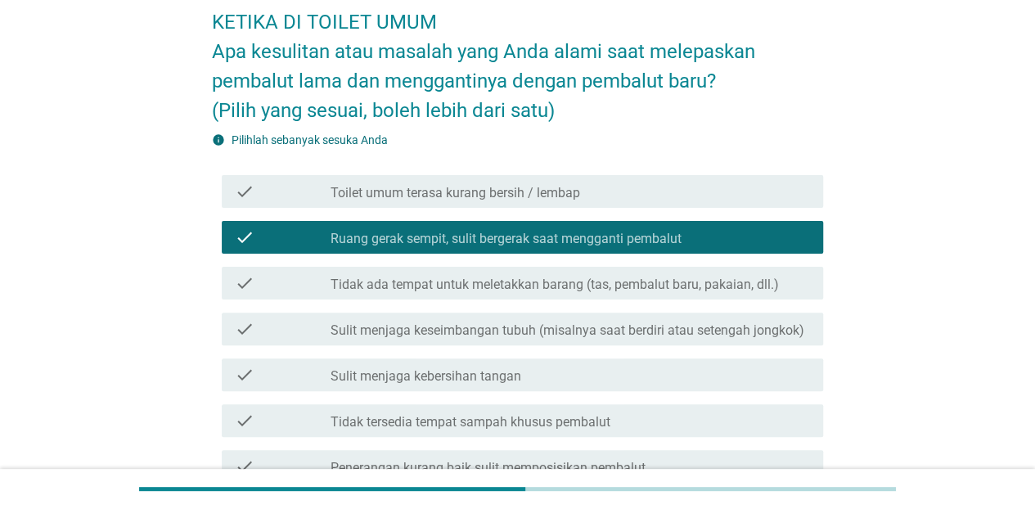
click at [569, 281] on label "Tidak ada tempat untuk meletakkan barang (tas, pembalut baru, pakaian, dll.)" at bounding box center [555, 285] width 448 height 16
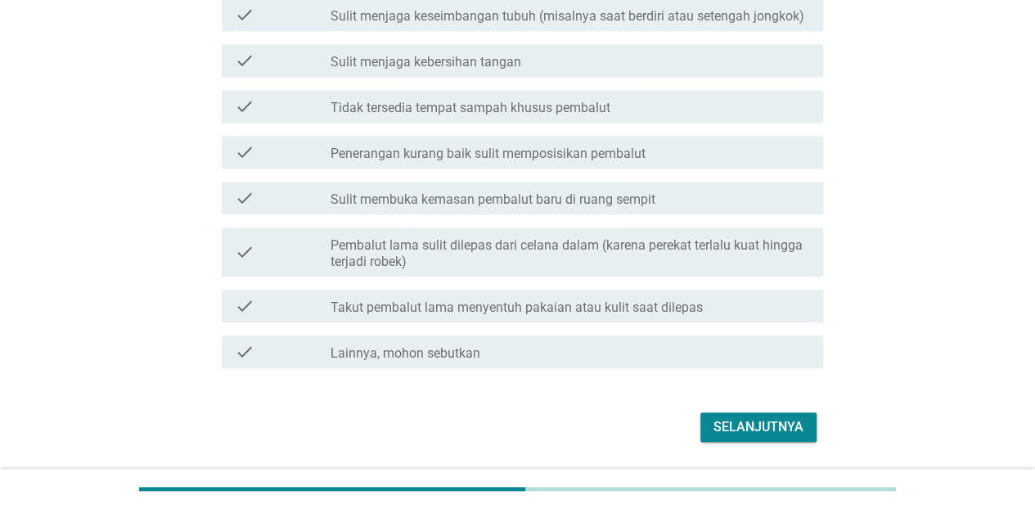
scroll to position [446, 0]
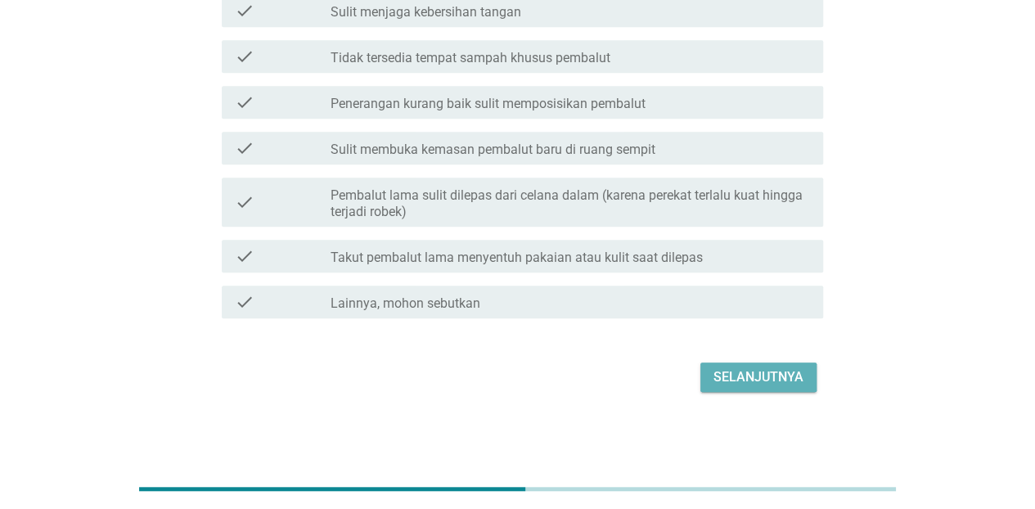
click at [785, 384] on div "Selanjutnya" at bounding box center [758, 377] width 90 height 20
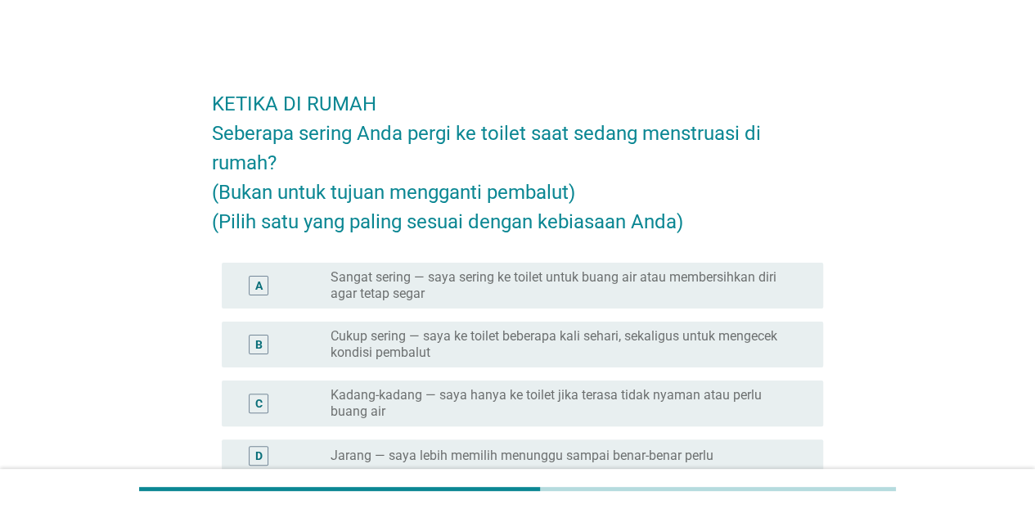
scroll to position [164, 0]
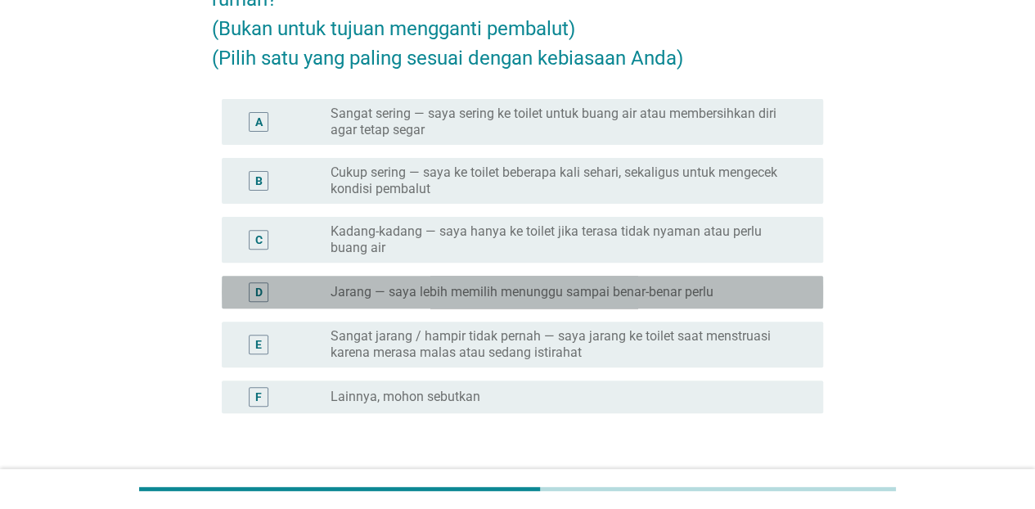
click at [619, 288] on label "Jarang — saya lebih memilih menunggu sampai benar-benar perlu" at bounding box center [522, 292] width 383 height 16
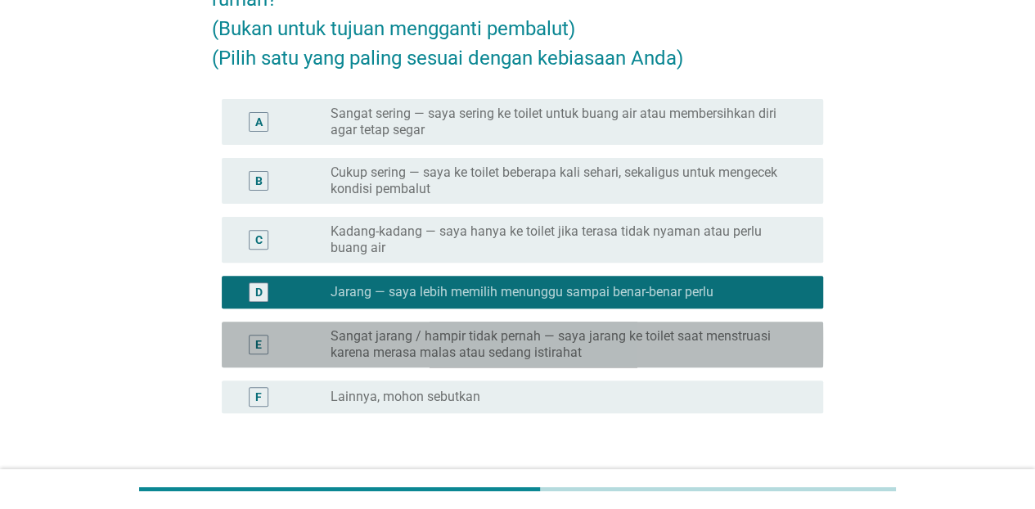
click at [638, 333] on label "Sangat jarang / hampir tidak pernah — saya jarang ke toilet saat menstruasi kar…" at bounding box center [564, 344] width 466 height 33
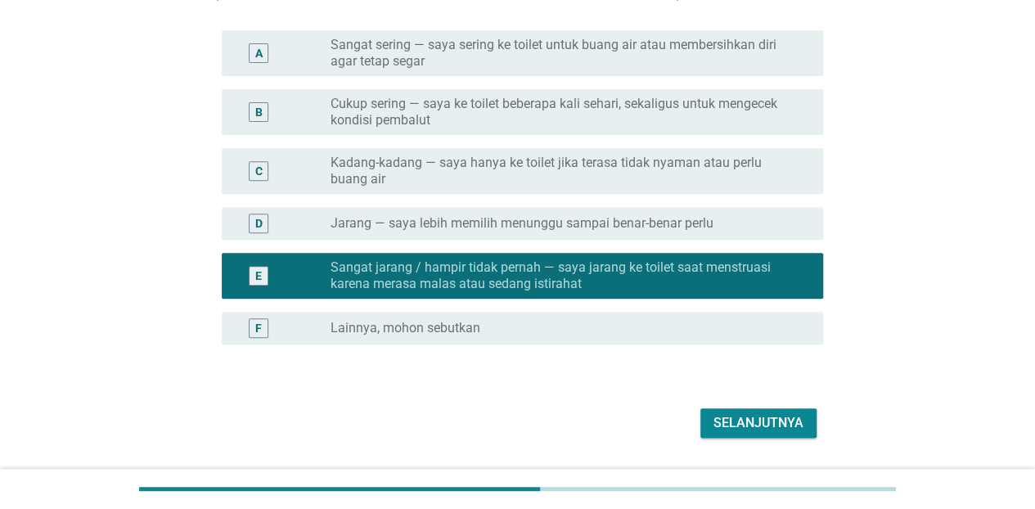
scroll to position [278, 0]
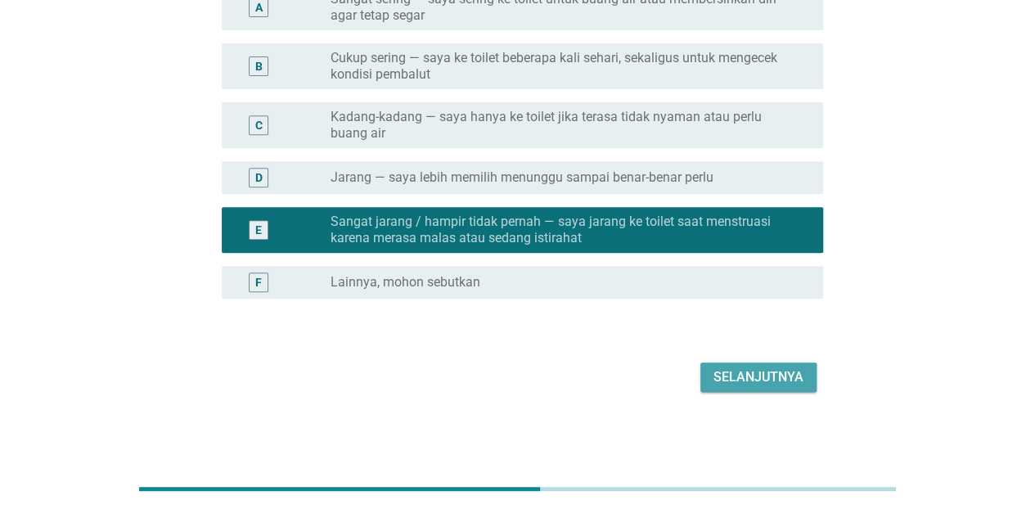
click at [733, 372] on div "Selanjutnya" at bounding box center [758, 377] width 90 height 20
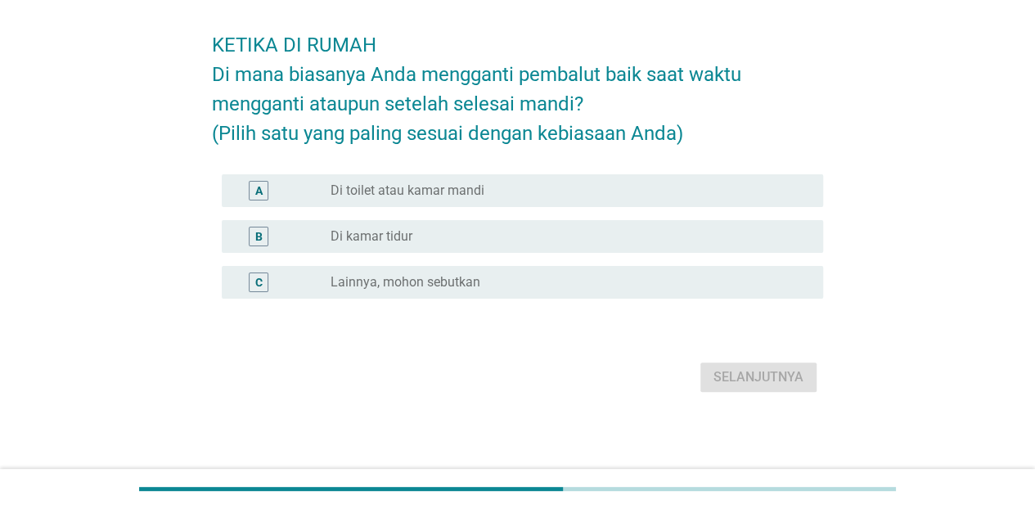
scroll to position [0, 0]
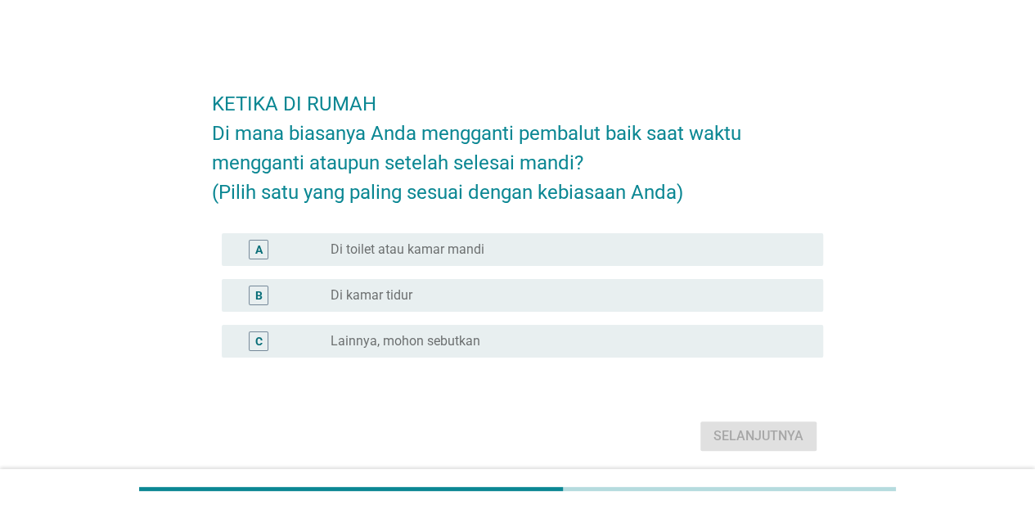
click at [496, 242] on div "radio_button_unchecked Di toilet atau kamar mandi" at bounding box center [564, 249] width 466 height 16
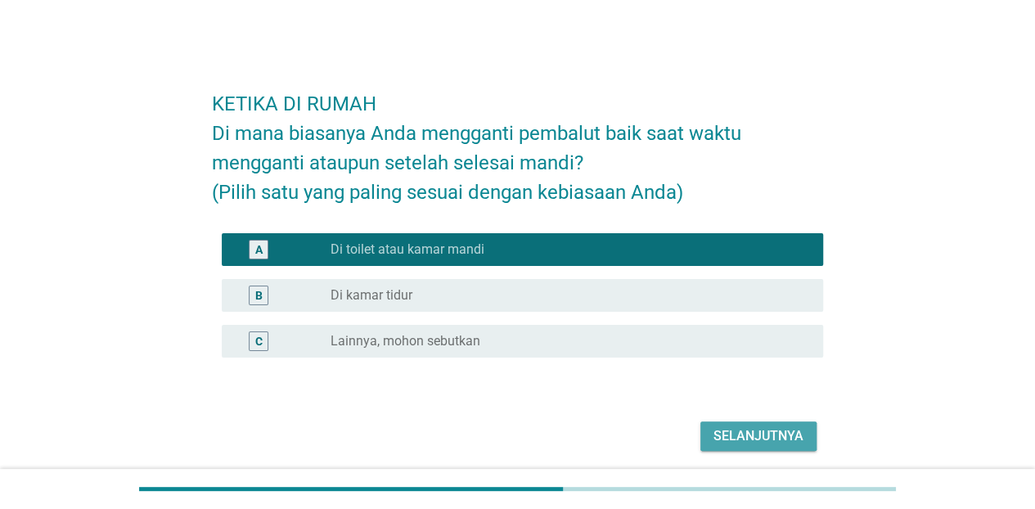
click at [743, 444] on div "Selanjutnya" at bounding box center [758, 436] width 90 height 20
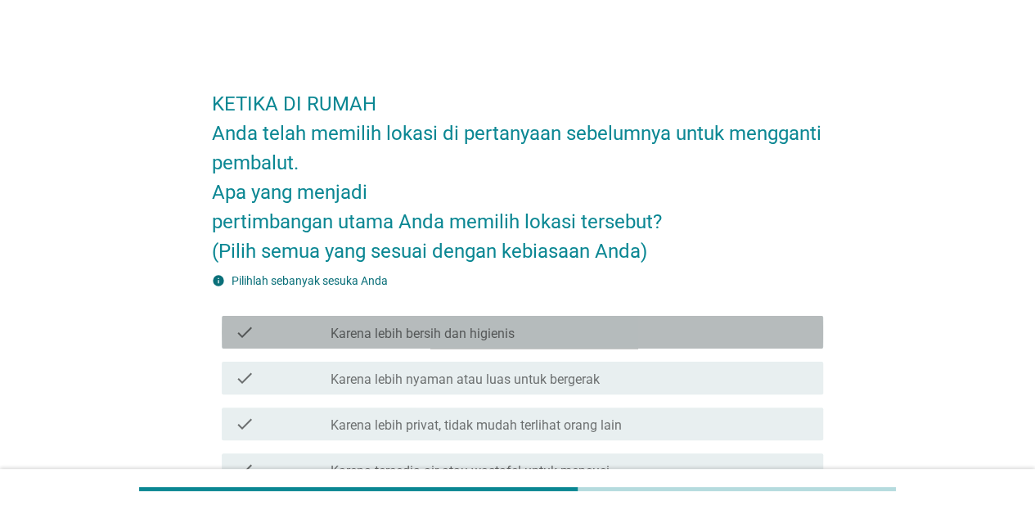
click at [560, 337] on div "check_box_outline_blank Karena lebih bersih dan higienis" at bounding box center [570, 332] width 479 height 20
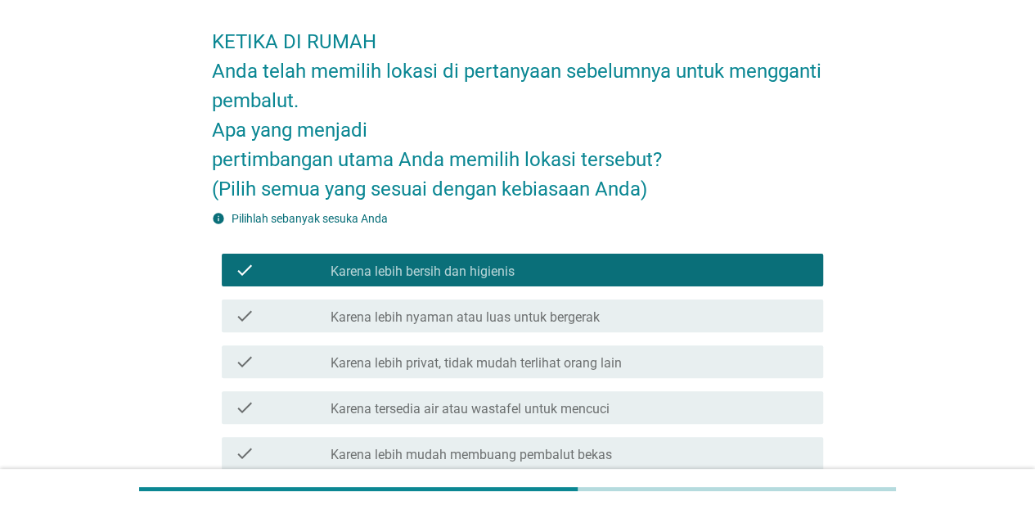
scroll to position [82, 0]
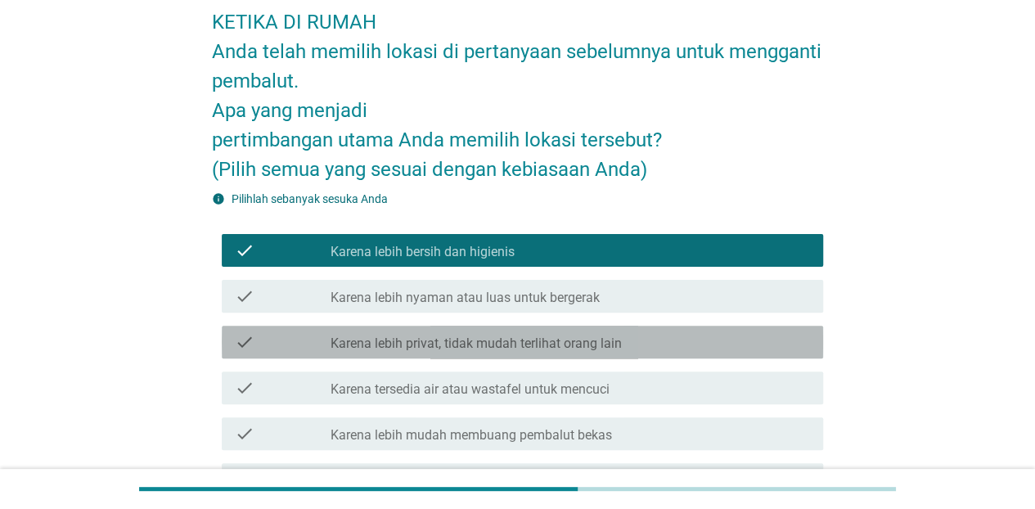
click at [609, 340] on label "Karena lebih privat, tidak mudah terlihat orang lain" at bounding box center [476, 343] width 291 height 16
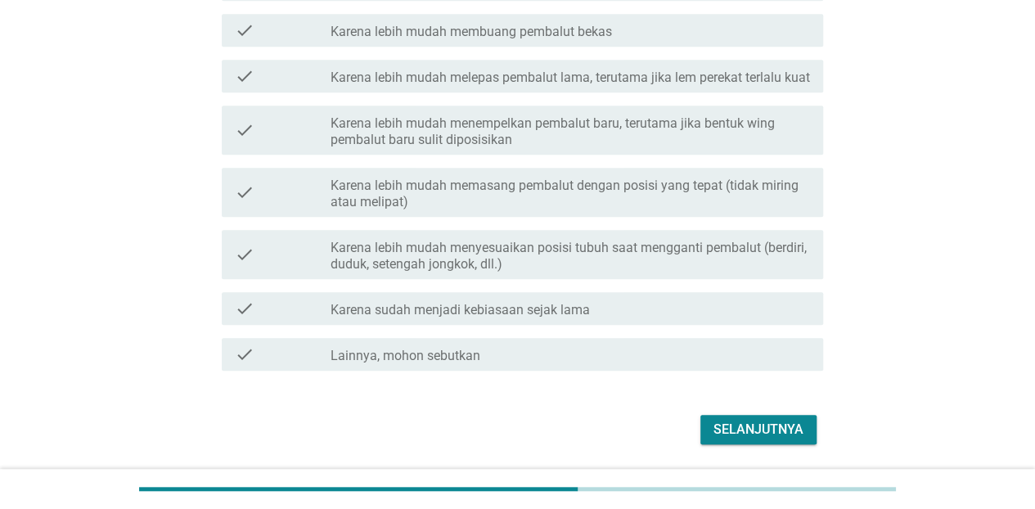
scroll to position [554, 0]
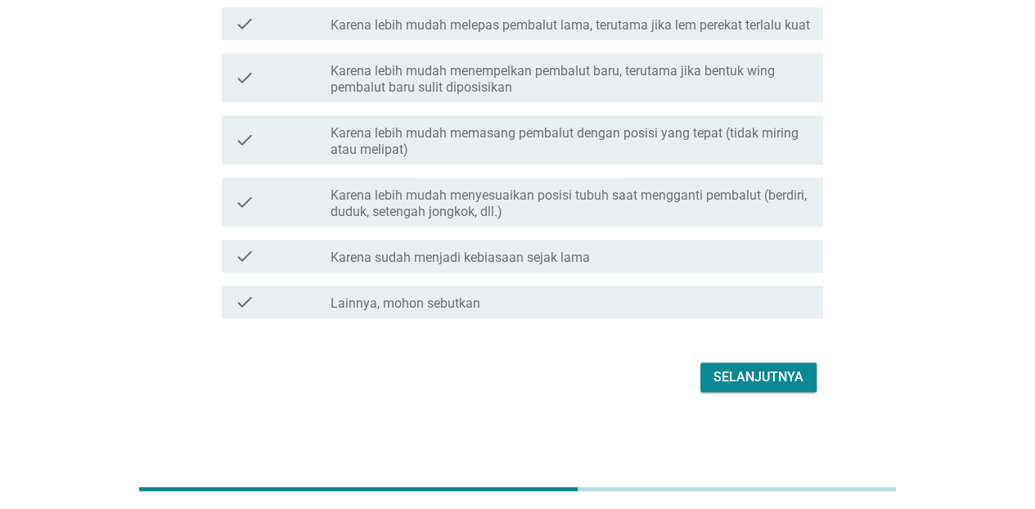
click at [761, 376] on div "Selanjutnya" at bounding box center [758, 377] width 90 height 20
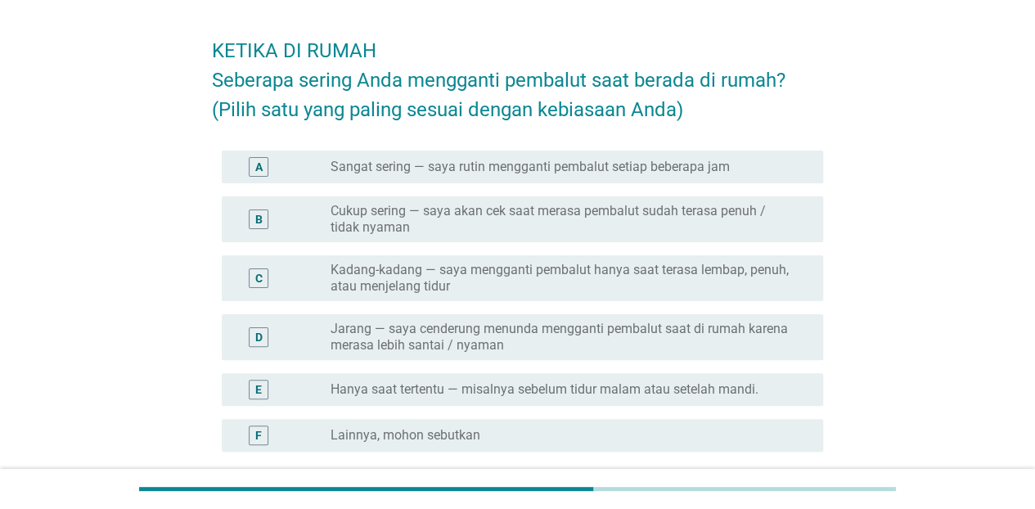
scroll to position [82, 0]
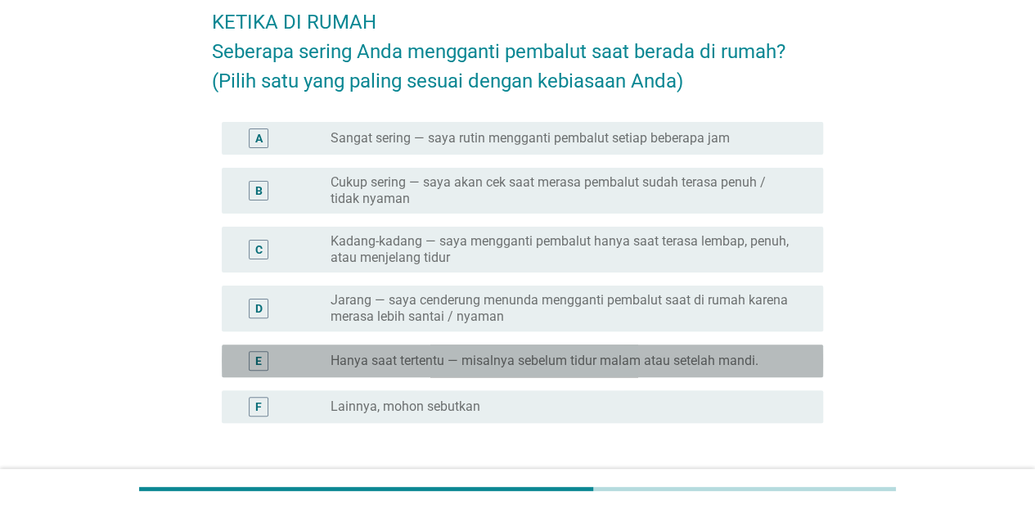
click at [573, 362] on label "Hanya saat tertentu — misalnya sebelum tidur malam atau setelah mandi." at bounding box center [545, 361] width 428 height 16
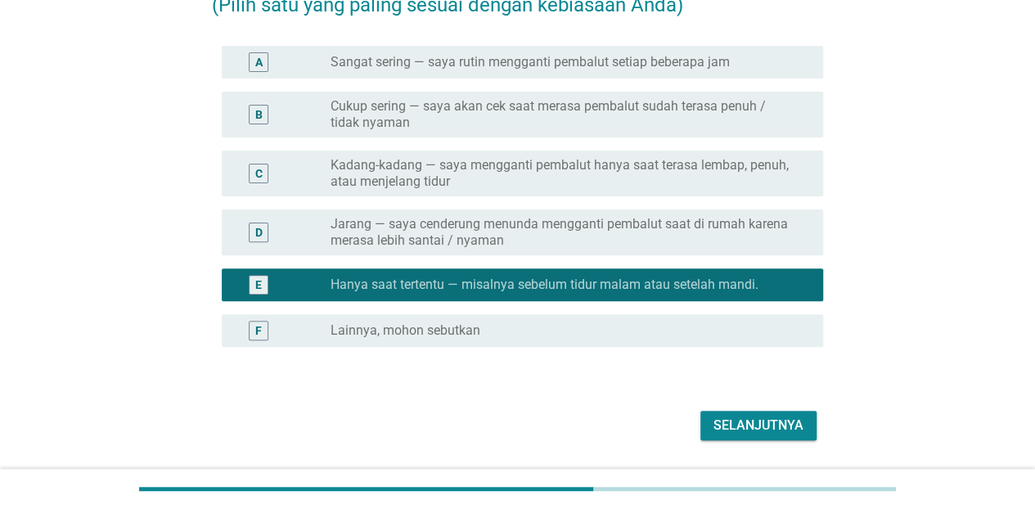
scroll to position [206, 0]
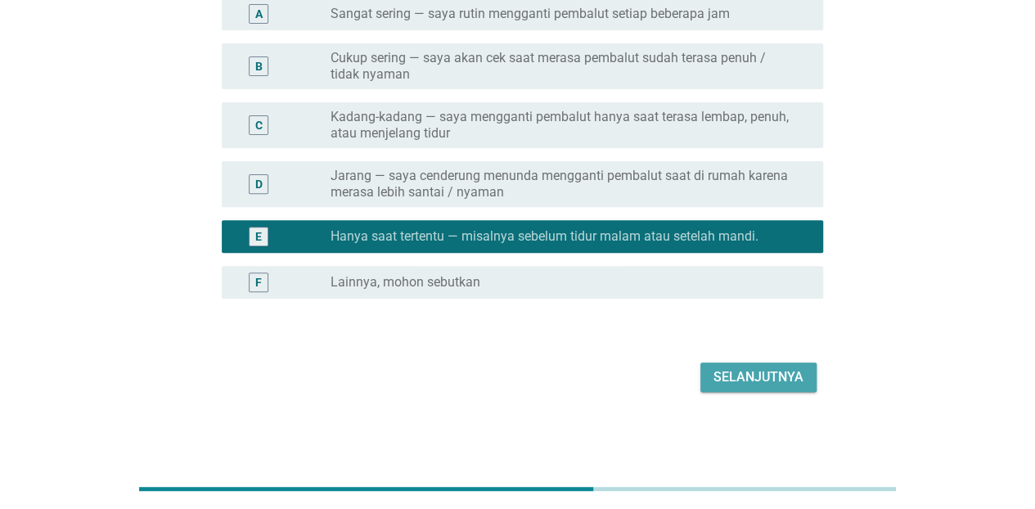
click at [727, 367] on div "Selanjutnya" at bounding box center [758, 377] width 90 height 20
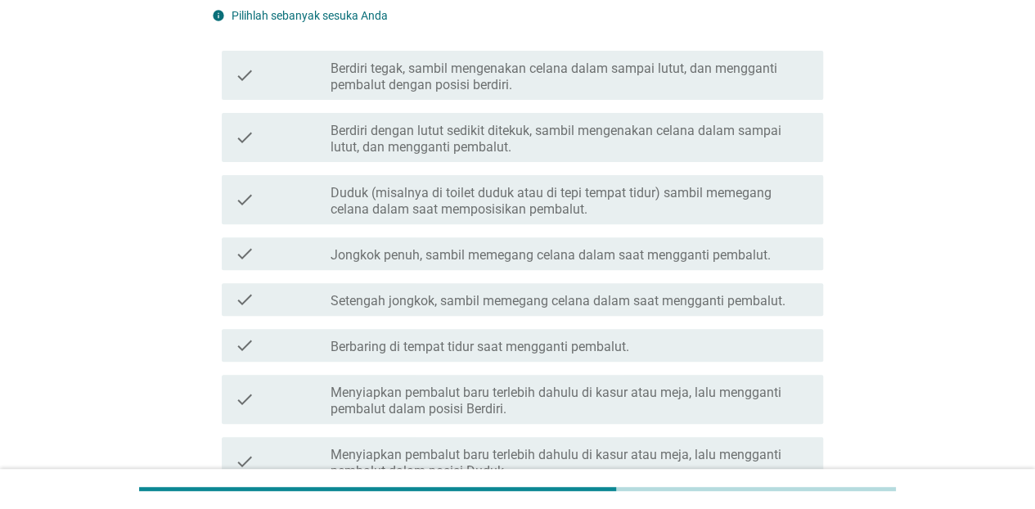
scroll to position [0, 0]
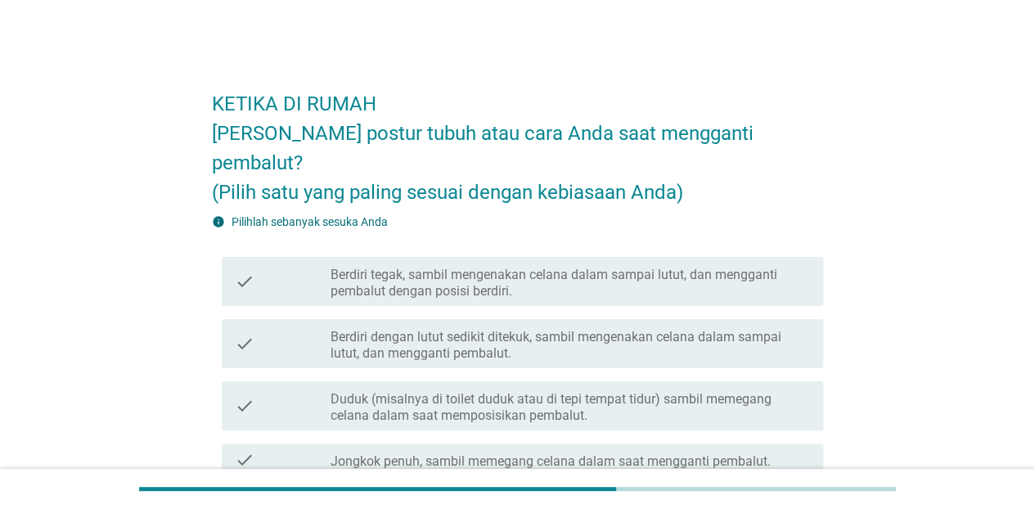
click at [542, 267] on label "Berdiri tegak, sambil mengenakan celana dalam sampai lutut, dan mengganti pemba…" at bounding box center [570, 283] width 479 height 33
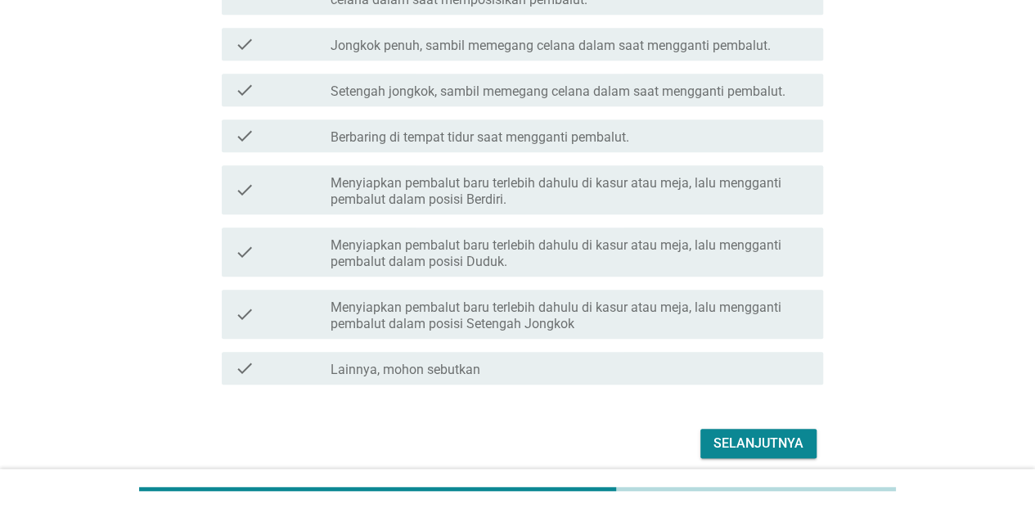
scroll to position [452, 0]
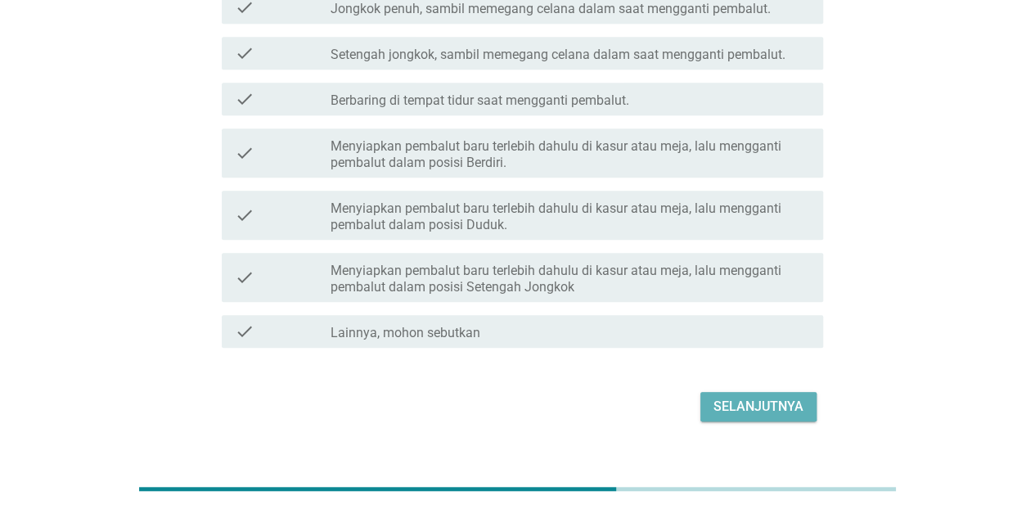
drag, startPoint x: 741, startPoint y: 389, endPoint x: 736, endPoint y: 376, distance: 14.0
click at [739, 392] on button "Selanjutnya" at bounding box center [758, 406] width 116 height 29
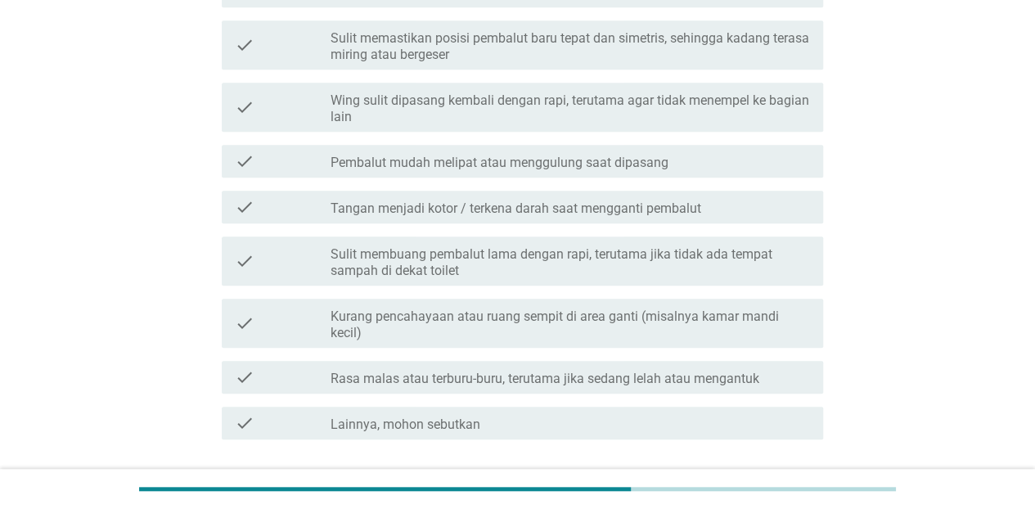
scroll to position [0, 0]
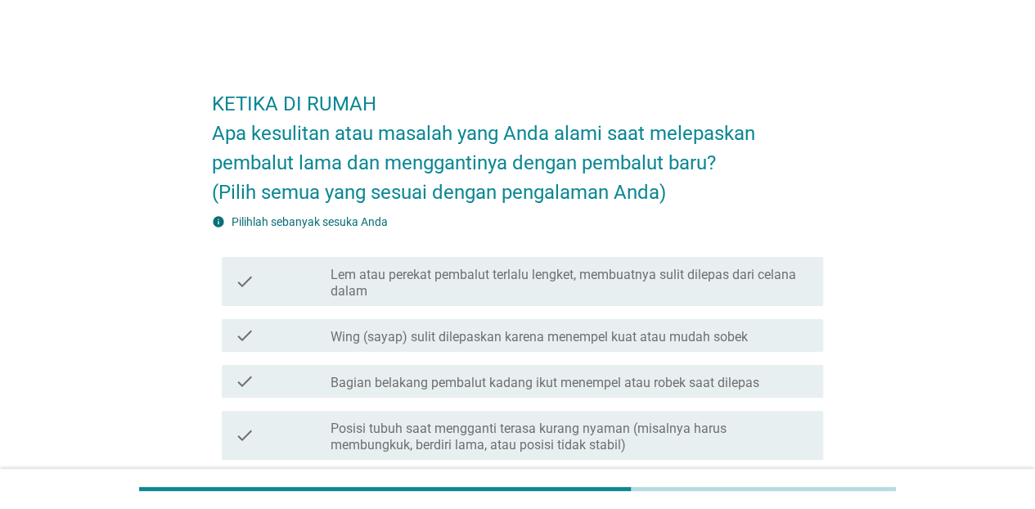
click at [515, 292] on label "Lem atau perekat pembalut terlalu lengket, membuatnya sulit dilepas dari celana…" at bounding box center [570, 283] width 479 height 33
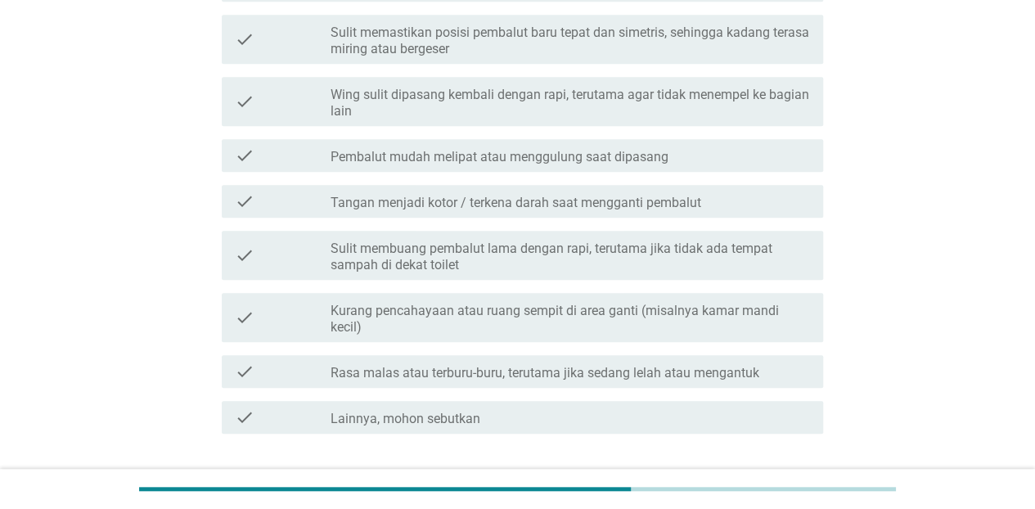
scroll to position [491, 0]
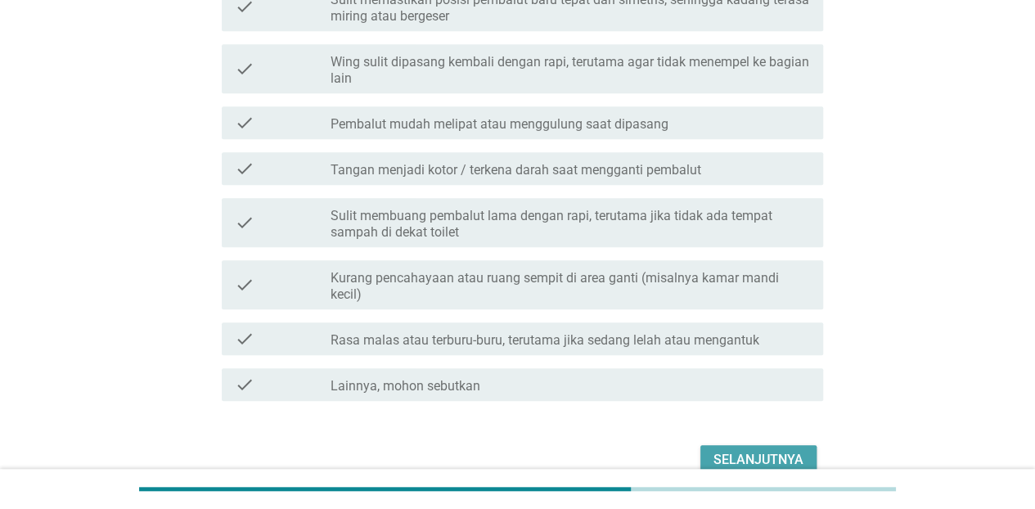
click at [752, 463] on div "Selanjutnya" at bounding box center [758, 460] width 90 height 20
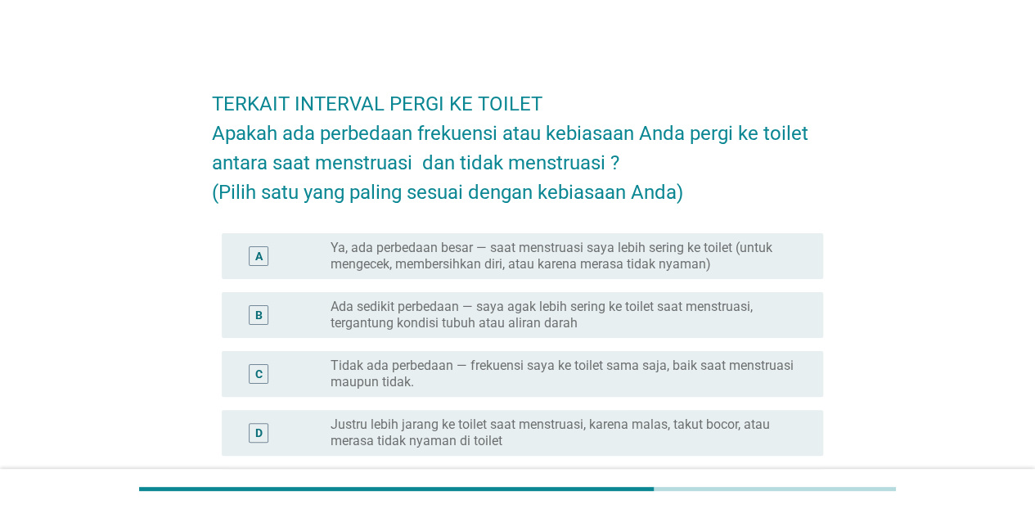
click at [536, 259] on label "Ya, ada perbedaan besar — saat menstruasi saya lebih sering ke toilet (untuk me…" at bounding box center [564, 256] width 466 height 33
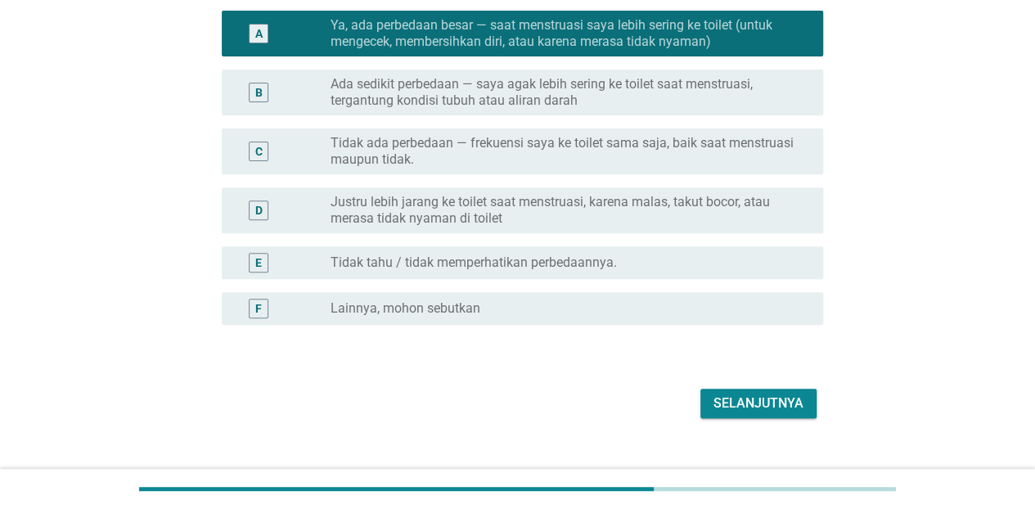
scroll to position [249, 0]
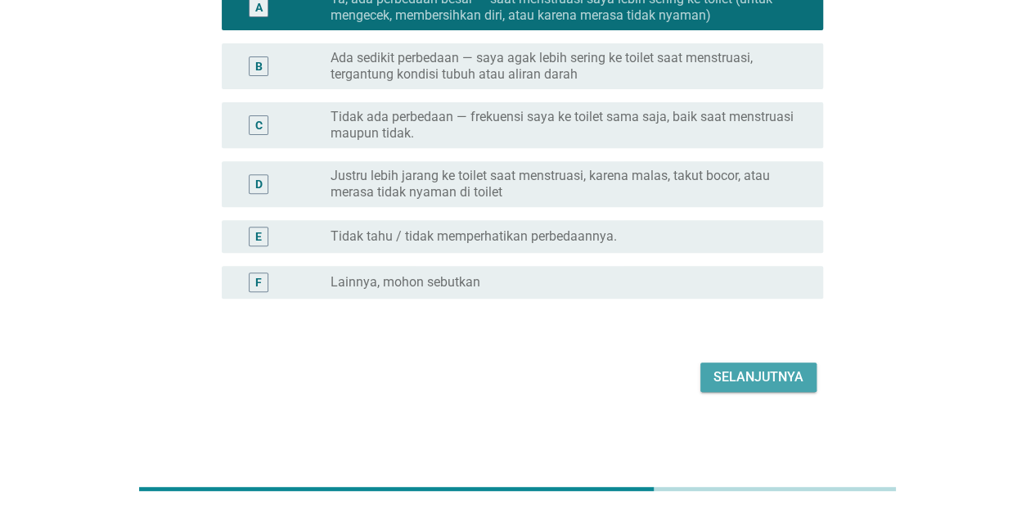
click at [766, 373] on div "Selanjutnya" at bounding box center [758, 377] width 90 height 20
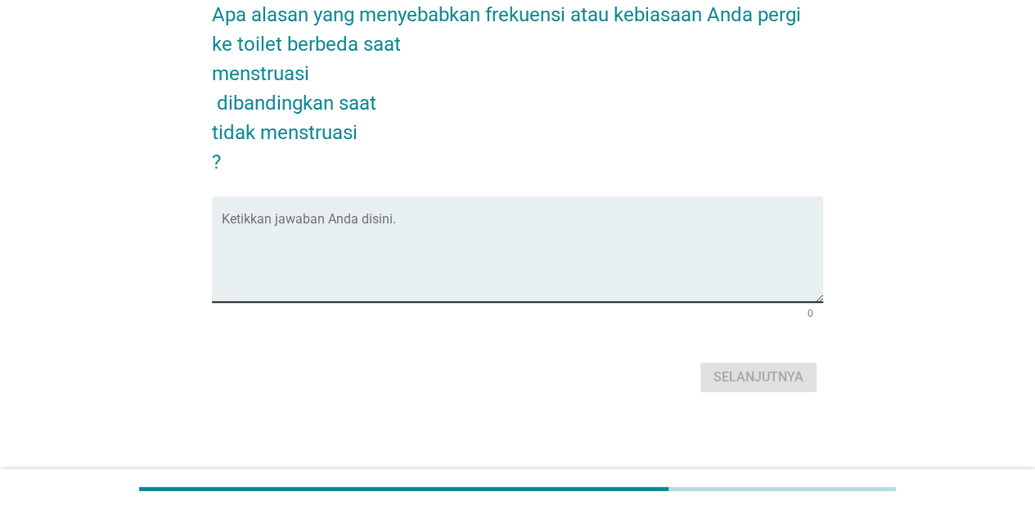
scroll to position [0, 0]
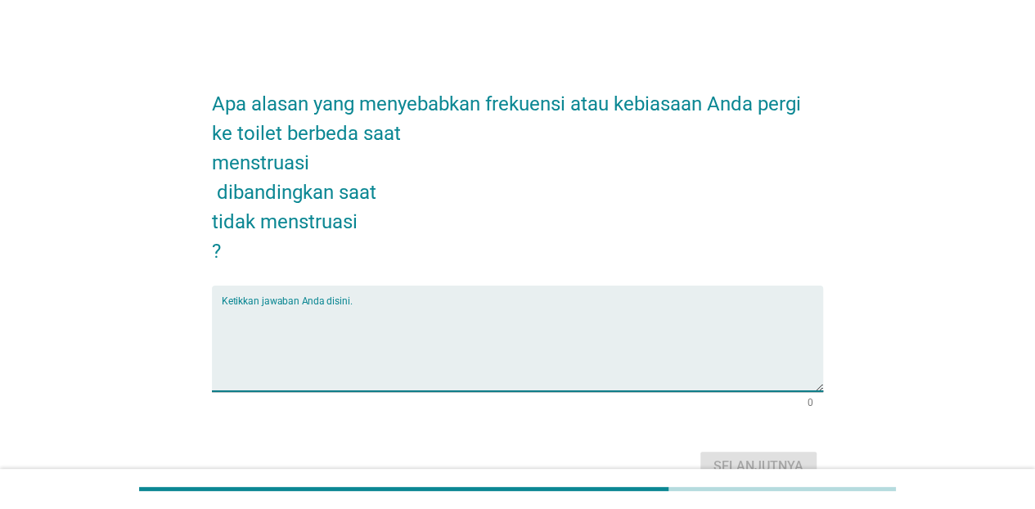
click at [522, 328] on textarea "Ketikkan jawaban Anda disini." at bounding box center [522, 348] width 601 height 86
type textarea "s"
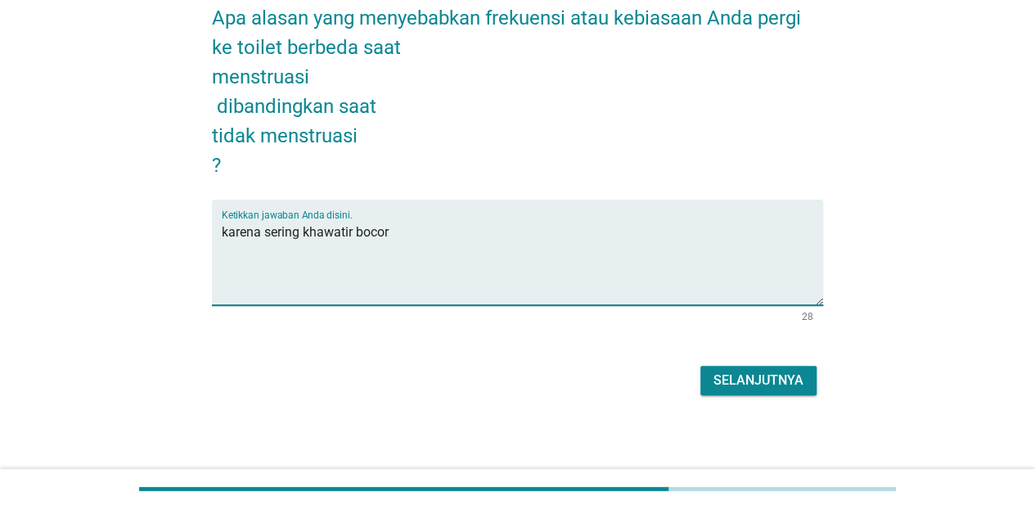
scroll to position [89, 0]
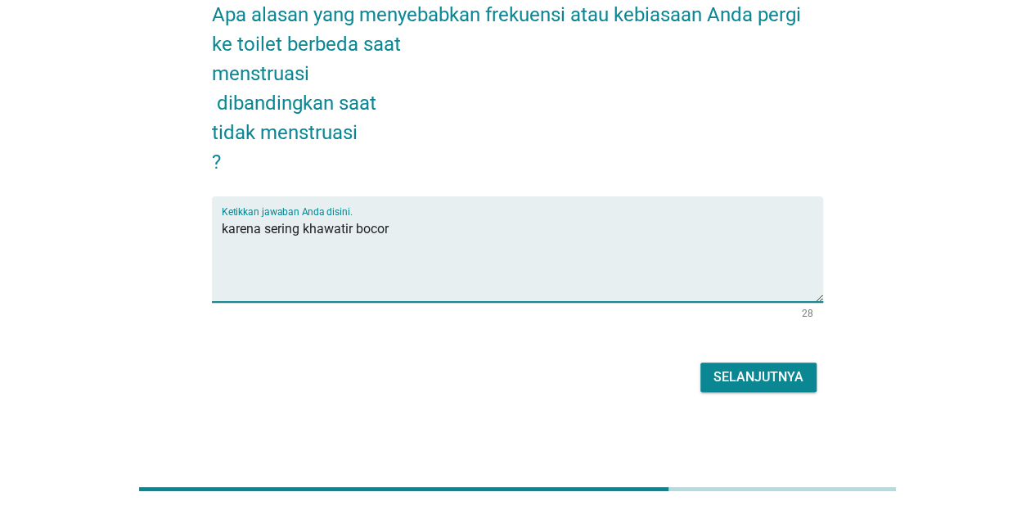
type textarea "karena sering khawatir bocor"
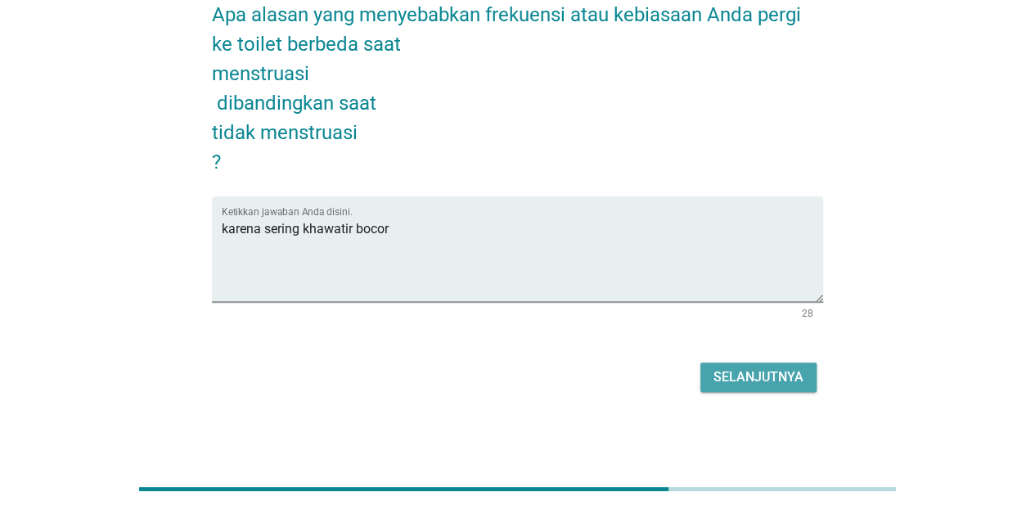
click at [725, 370] on div "Selanjutnya" at bounding box center [758, 377] width 90 height 20
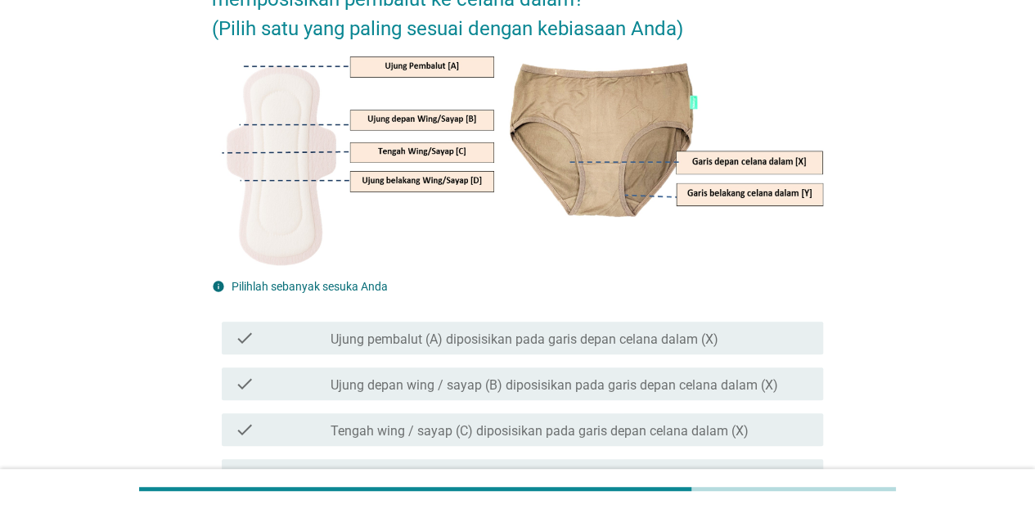
scroll to position [327, 0]
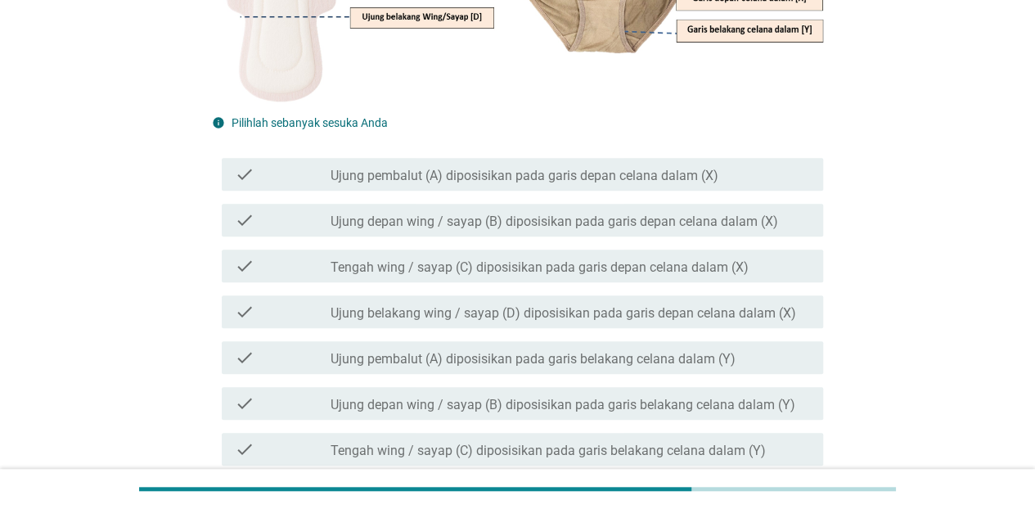
click at [654, 175] on label "Ujung pembalut (A) diposisikan pada garis depan celana dalam (X)" at bounding box center [525, 176] width 388 height 16
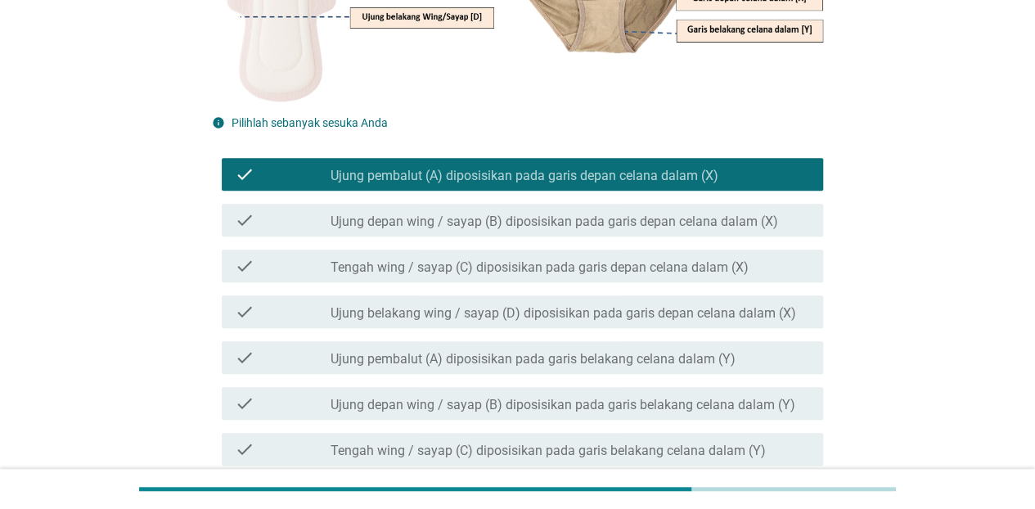
scroll to position [566, 0]
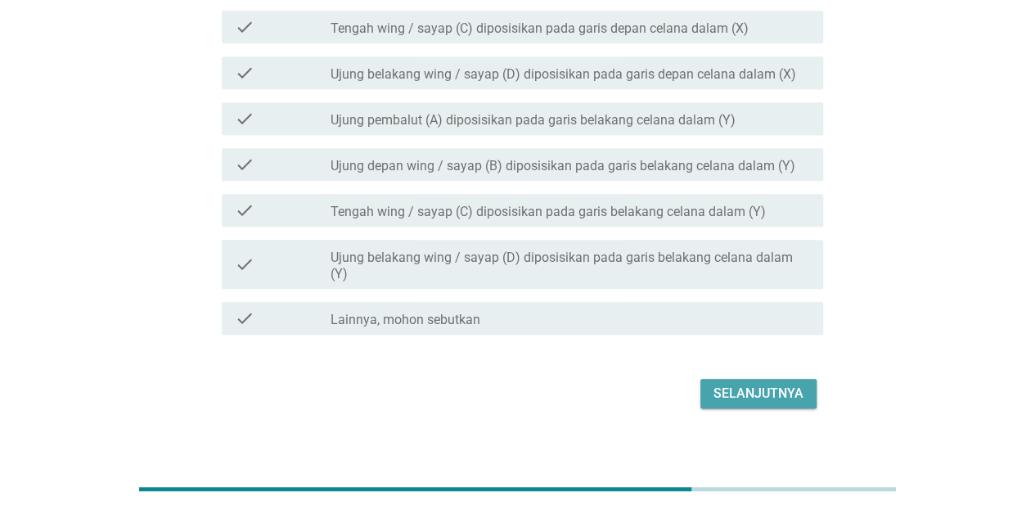
click at [789, 379] on button "Selanjutnya" at bounding box center [758, 393] width 116 height 29
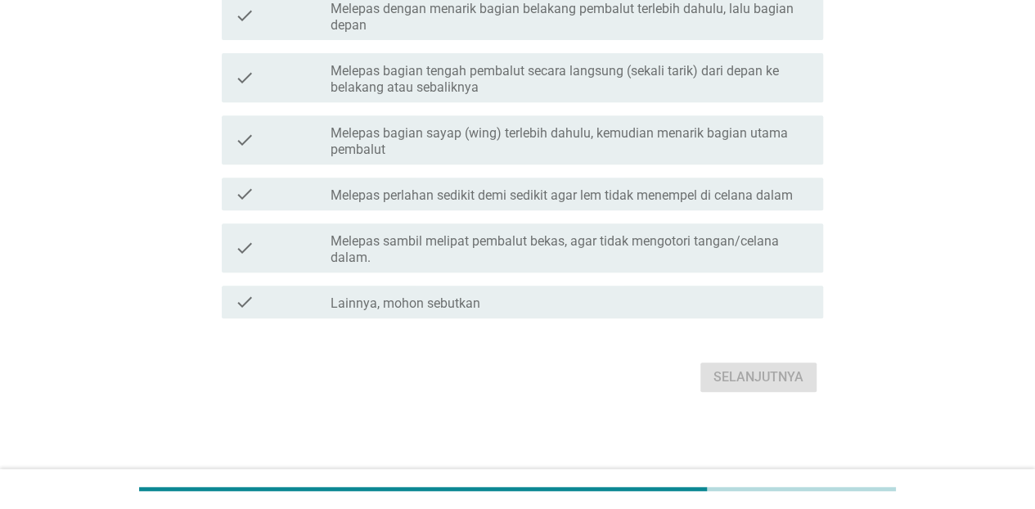
scroll to position [0, 0]
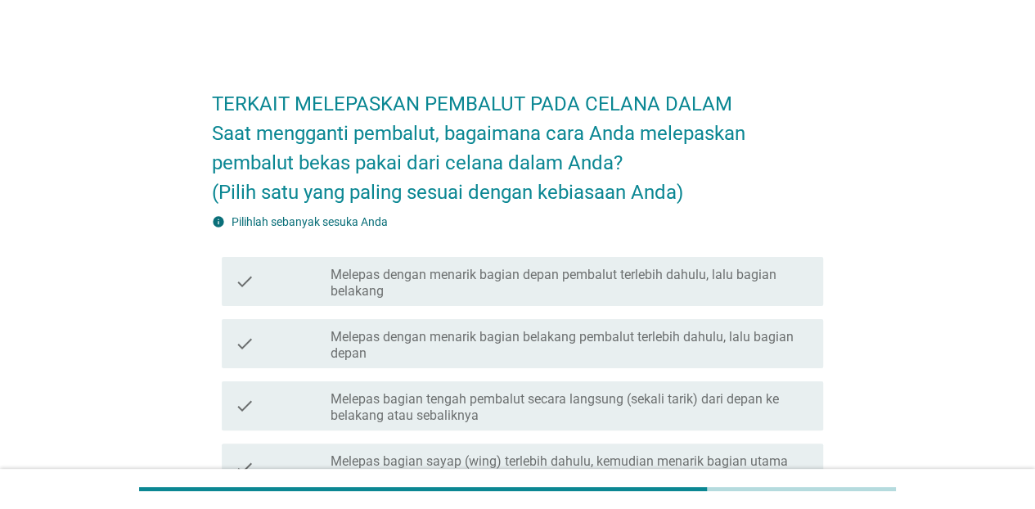
click at [506, 353] on label "Melepas dengan menarik bagian belakang pembalut terlebih dahulu, lalu bagian de…" at bounding box center [570, 345] width 479 height 33
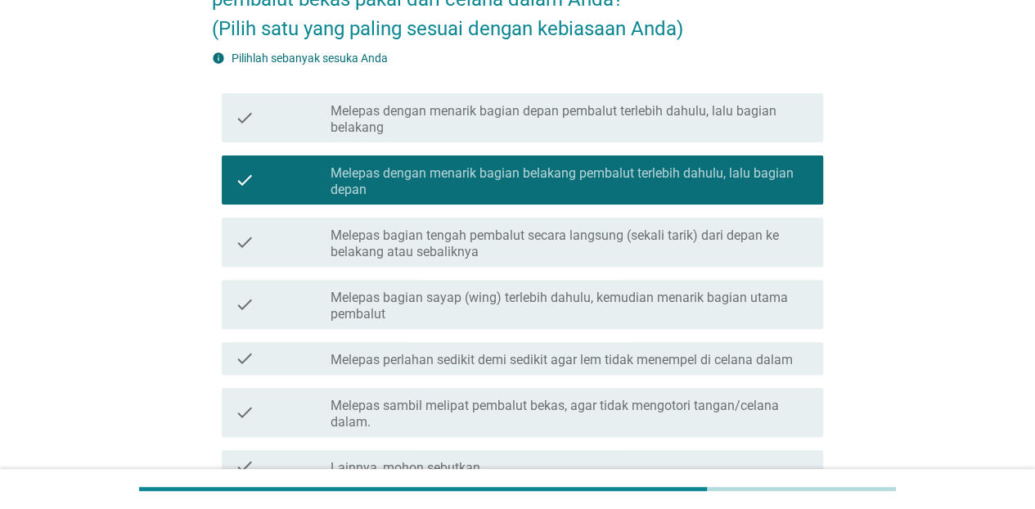
scroll to position [328, 0]
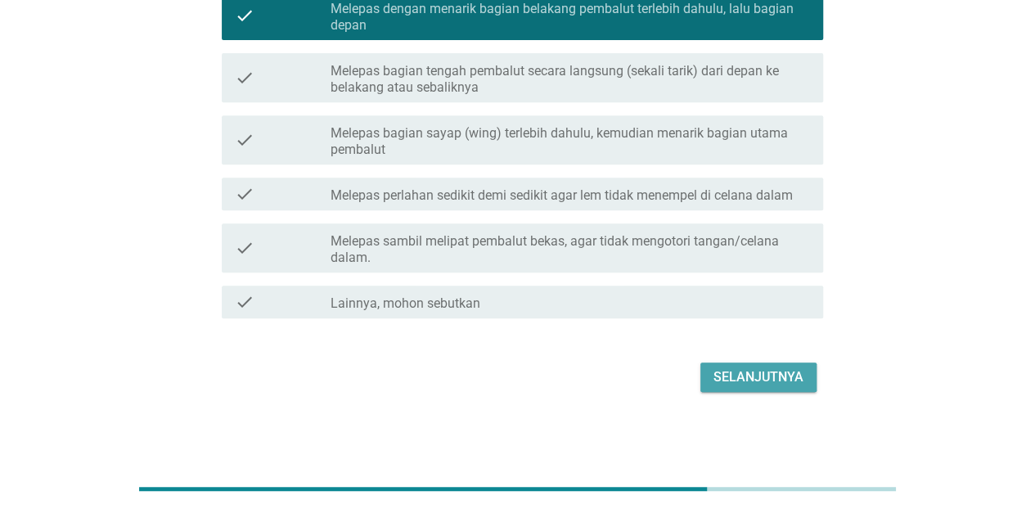
click at [768, 380] on div "Selanjutnya" at bounding box center [758, 377] width 90 height 20
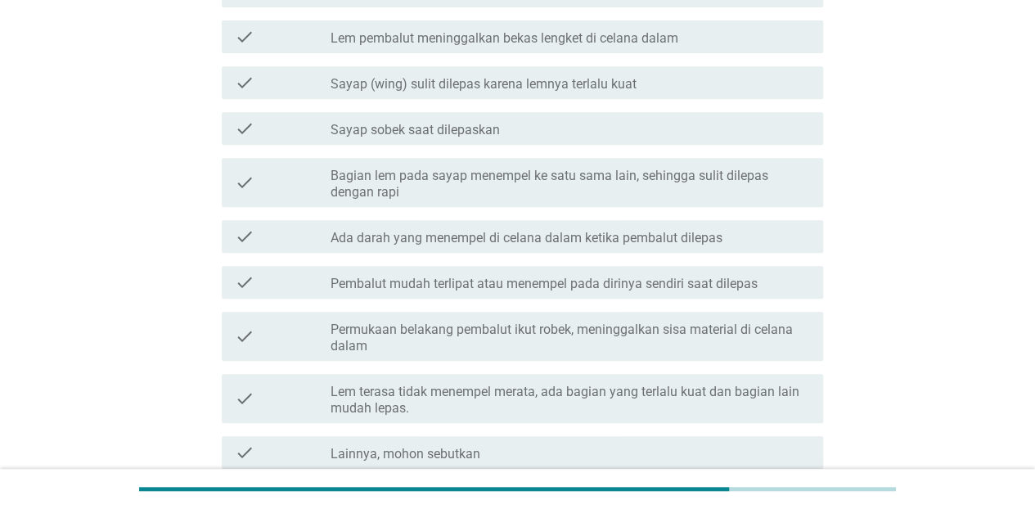
scroll to position [0, 0]
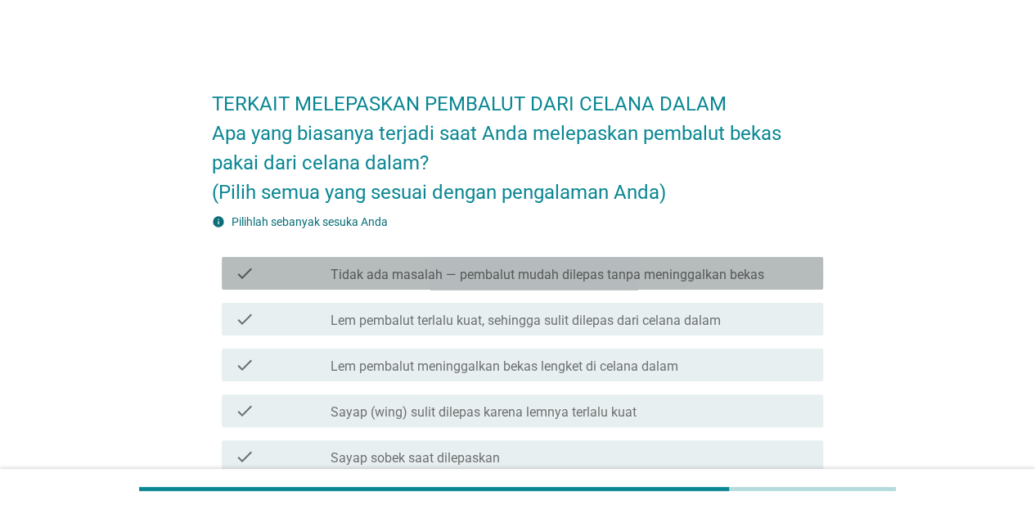
click at [501, 273] on label "Tidak ada masalah — pembalut mudah dilepas tanpa meninggalkan bekas" at bounding box center [548, 275] width 434 height 16
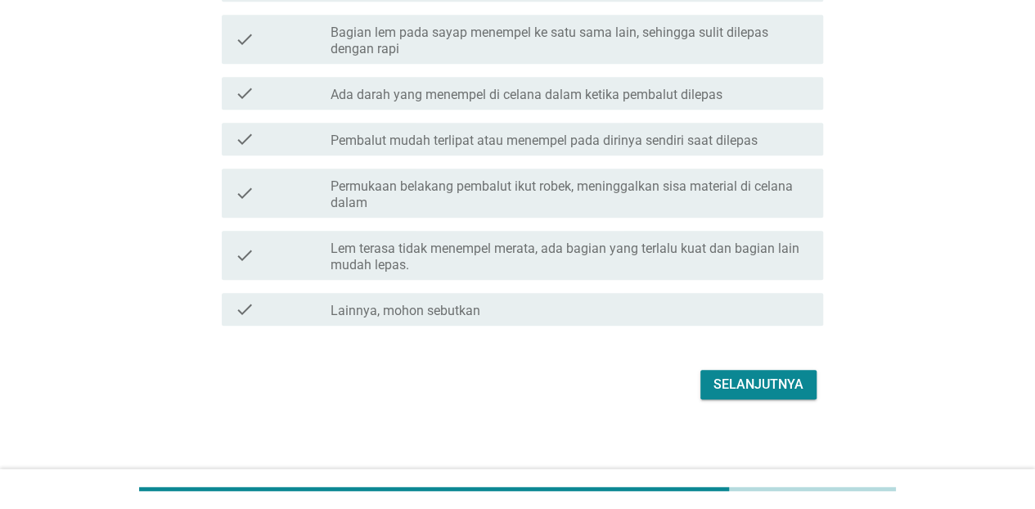
scroll to position [479, 0]
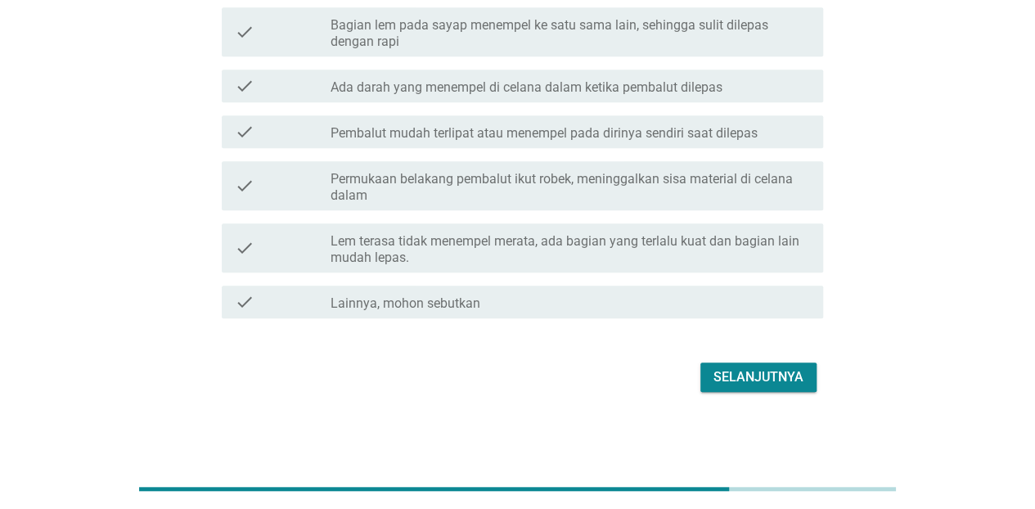
click at [744, 372] on div "Selanjutnya" at bounding box center [758, 377] width 90 height 20
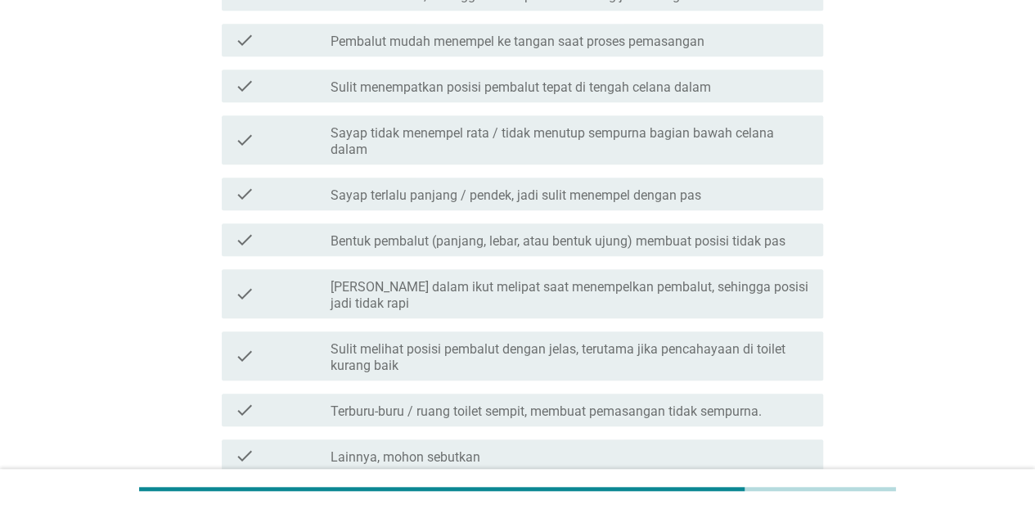
scroll to position [0, 0]
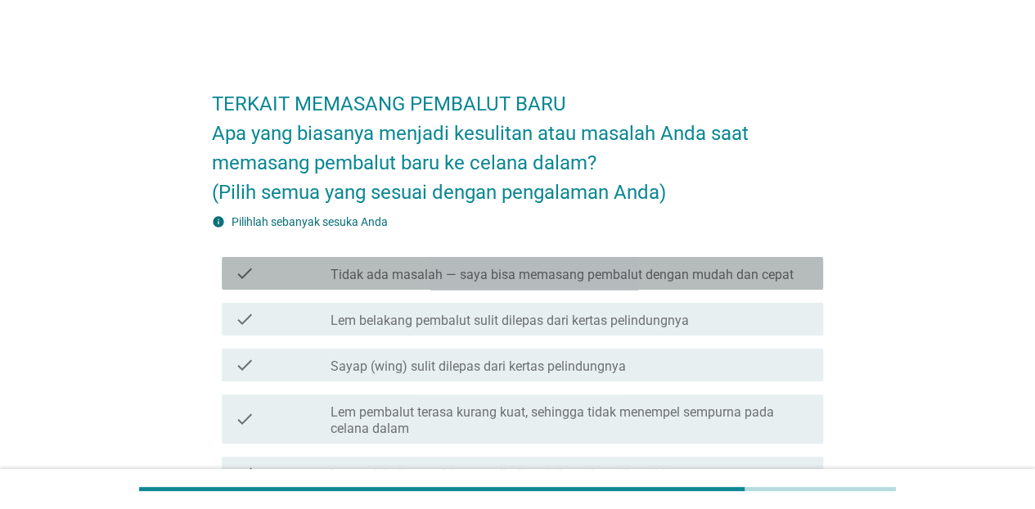
click at [563, 272] on label "Tidak ada masalah — saya bisa memasang pembalut dengan mudah dan cepat" at bounding box center [562, 275] width 463 height 16
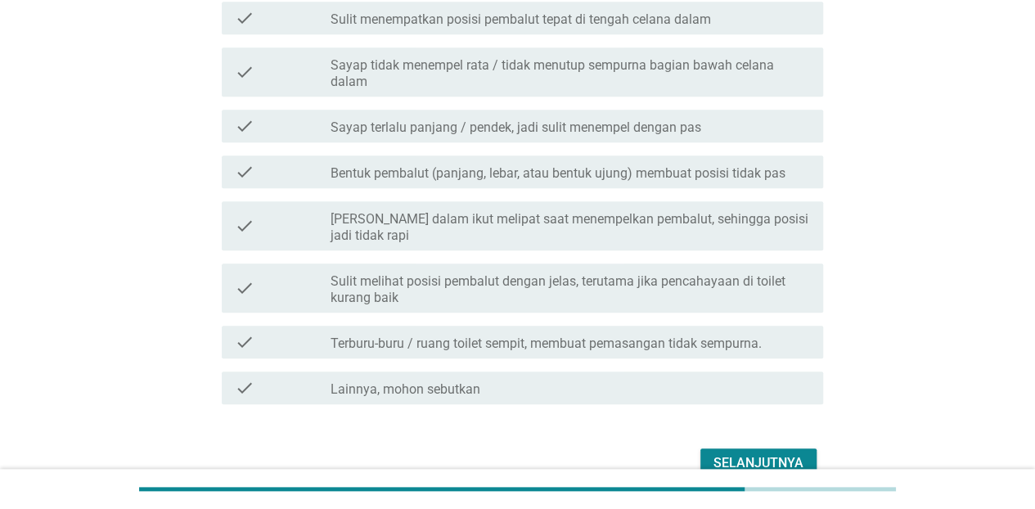
scroll to position [632, 0]
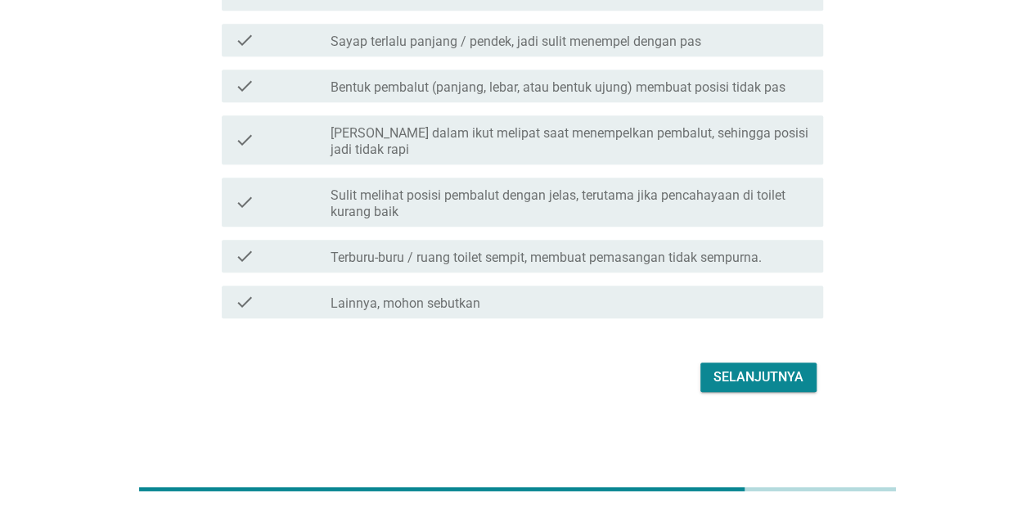
click at [776, 376] on div "Selanjutnya" at bounding box center [758, 377] width 90 height 20
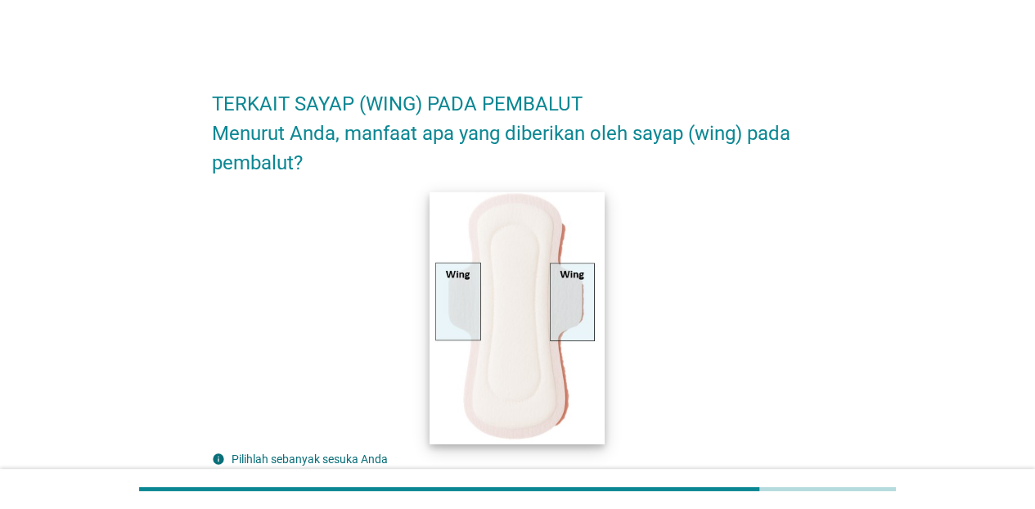
scroll to position [245, 0]
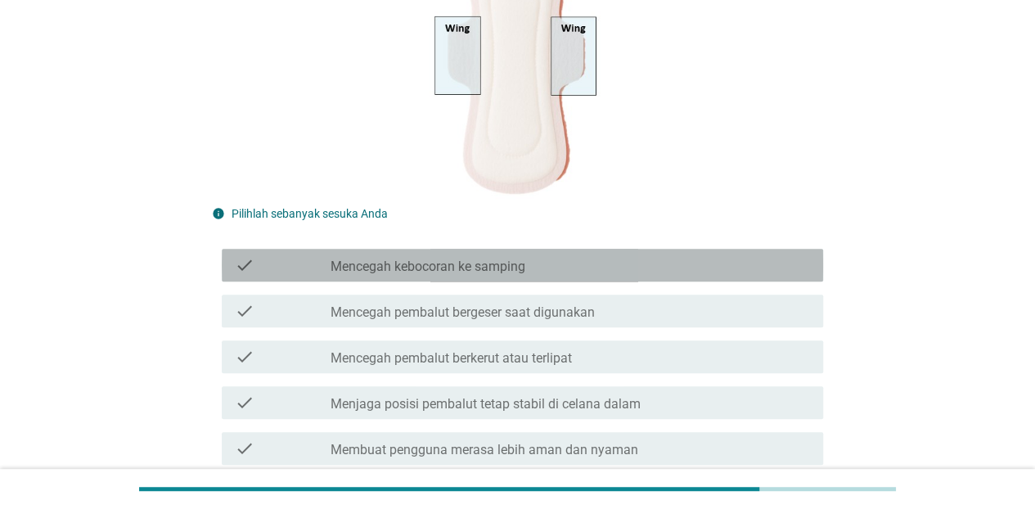
click at [552, 271] on div "check_box_outline_blank Mencegah kebocoran ke samping" at bounding box center [570, 265] width 479 height 20
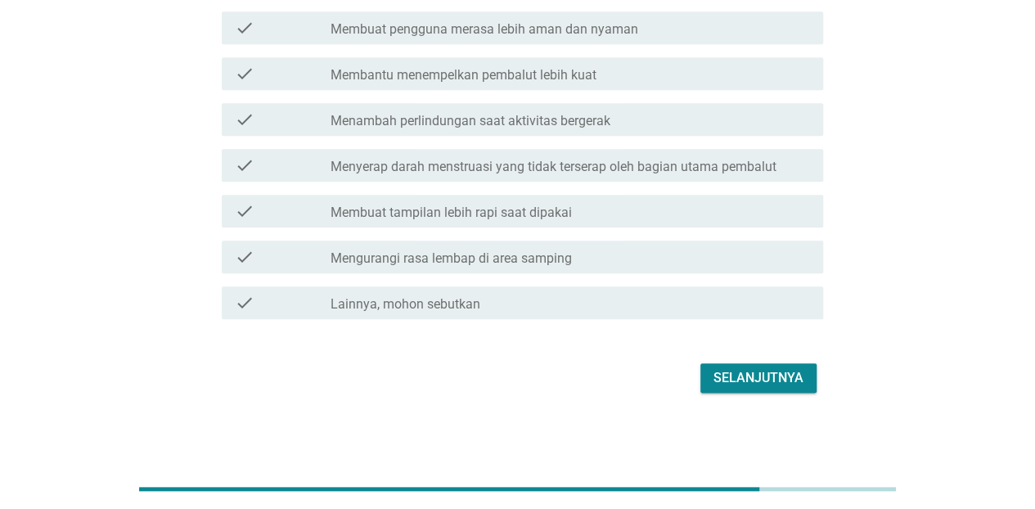
scroll to position [668, 0]
click at [782, 375] on div "Selanjutnya" at bounding box center [758, 377] width 90 height 20
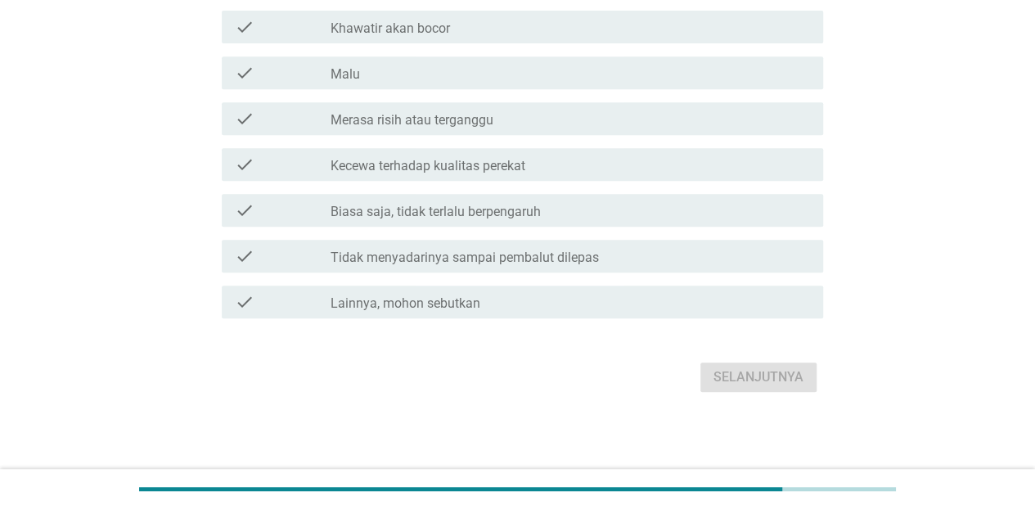
scroll to position [0, 0]
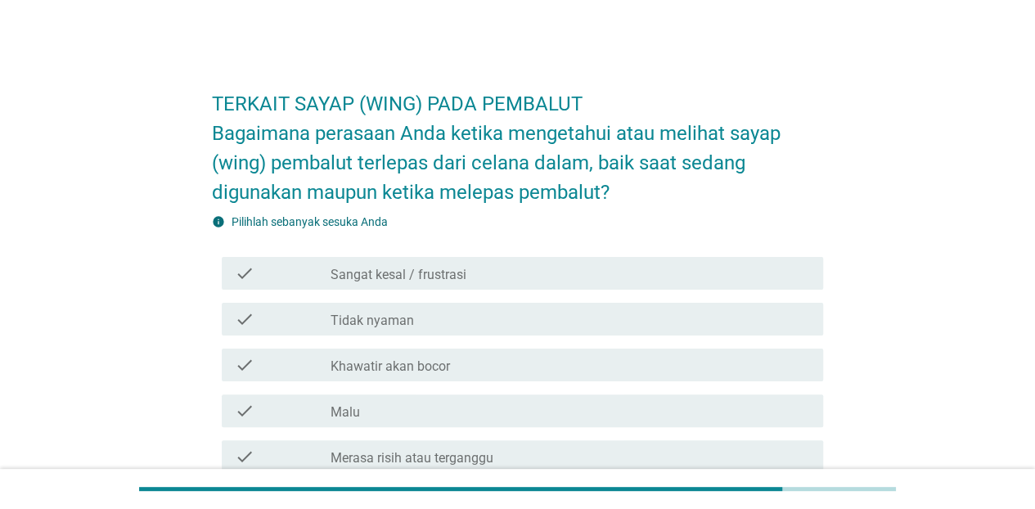
click at [499, 275] on div "check_box_outline_blank Sangat kesal / frustrasi" at bounding box center [570, 273] width 479 height 20
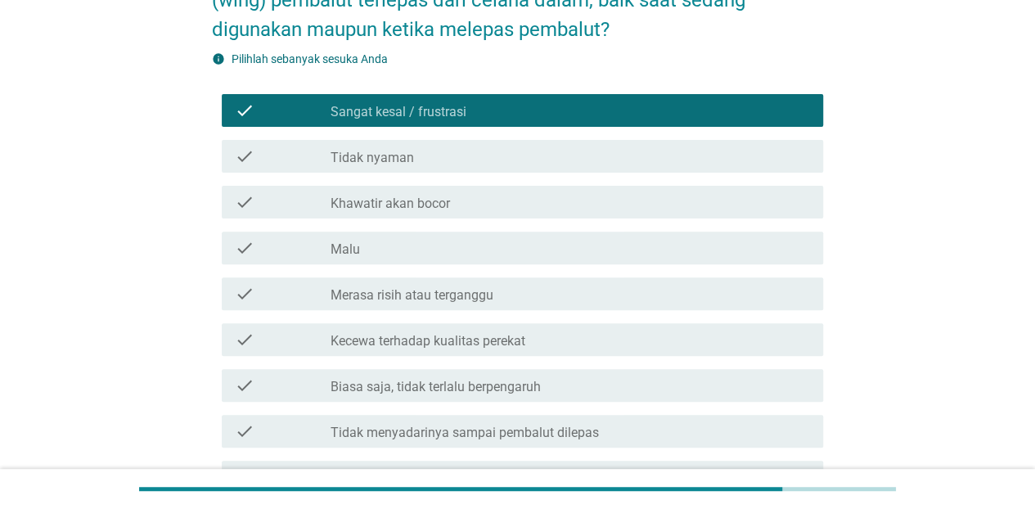
scroll to position [164, 0]
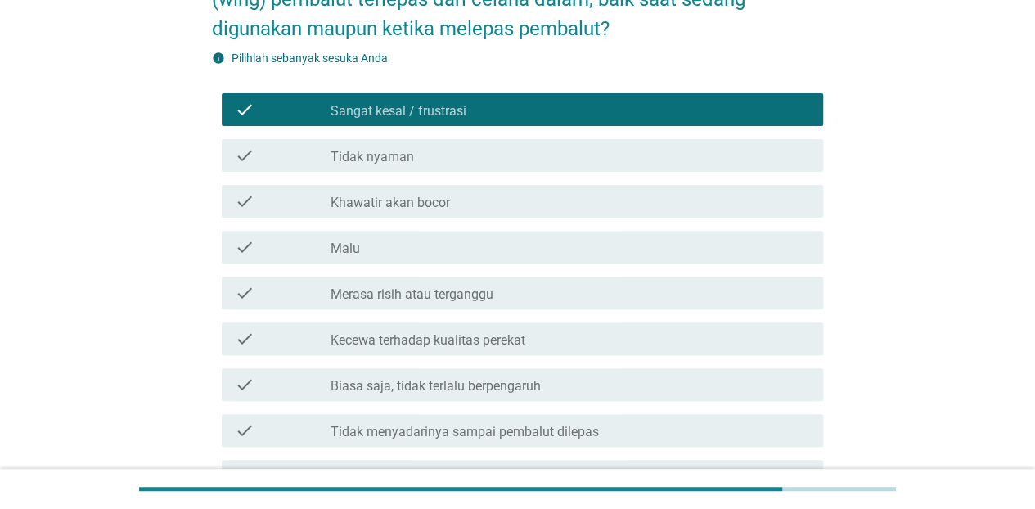
click at [507, 254] on div "check_box_outline_blank Malu" at bounding box center [570, 247] width 479 height 20
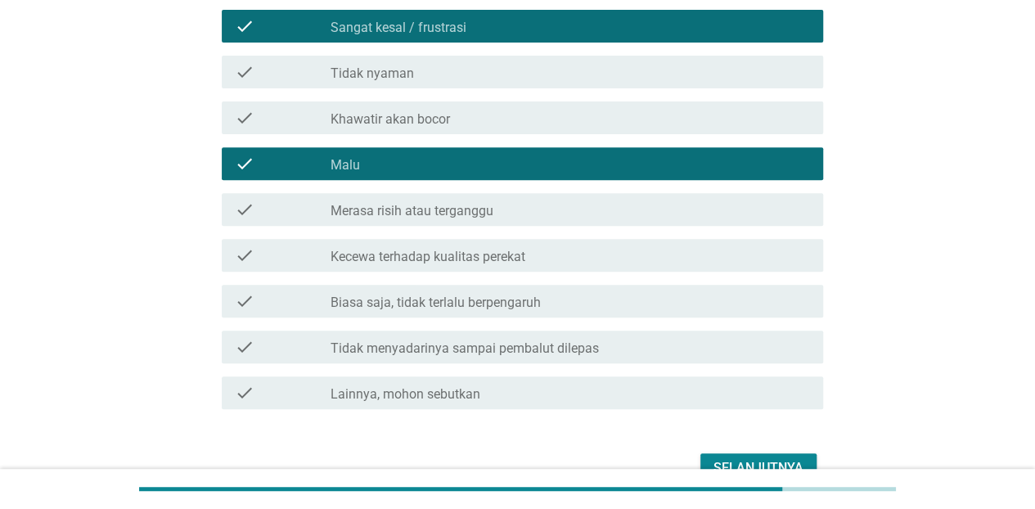
scroll to position [327, 0]
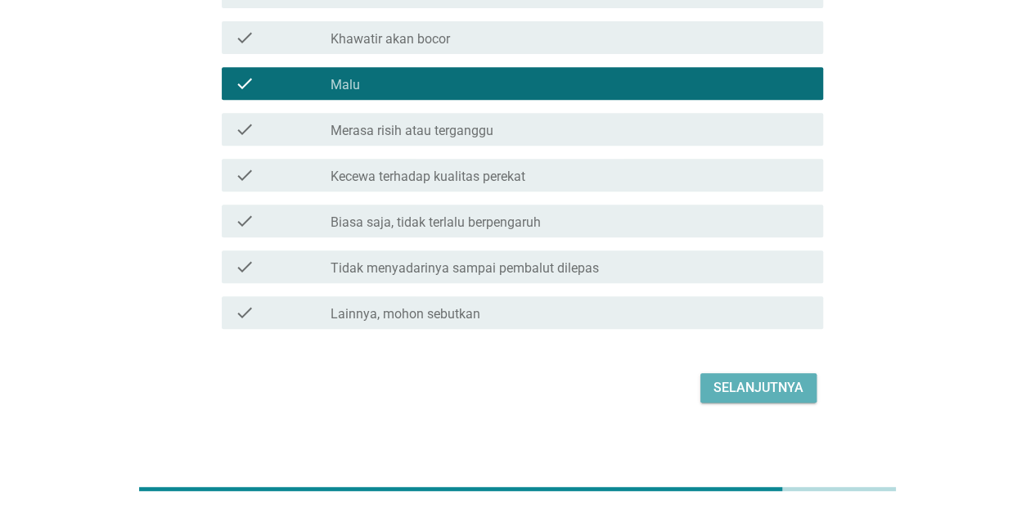
click at [766, 388] on div "Selanjutnya" at bounding box center [758, 388] width 90 height 20
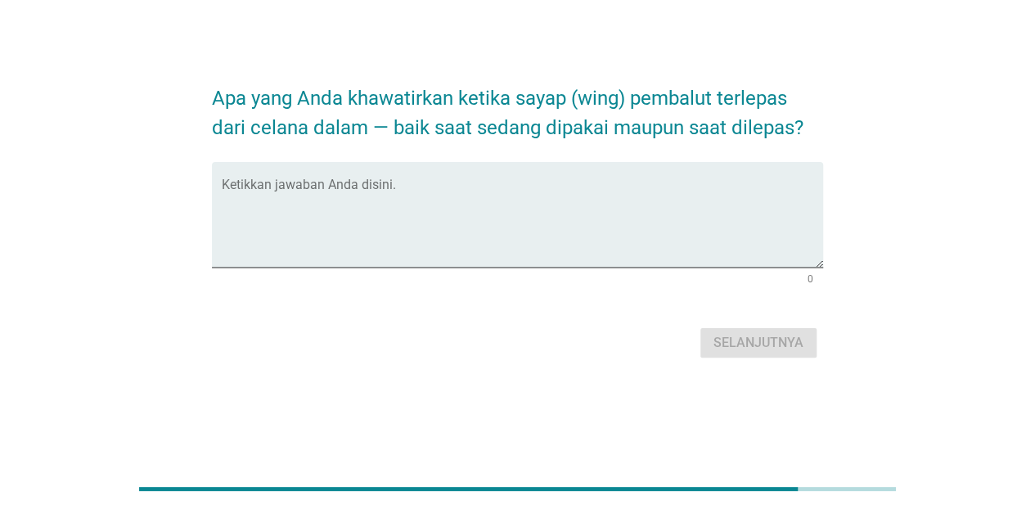
scroll to position [0, 0]
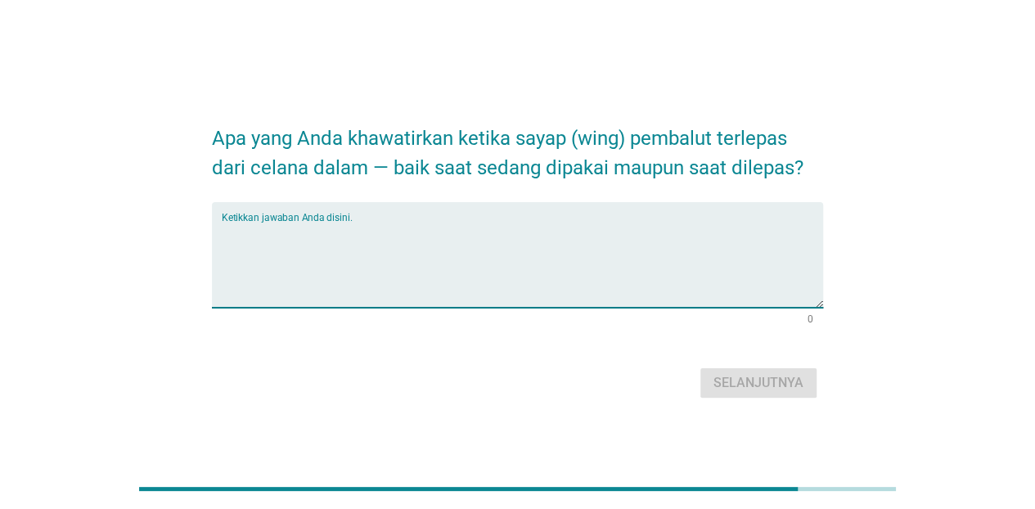
click at [477, 247] on textarea "Ketikkan jawaban Anda disini." at bounding box center [522, 265] width 601 height 86
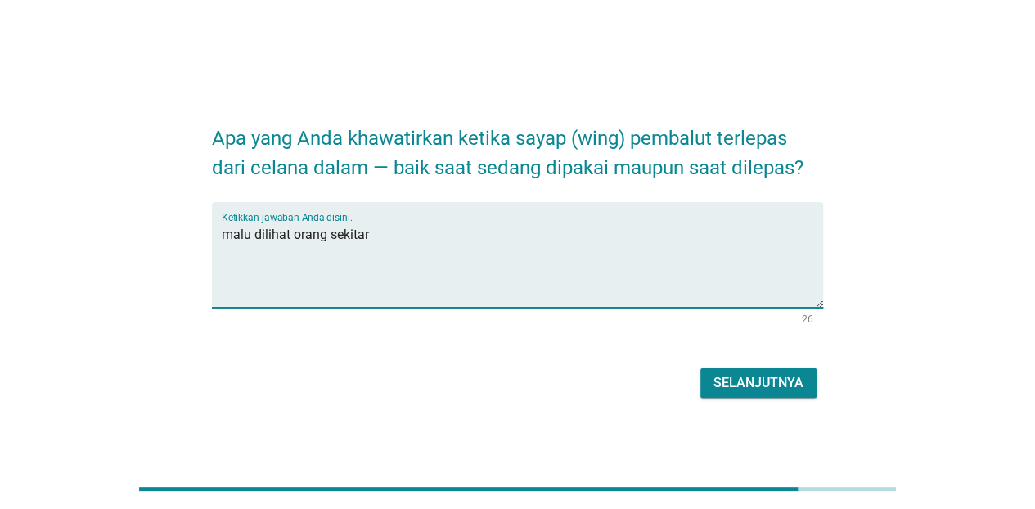
type textarea "malu dilihat orang sekitar"
click at [761, 386] on div "Selanjutnya" at bounding box center [758, 383] width 90 height 20
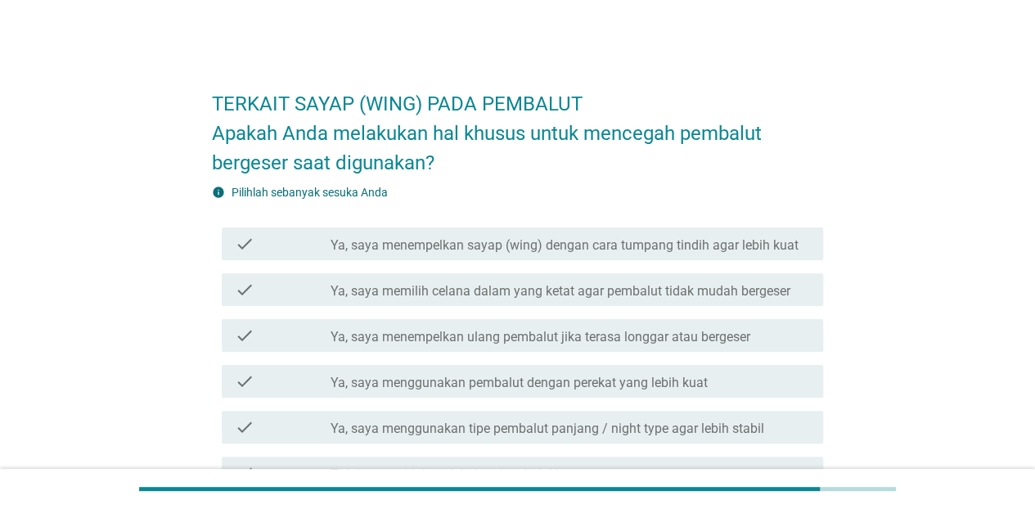
click at [532, 296] on label "Ya, saya memilih celana dalam yang ketat agar pembalut tidak mudah bergeser" at bounding box center [561, 291] width 460 height 16
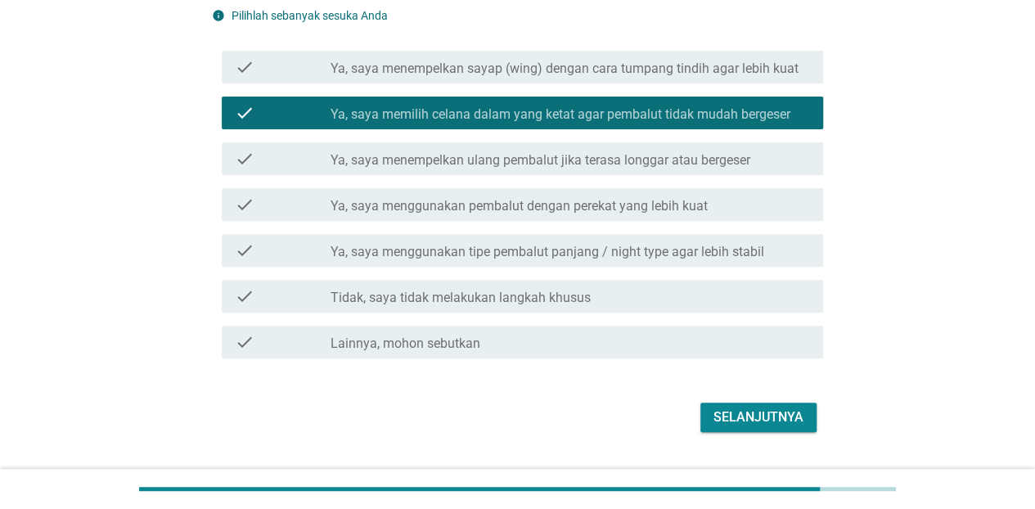
scroll to position [217, 0]
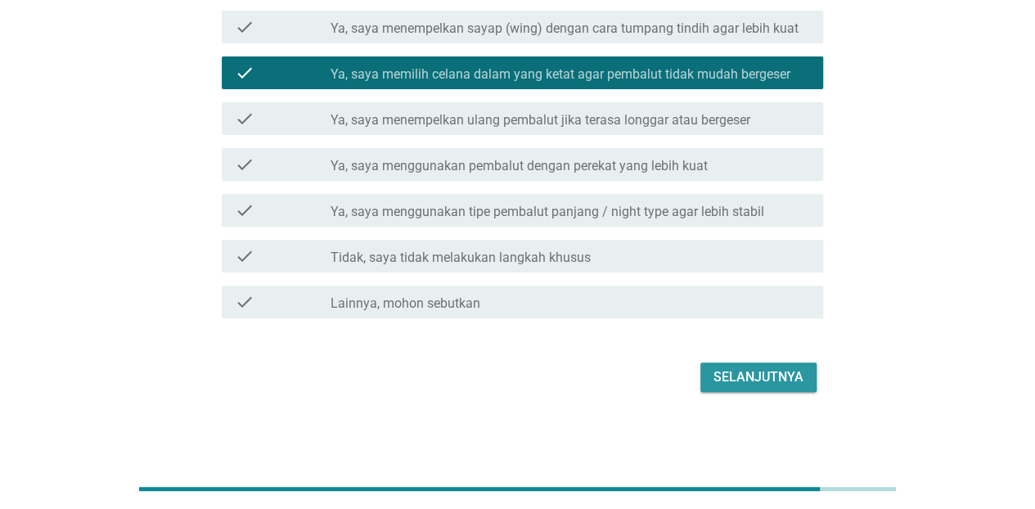
click at [759, 374] on div "Selanjutnya" at bounding box center [758, 377] width 90 height 20
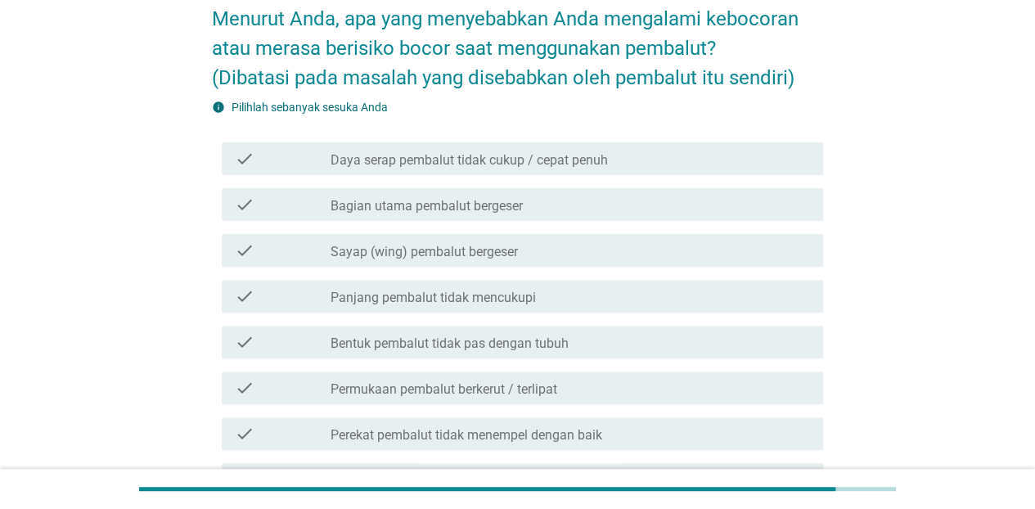
scroll to position [164, 0]
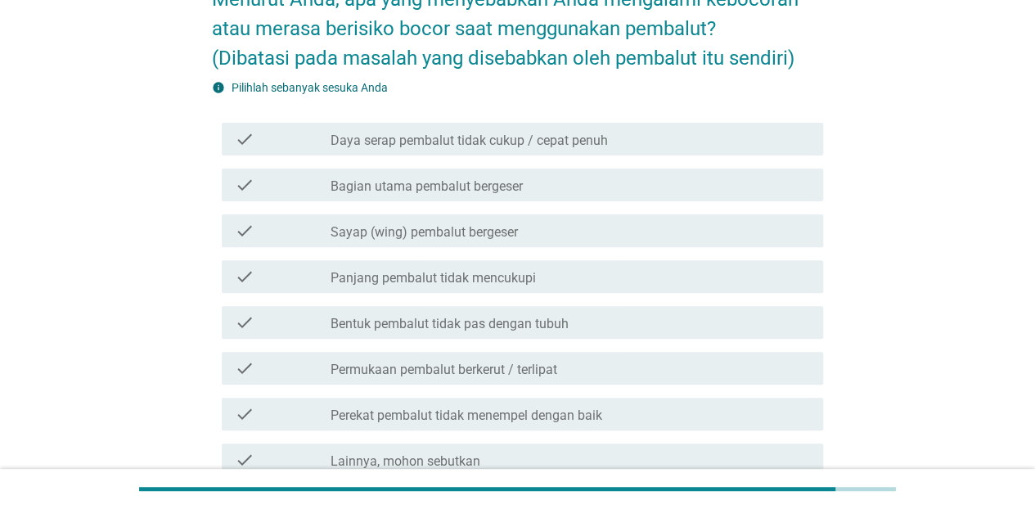
click at [439, 326] on label "Bentuk pembalut tidak pas dengan tubuh" at bounding box center [450, 324] width 238 height 16
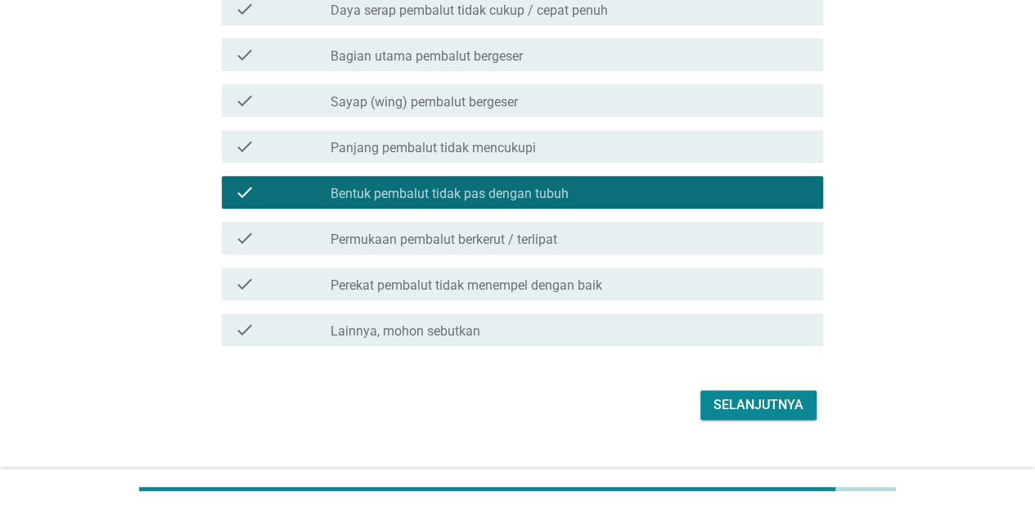
scroll to position [322, 0]
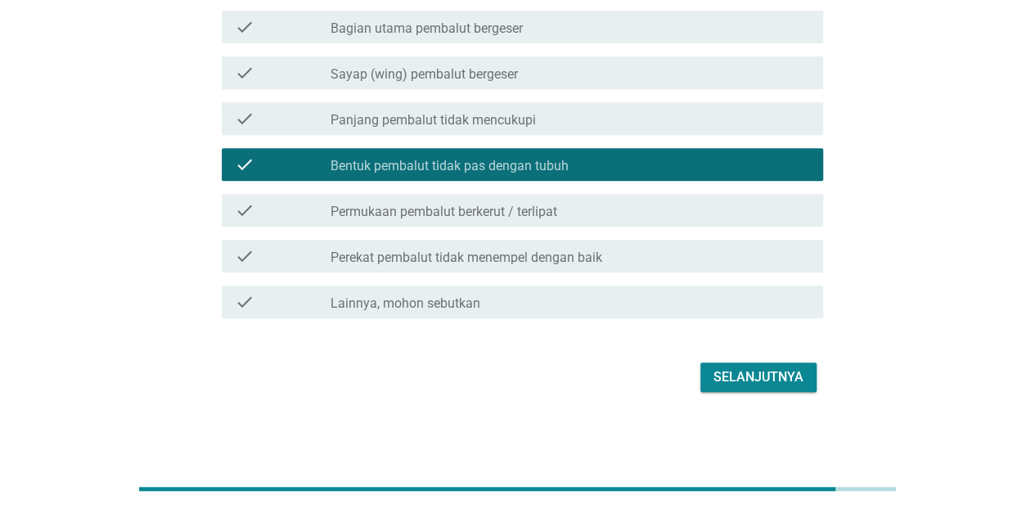
click at [755, 375] on div "Selanjutnya" at bounding box center [758, 377] width 90 height 20
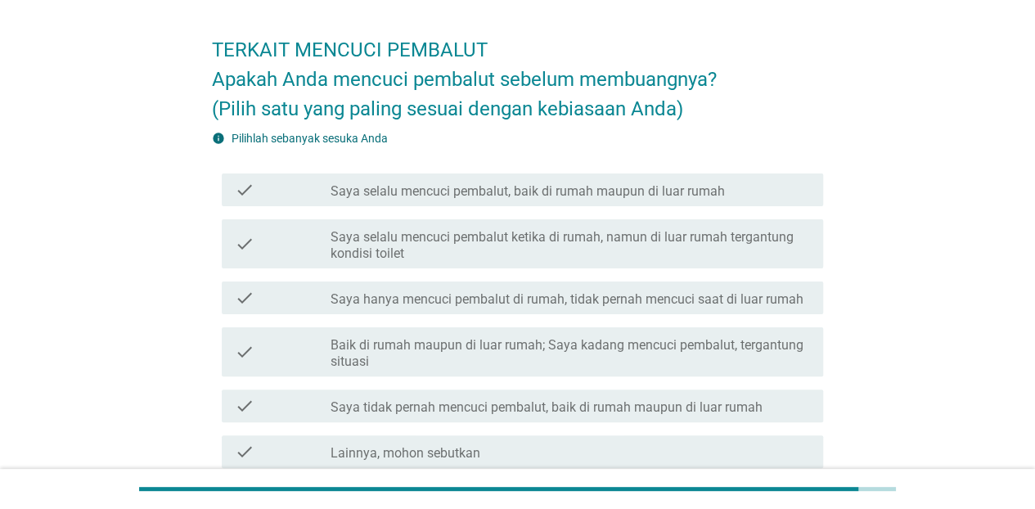
scroll to position [82, 0]
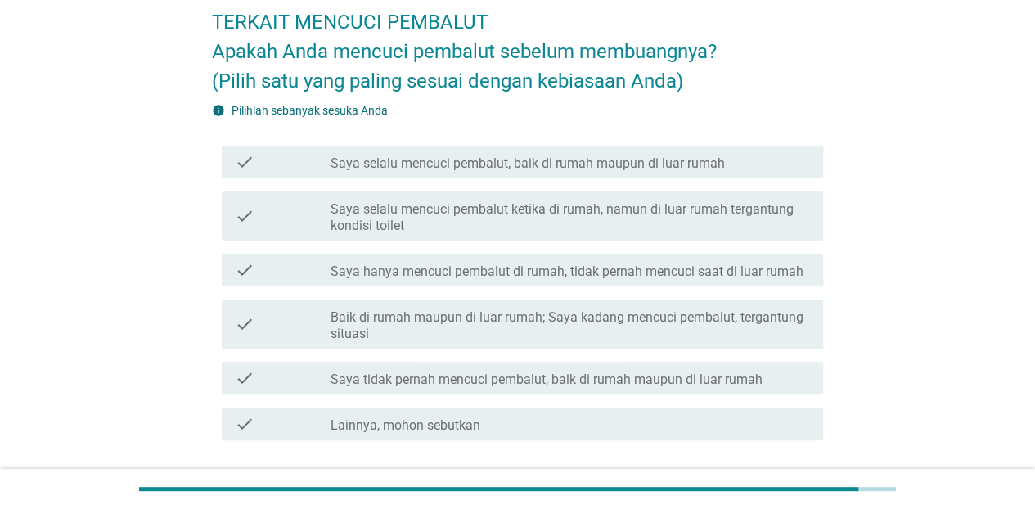
click at [508, 167] on label "Saya selalu mencuci pembalut, baik di rumah maupun di luar rumah" at bounding box center [528, 163] width 394 height 16
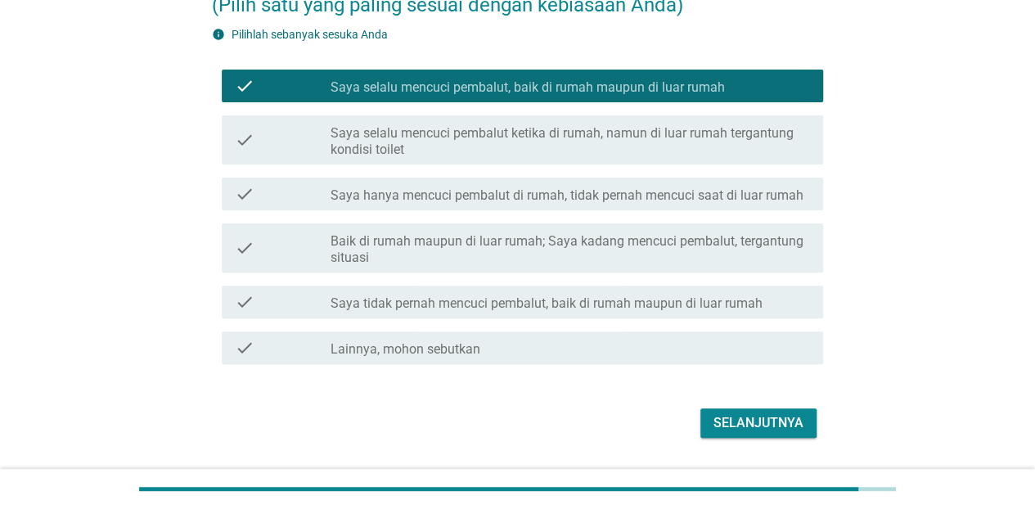
scroll to position [204, 0]
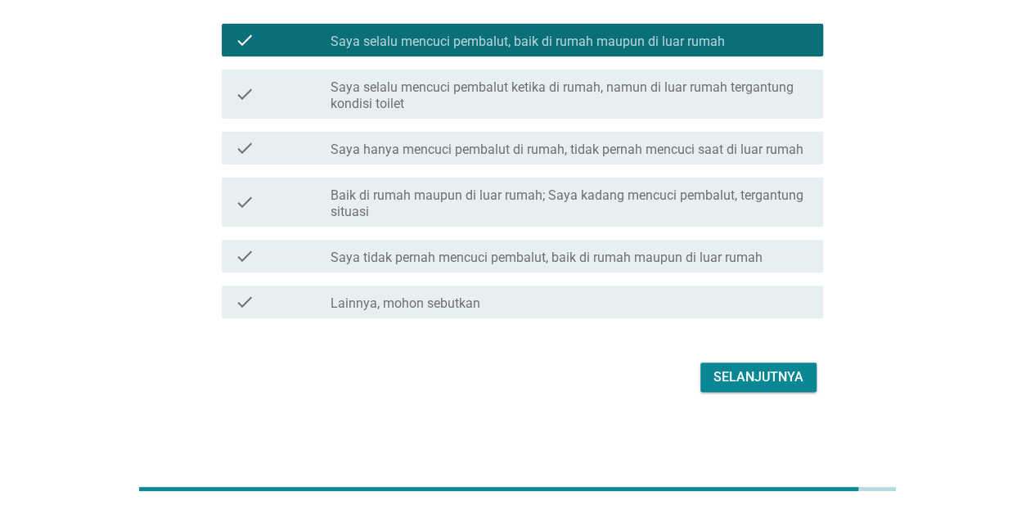
click at [743, 385] on div "Selanjutnya" at bounding box center [758, 377] width 90 height 20
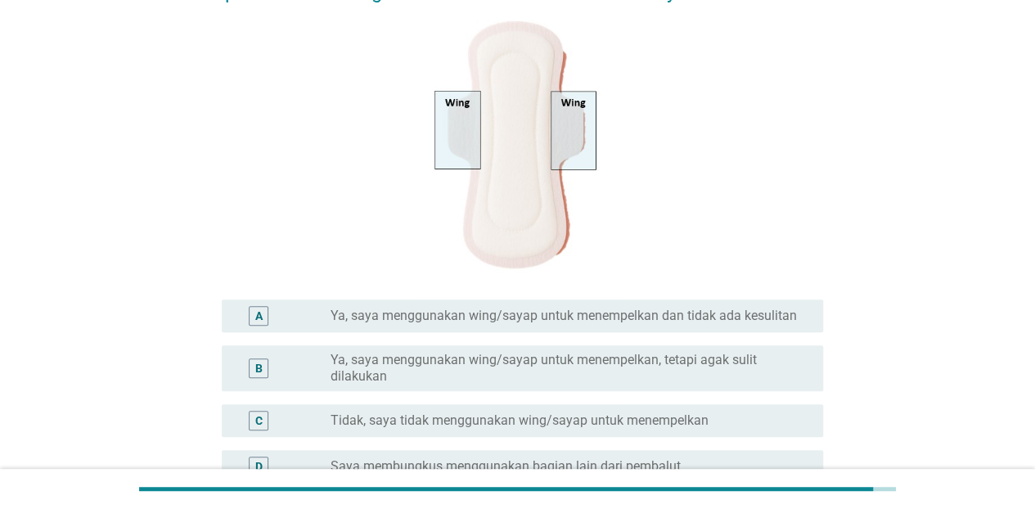
scroll to position [327, 0]
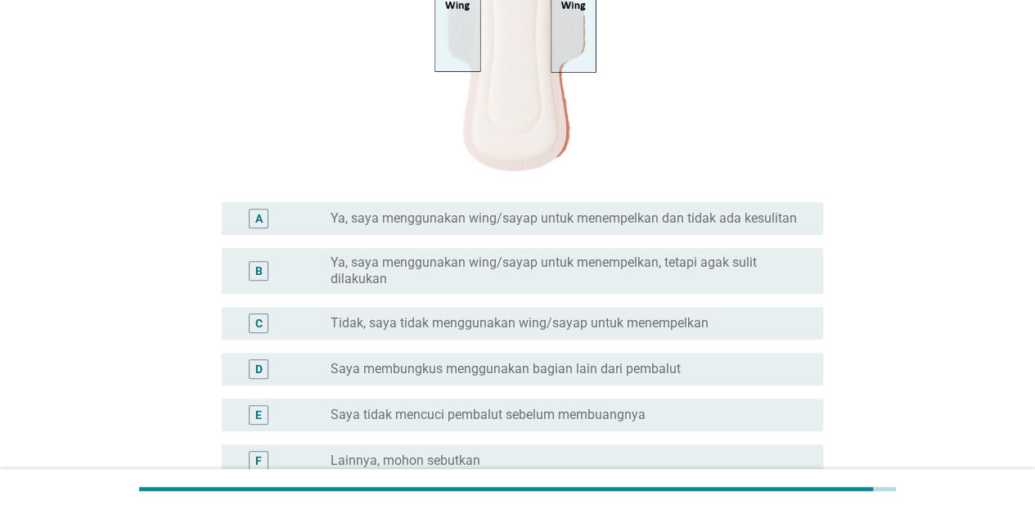
click at [475, 220] on label "Ya, saya menggunakan wing/sayap untuk menempelkan dan tidak ada kesulitan" at bounding box center [564, 218] width 466 height 16
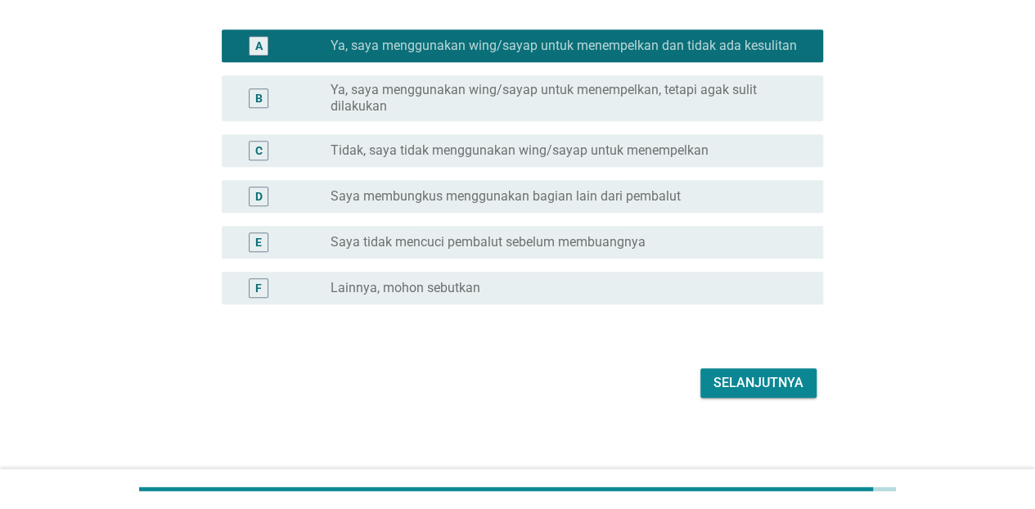
scroll to position [506, 0]
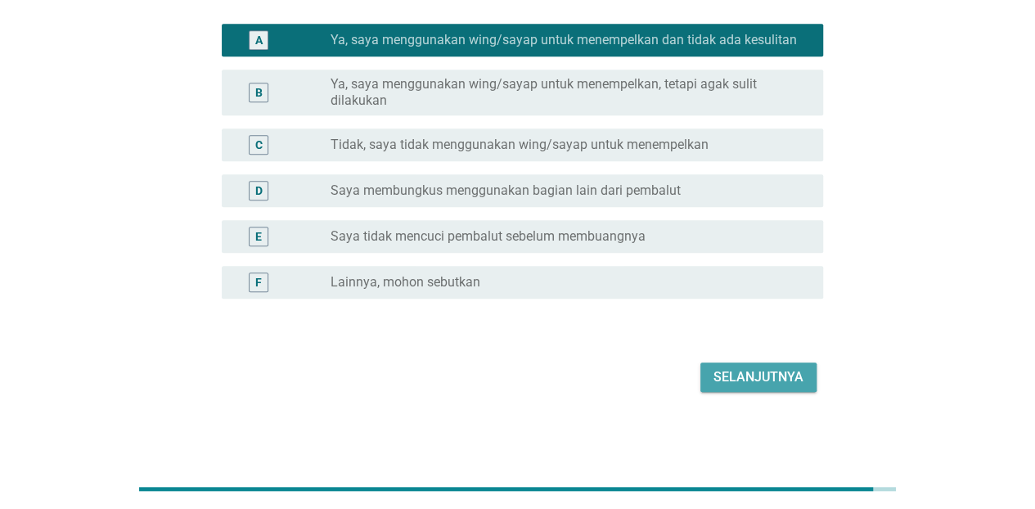
click at [758, 375] on div "Selanjutnya" at bounding box center [758, 377] width 90 height 20
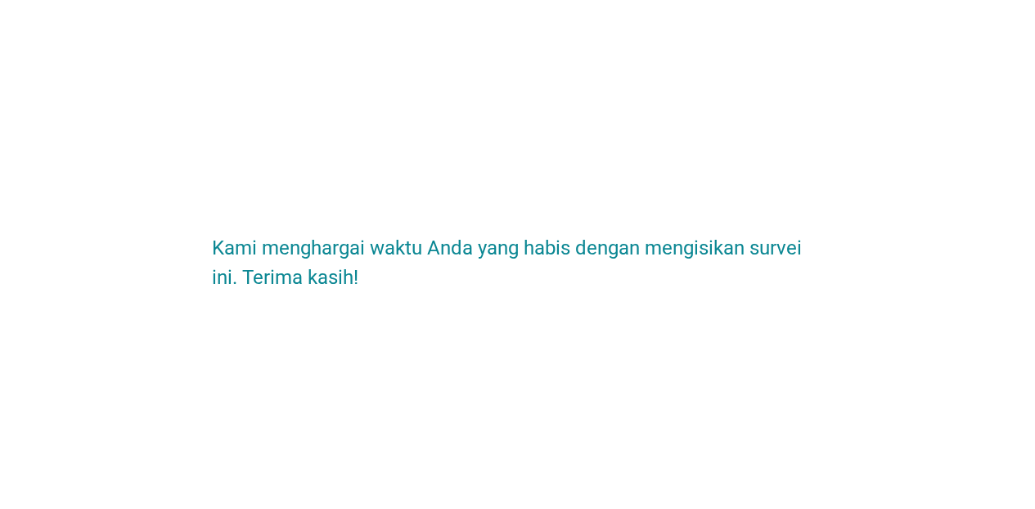
scroll to position [0, 0]
